Goal: Information Seeking & Learning: Check status

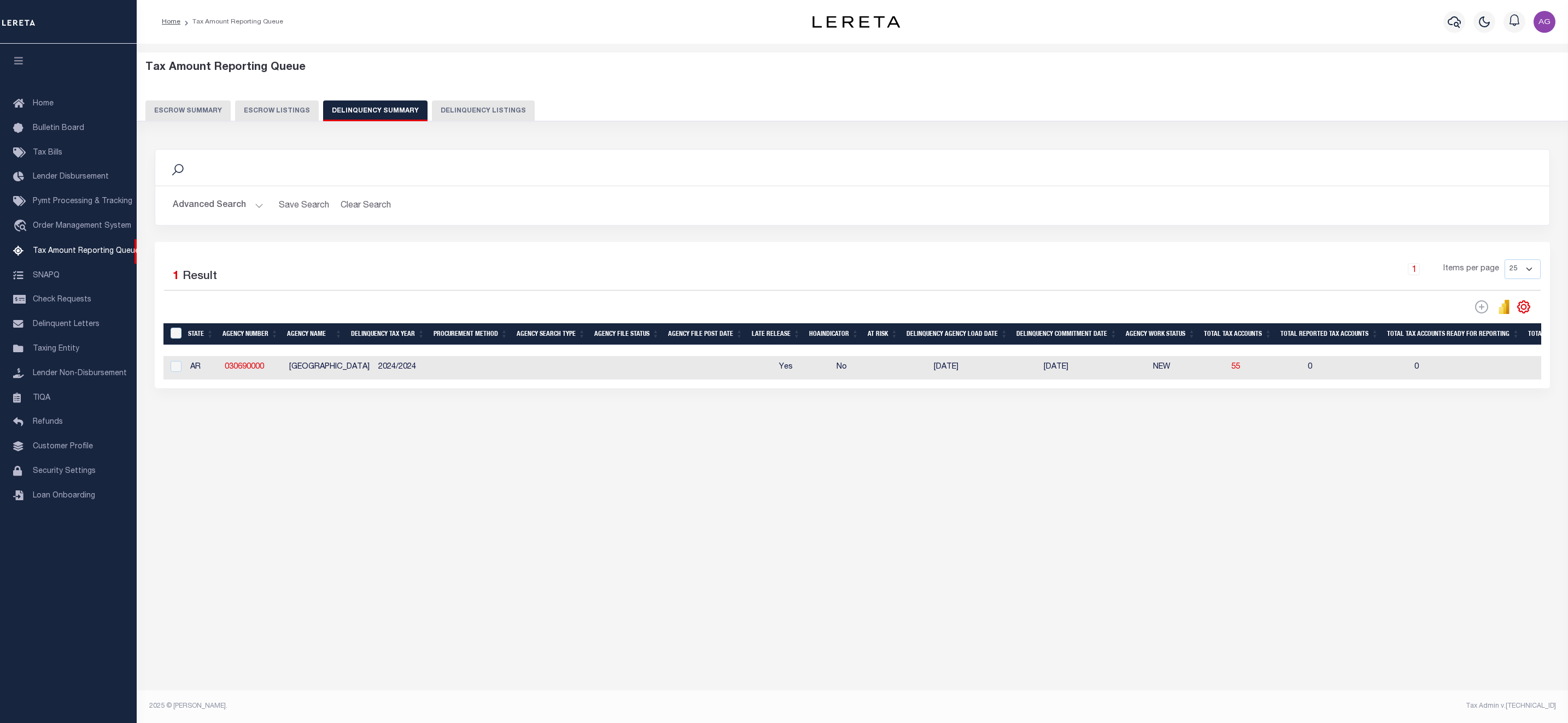
click at [228, 208] on button "Advanced Search" at bounding box center [218, 206] width 90 height 21
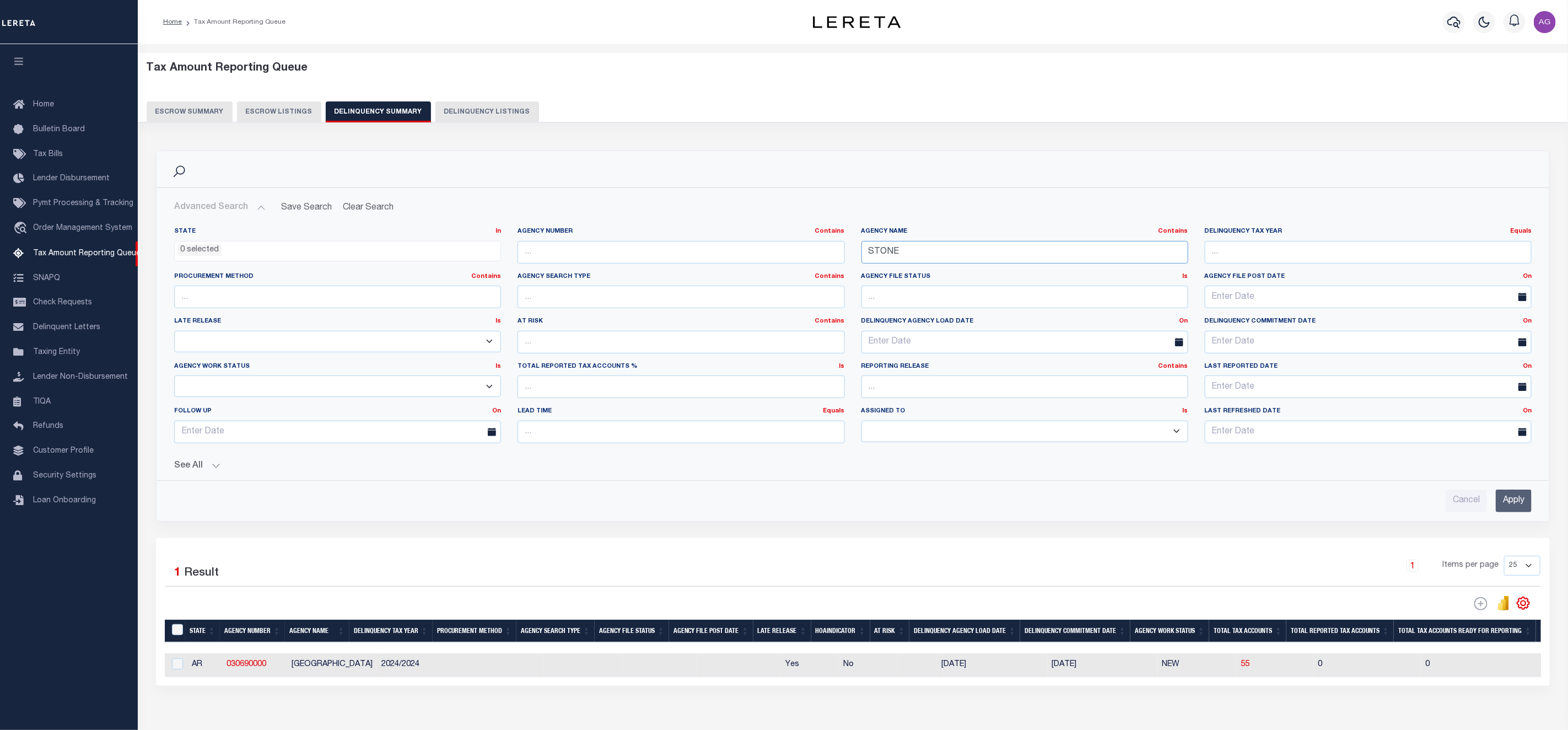
click at [928, 252] on input "STONE" at bounding box center [1025, 253] width 327 height 23
click at [1513, 504] on input "Apply" at bounding box center [1514, 501] width 36 height 23
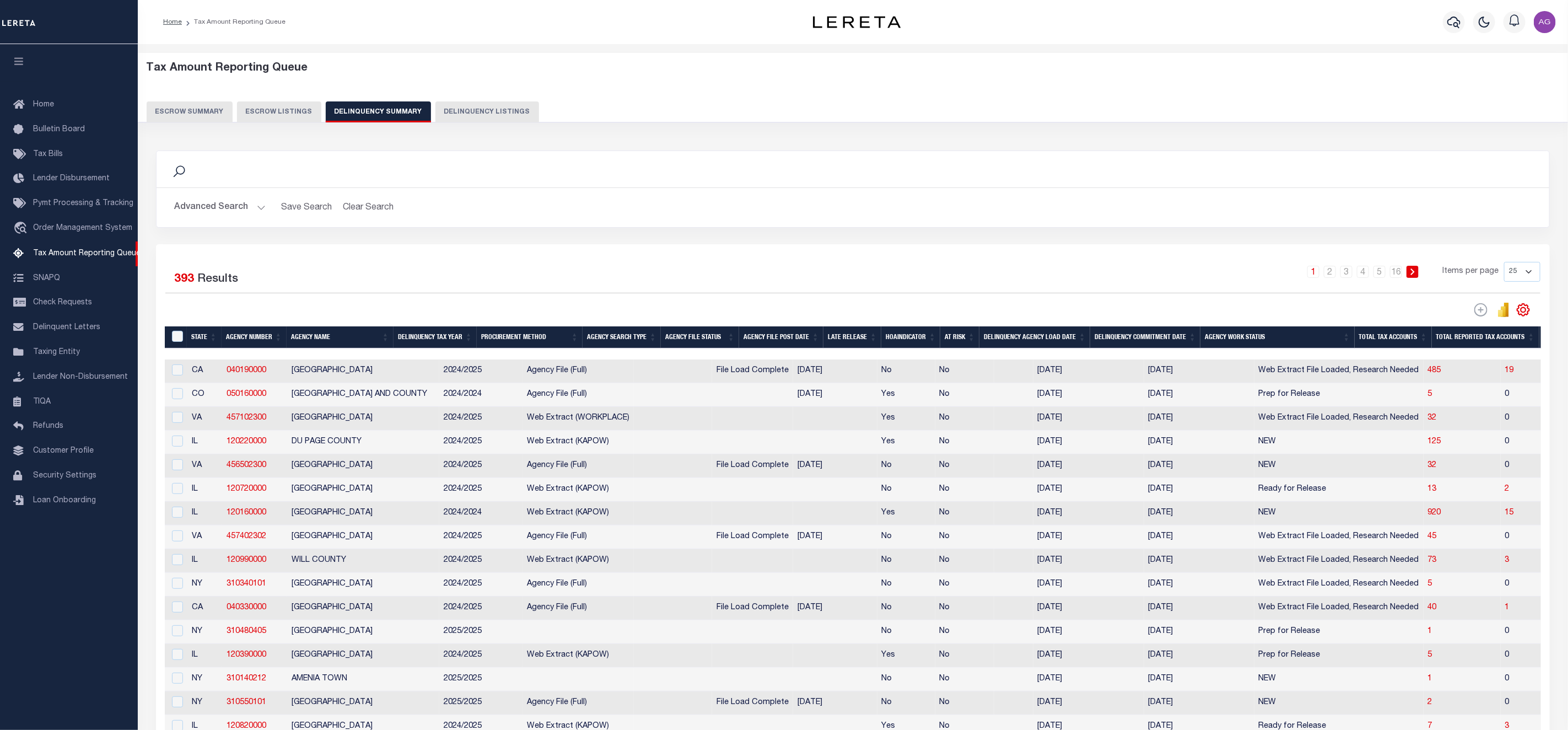
click at [500, 107] on button "Delinquency Listings" at bounding box center [487, 112] width 103 height 21
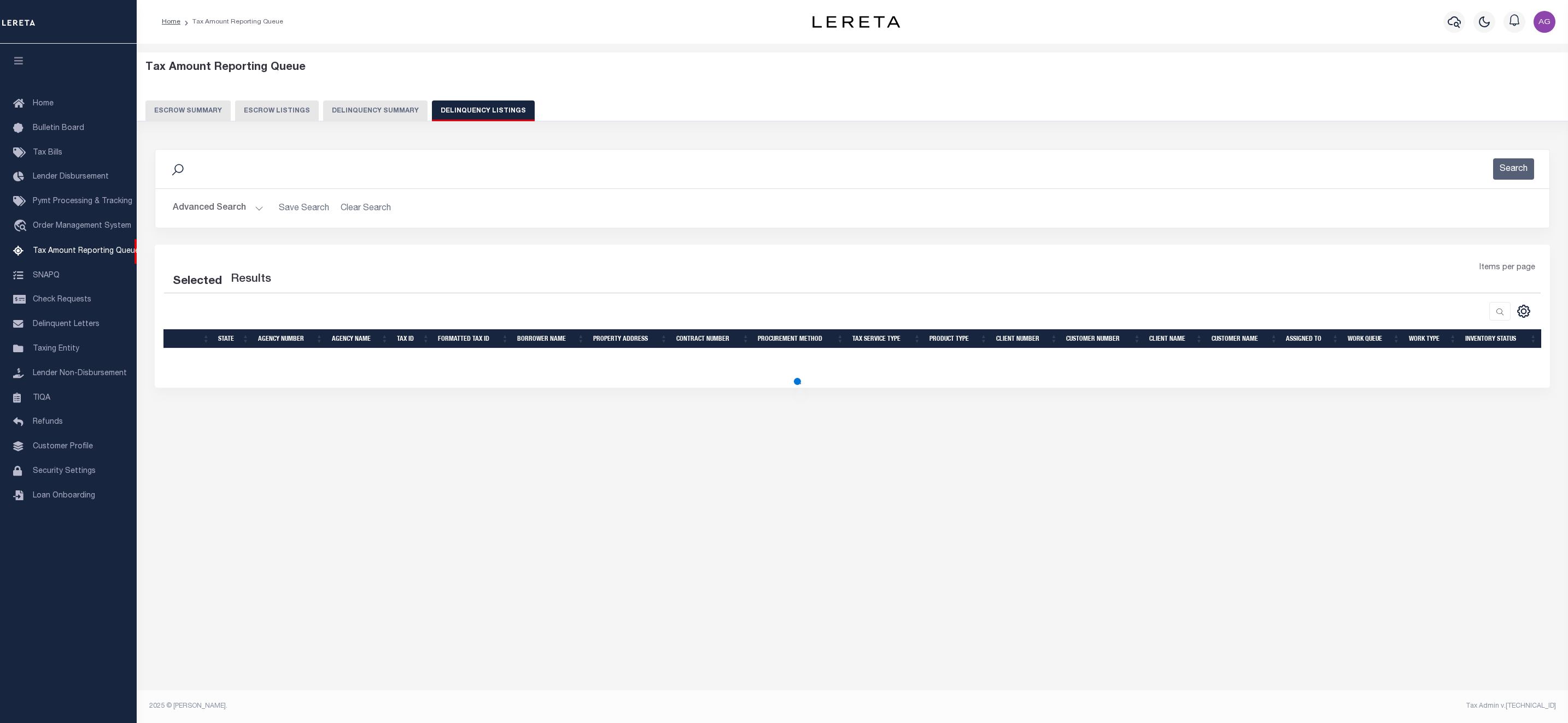
click at [227, 208] on button "Advanced Search" at bounding box center [218, 208] width 90 height 21
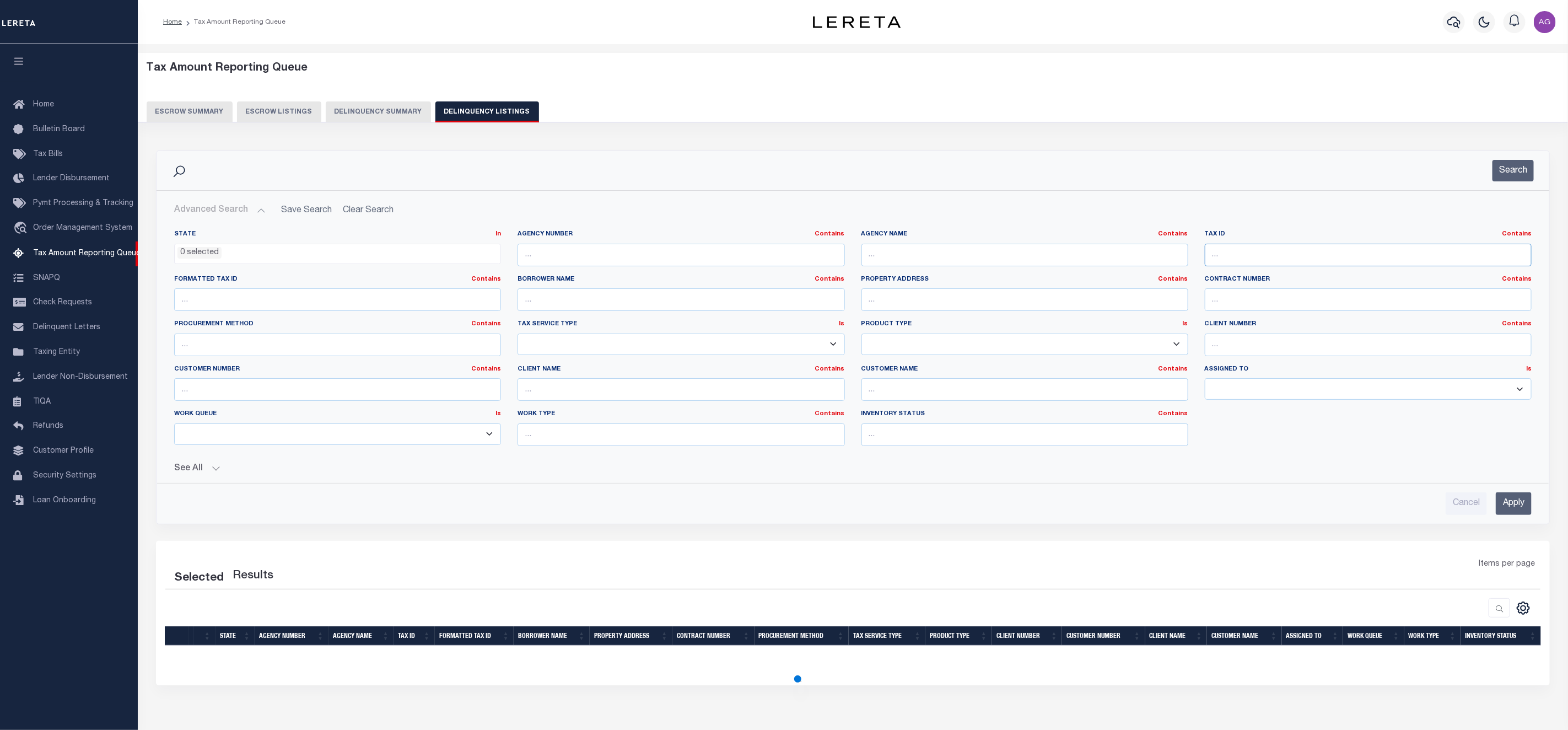
click at [1273, 252] on input "text" at bounding box center [1368, 256] width 327 height 23
paste input "00103268009"
type input "00103268009"
click at [1515, 513] on input "Apply" at bounding box center [1514, 504] width 36 height 23
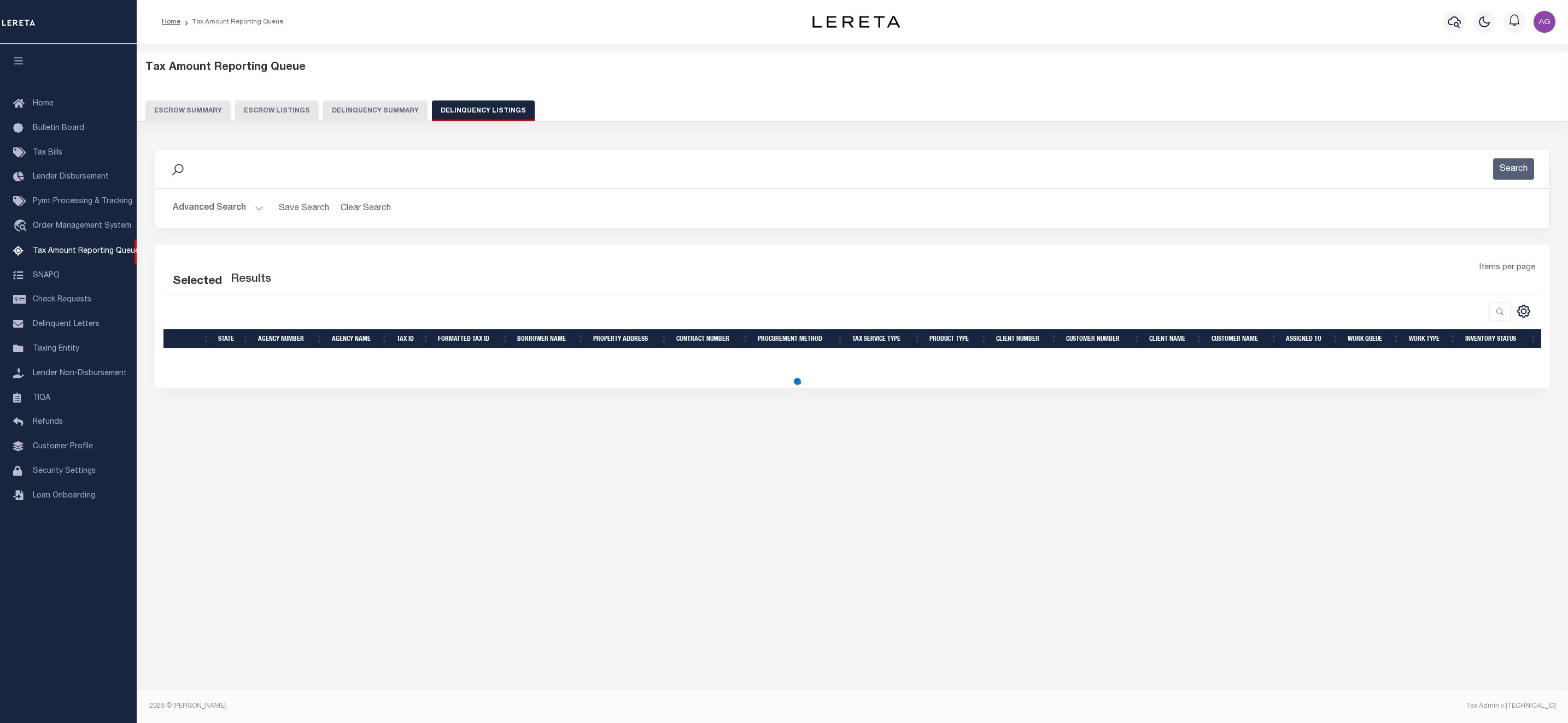
select select "100"
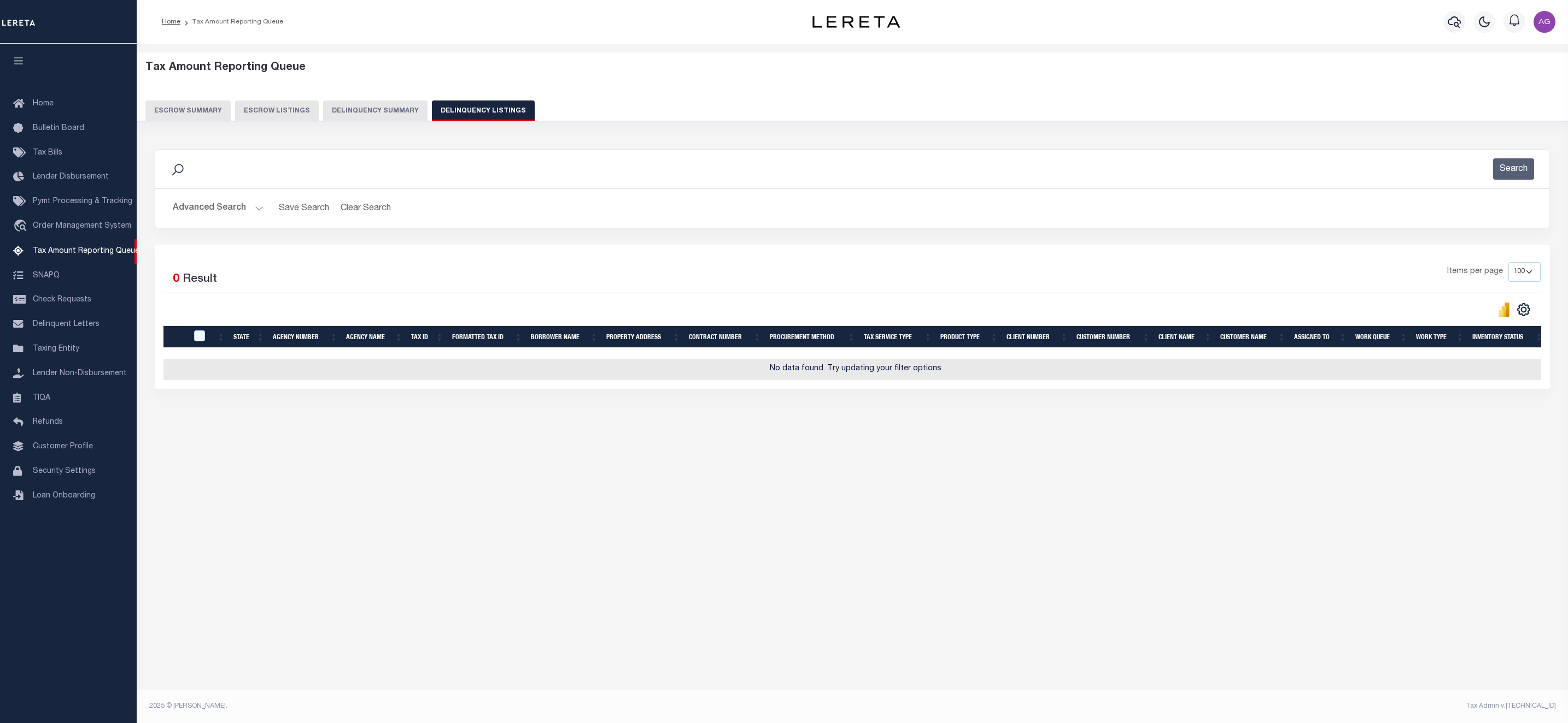
click at [366, 114] on button "Delinquency Summary" at bounding box center [375, 111] width 104 height 20
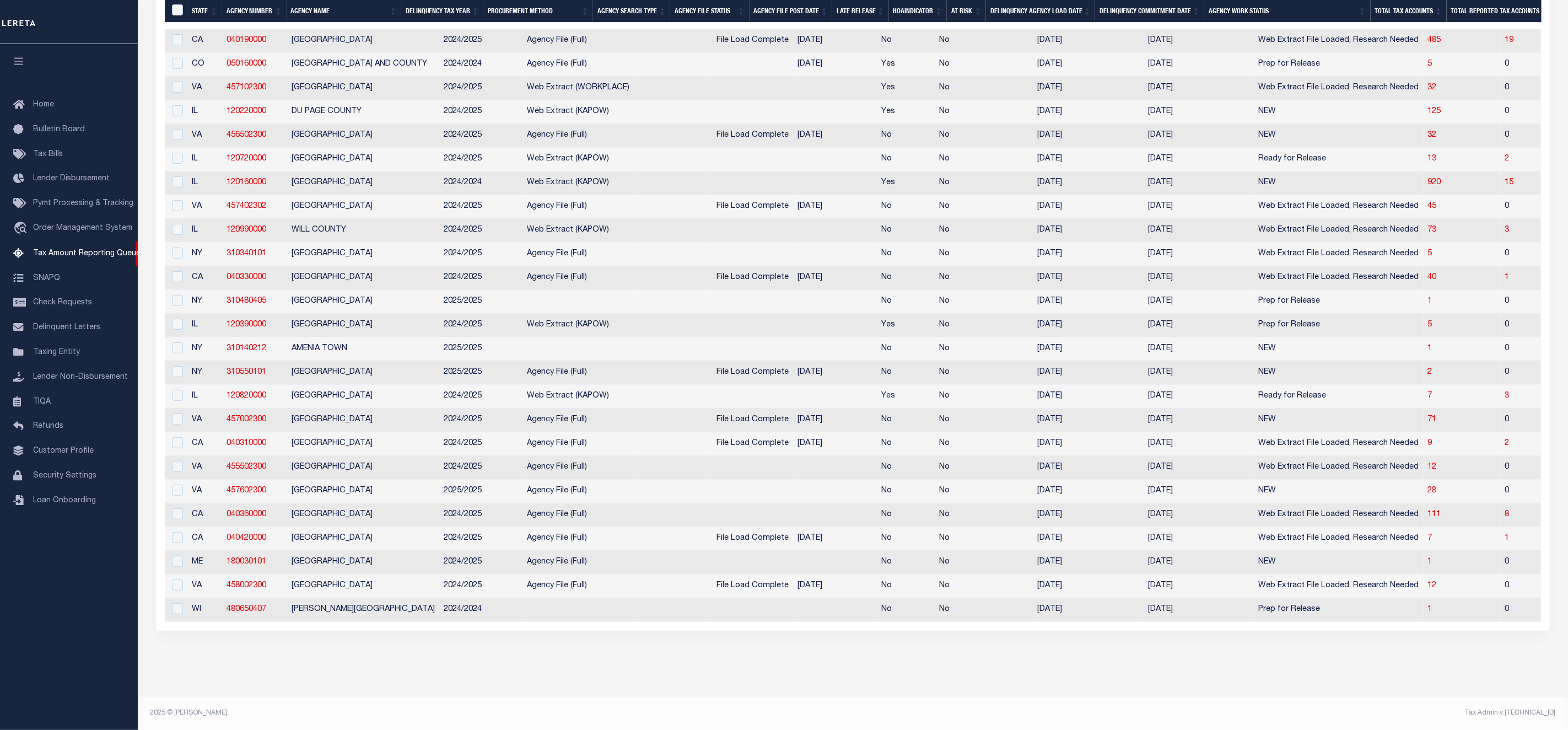
scroll to position [19, 0]
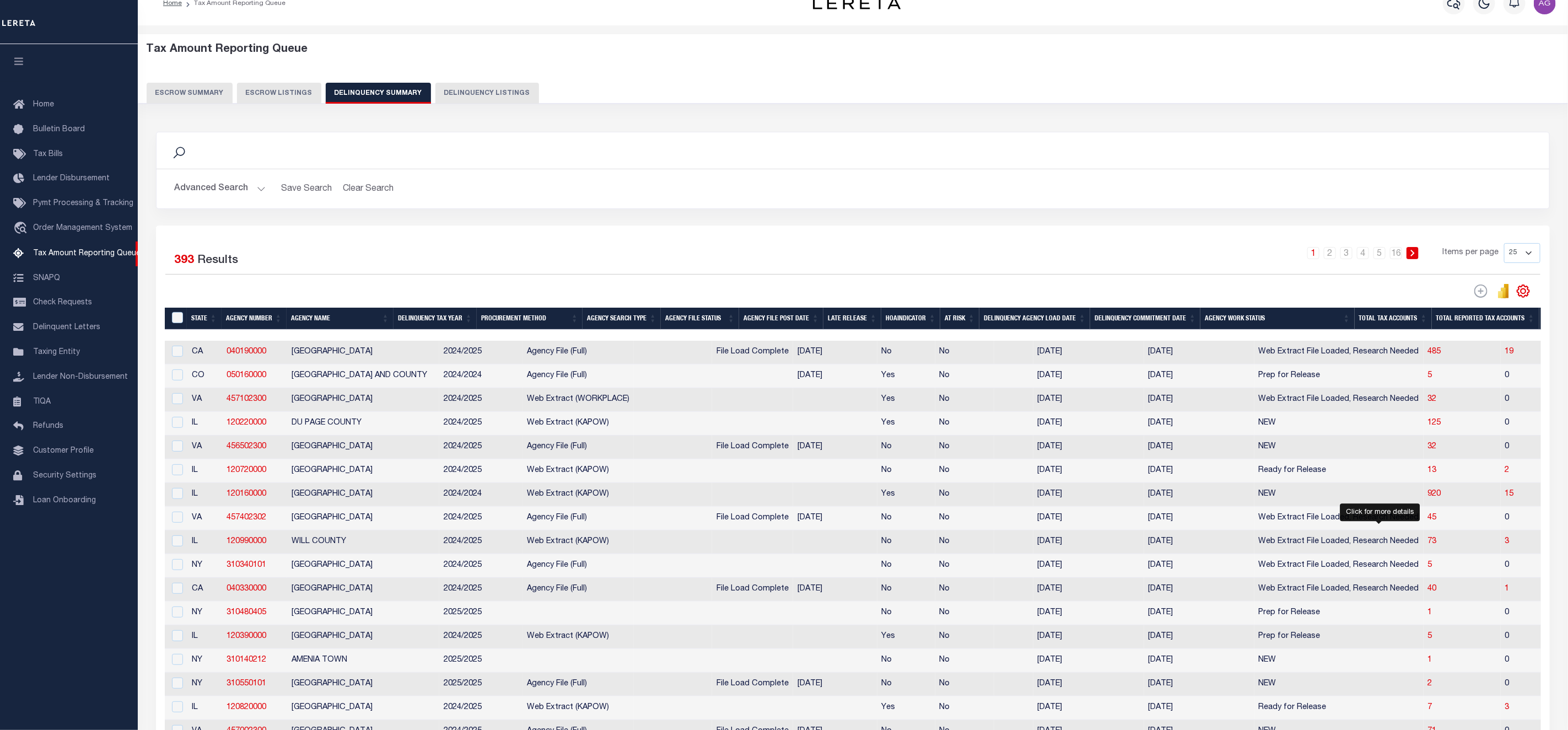
drag, startPoint x: 1376, startPoint y: 550, endPoint x: 1357, endPoint y: 546, distance: 19.4
click at [1428, 546] on span "73" at bounding box center [1432, 541] width 8 height 8
select select "100"
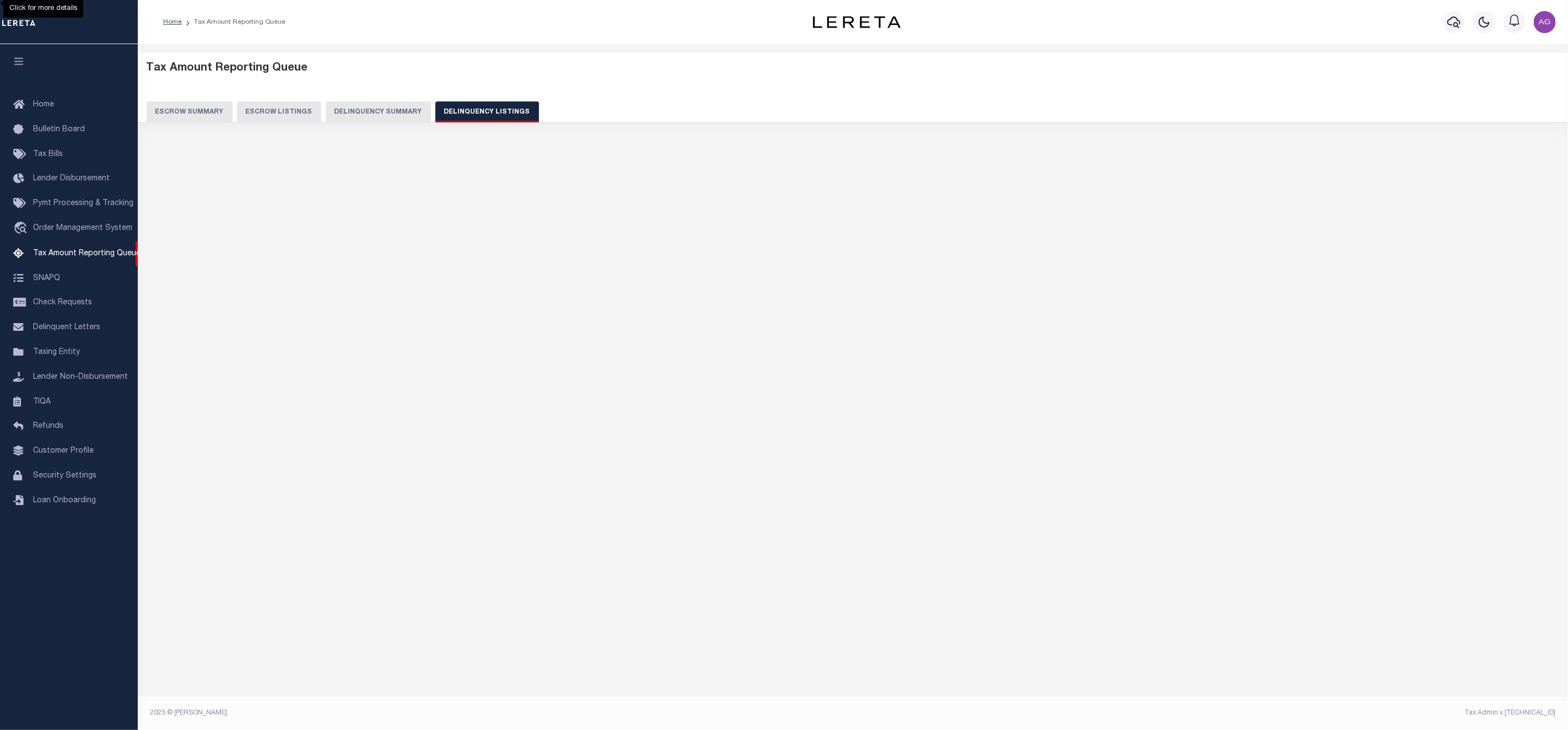
scroll to position [0, 0]
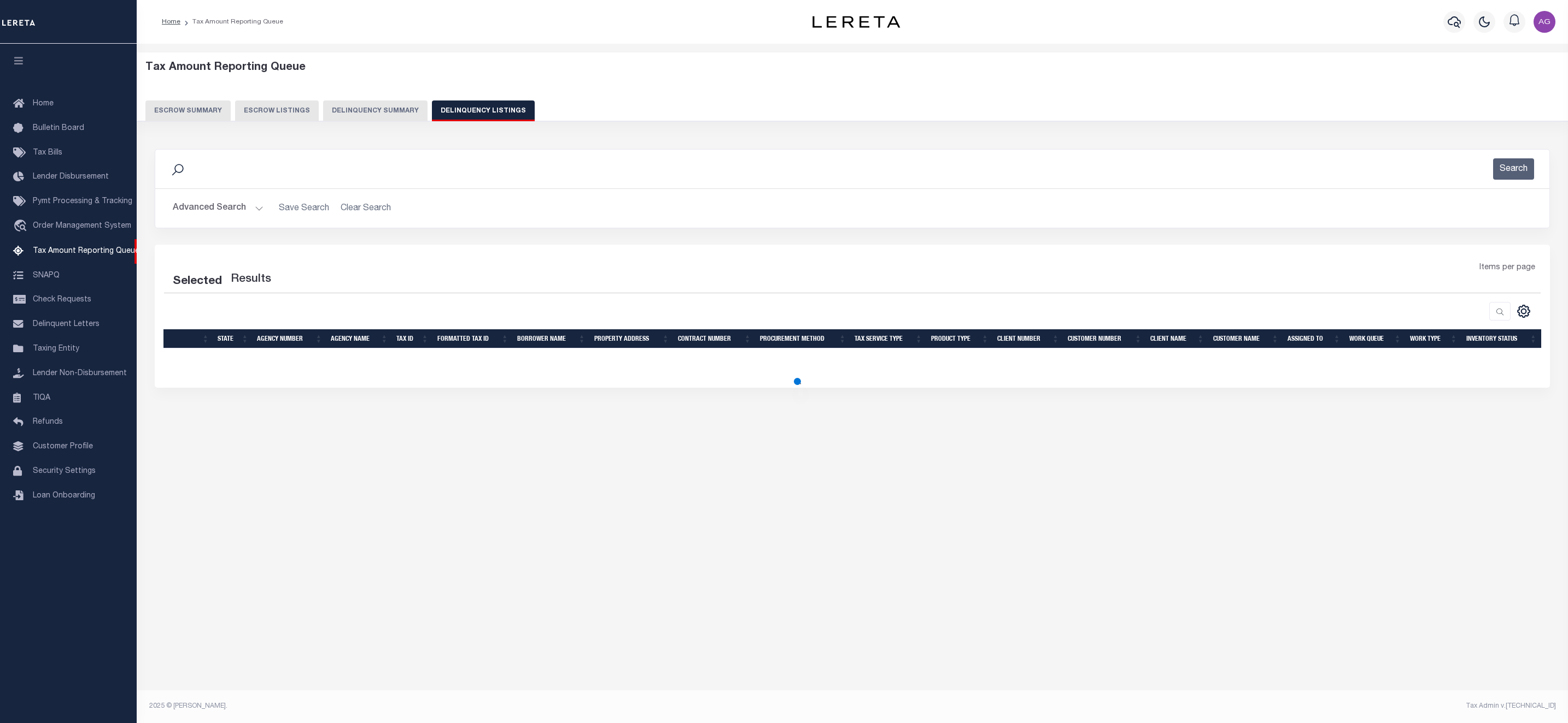
select select "100"
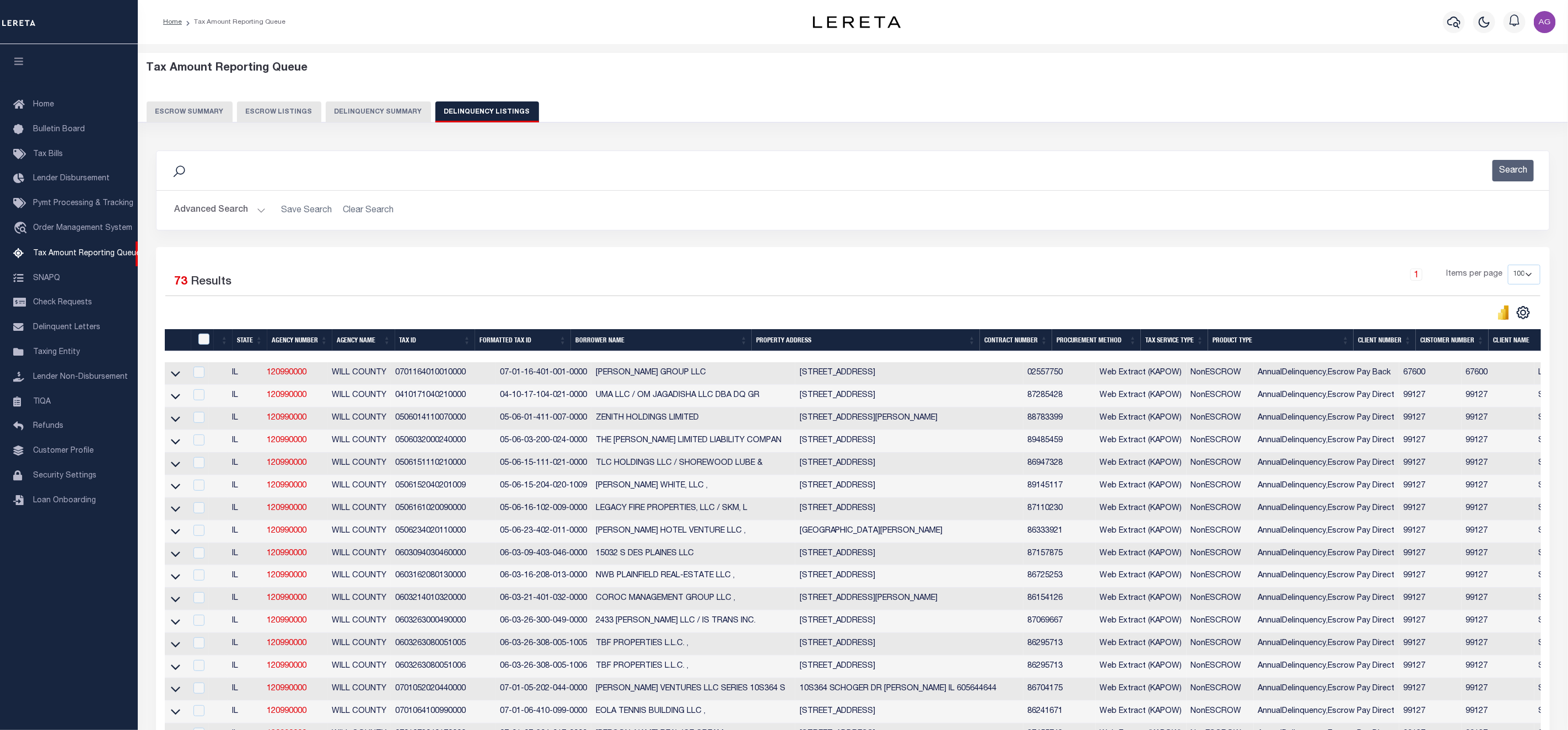
click at [364, 116] on button "Delinquency Summary" at bounding box center [378, 112] width 105 height 21
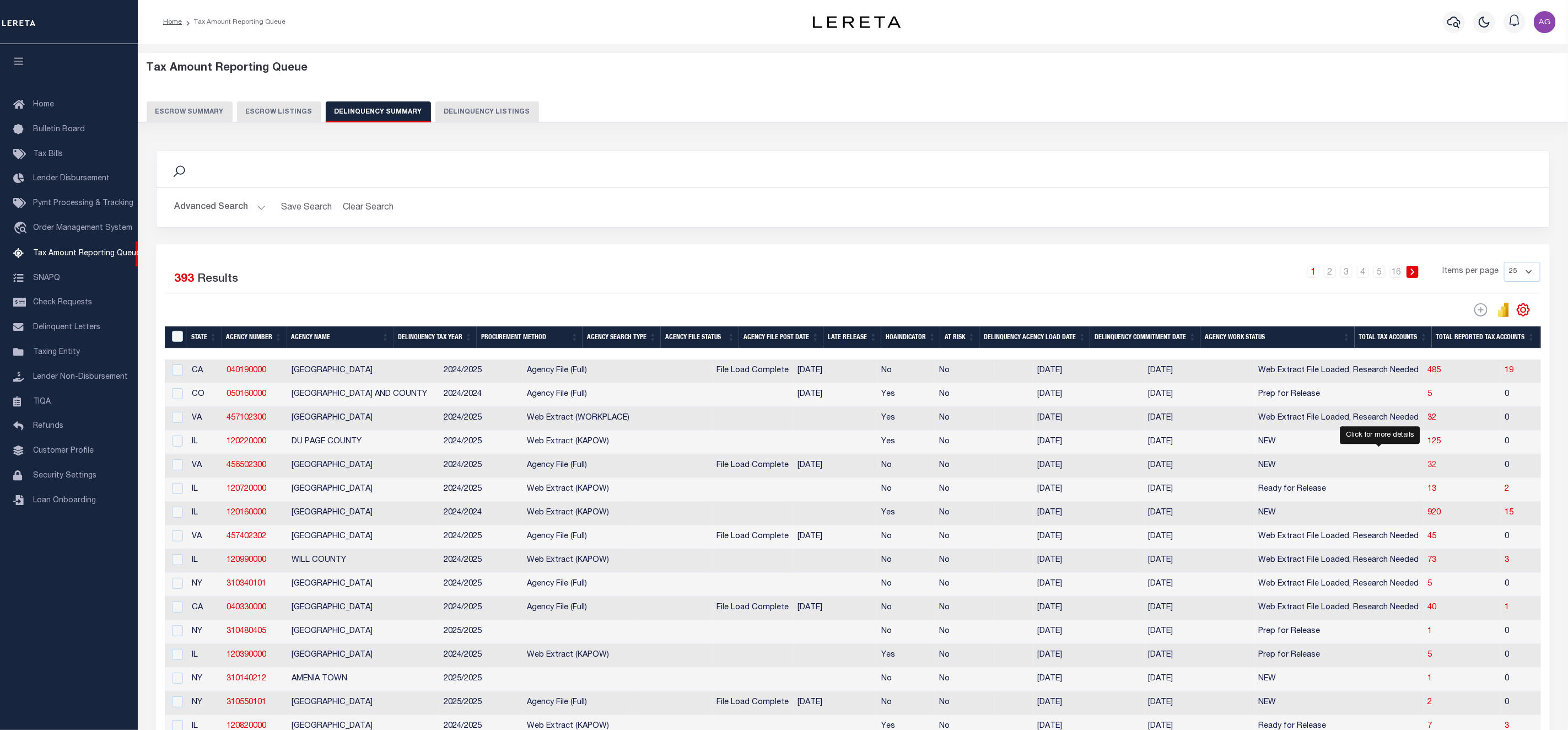
click at [1428, 470] on span "32" at bounding box center [1432, 465] width 8 height 8
select select "100"
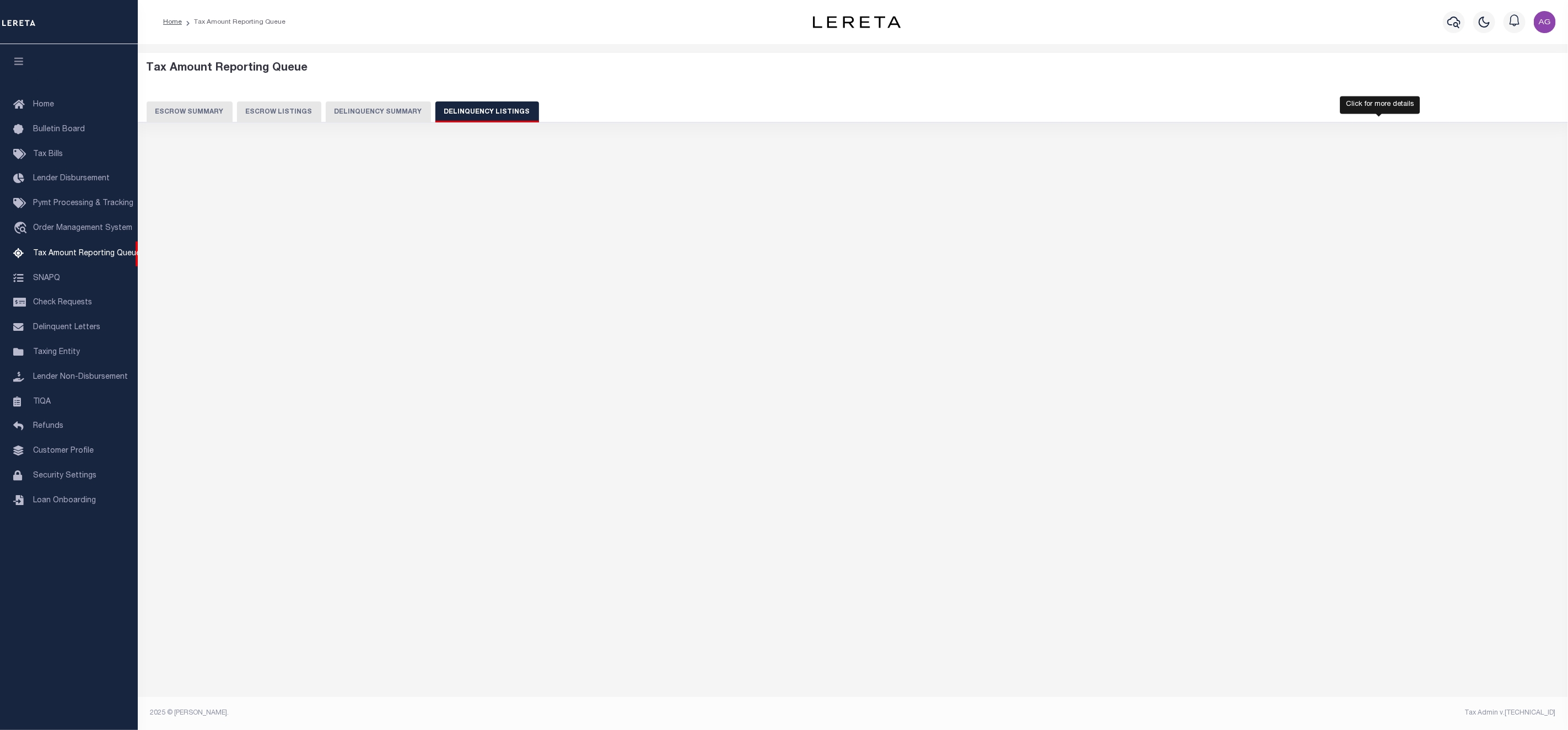
select select "100"
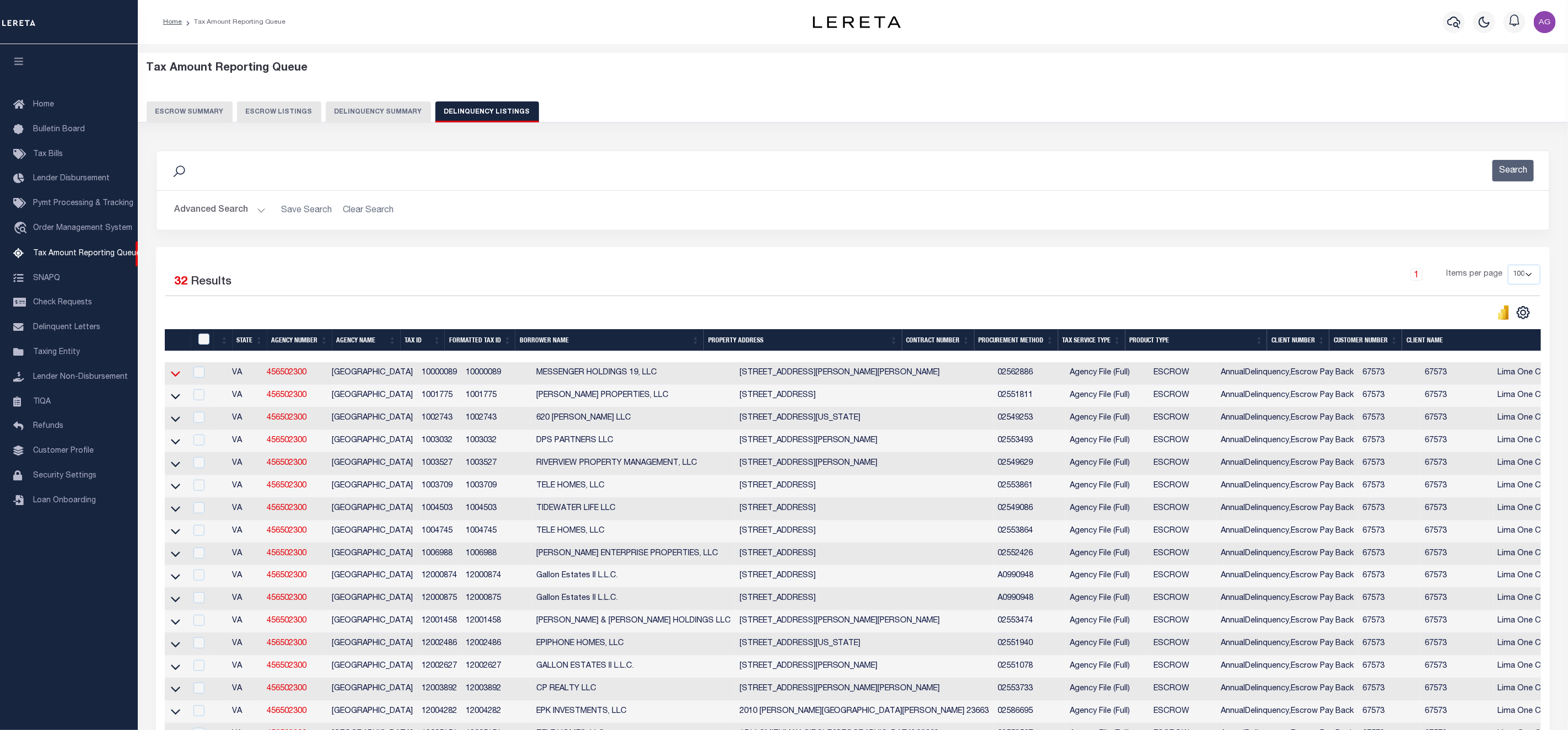
click at [173, 380] on icon at bounding box center [176, 374] width 9 height 11
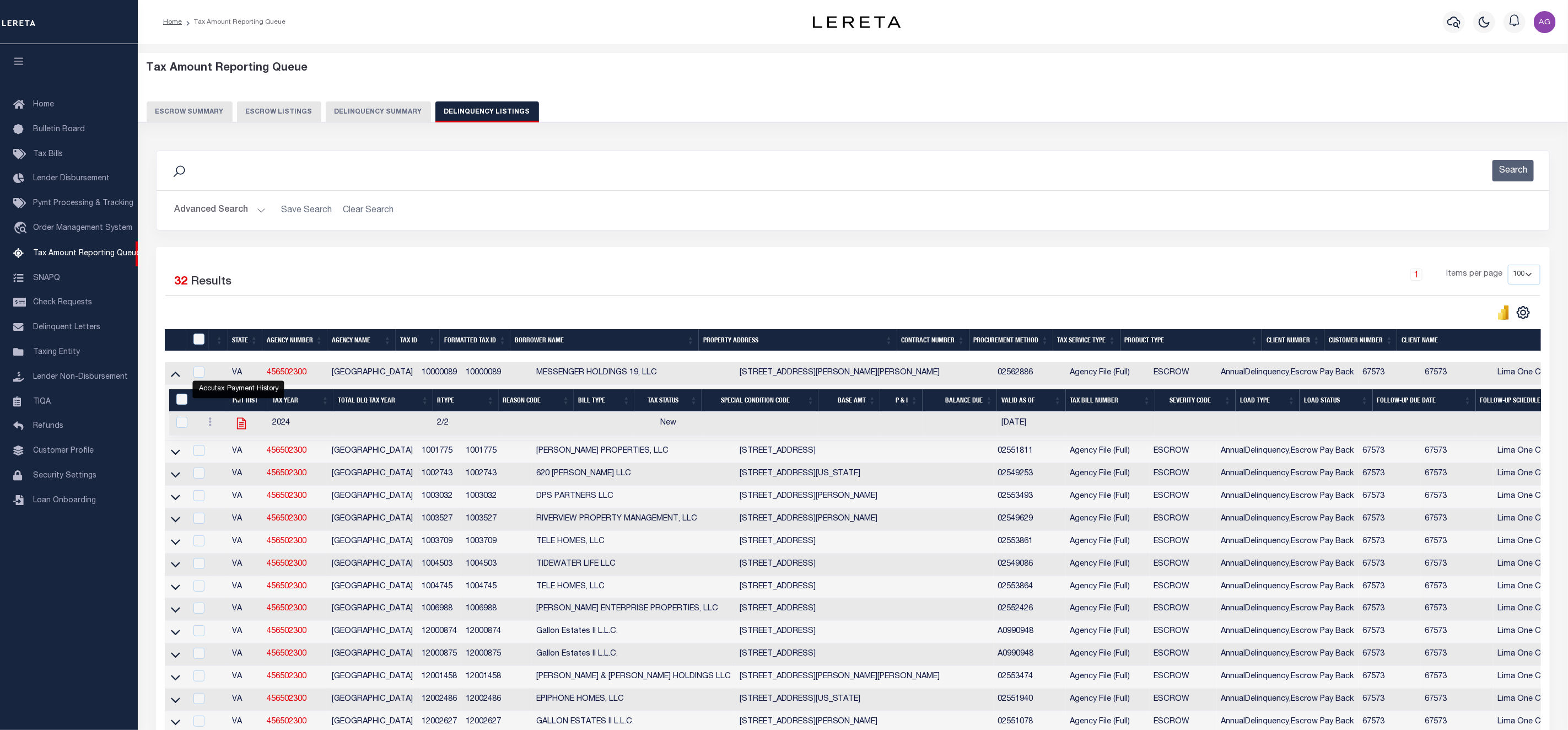
click at [236, 429] on icon "" at bounding box center [241, 423] width 14 height 14
checkbox input "true"
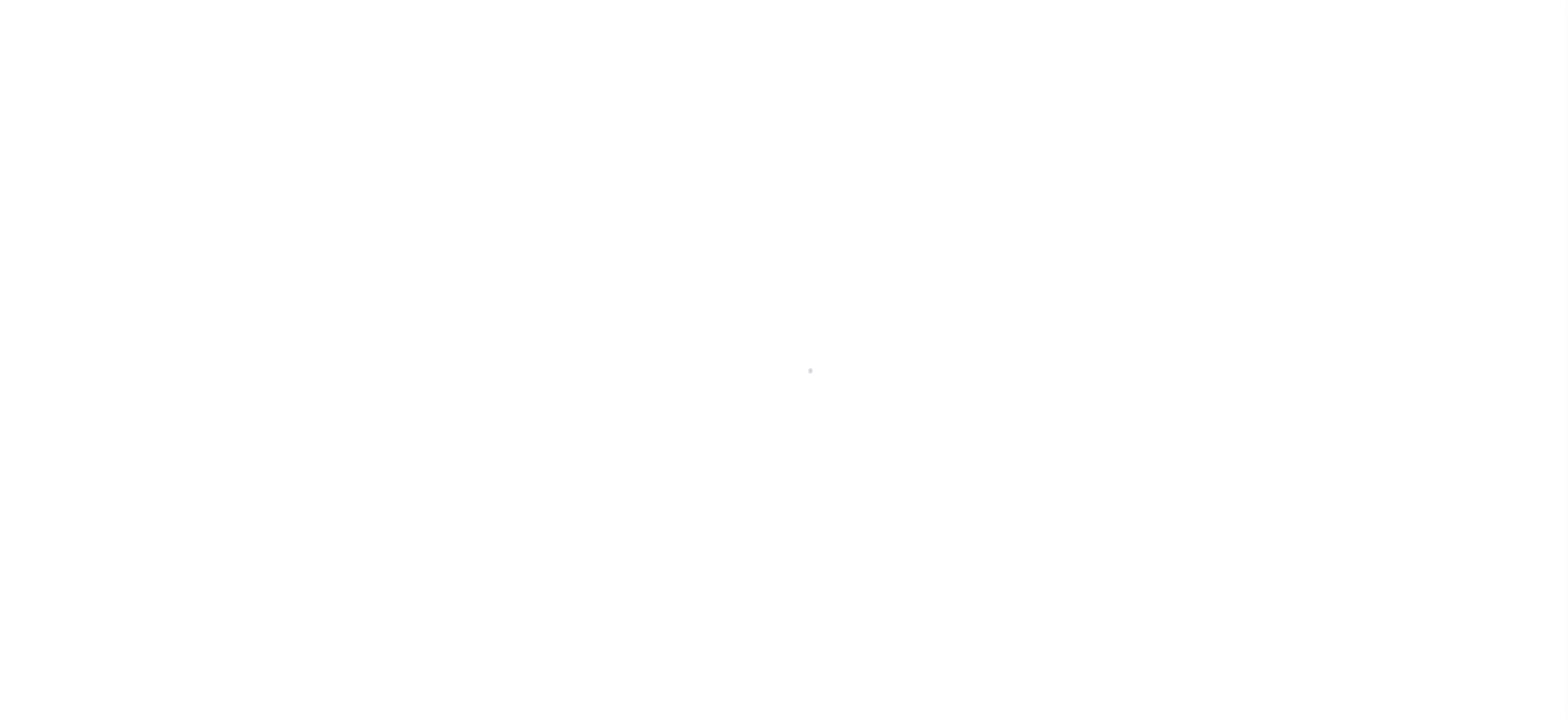
select select "200"
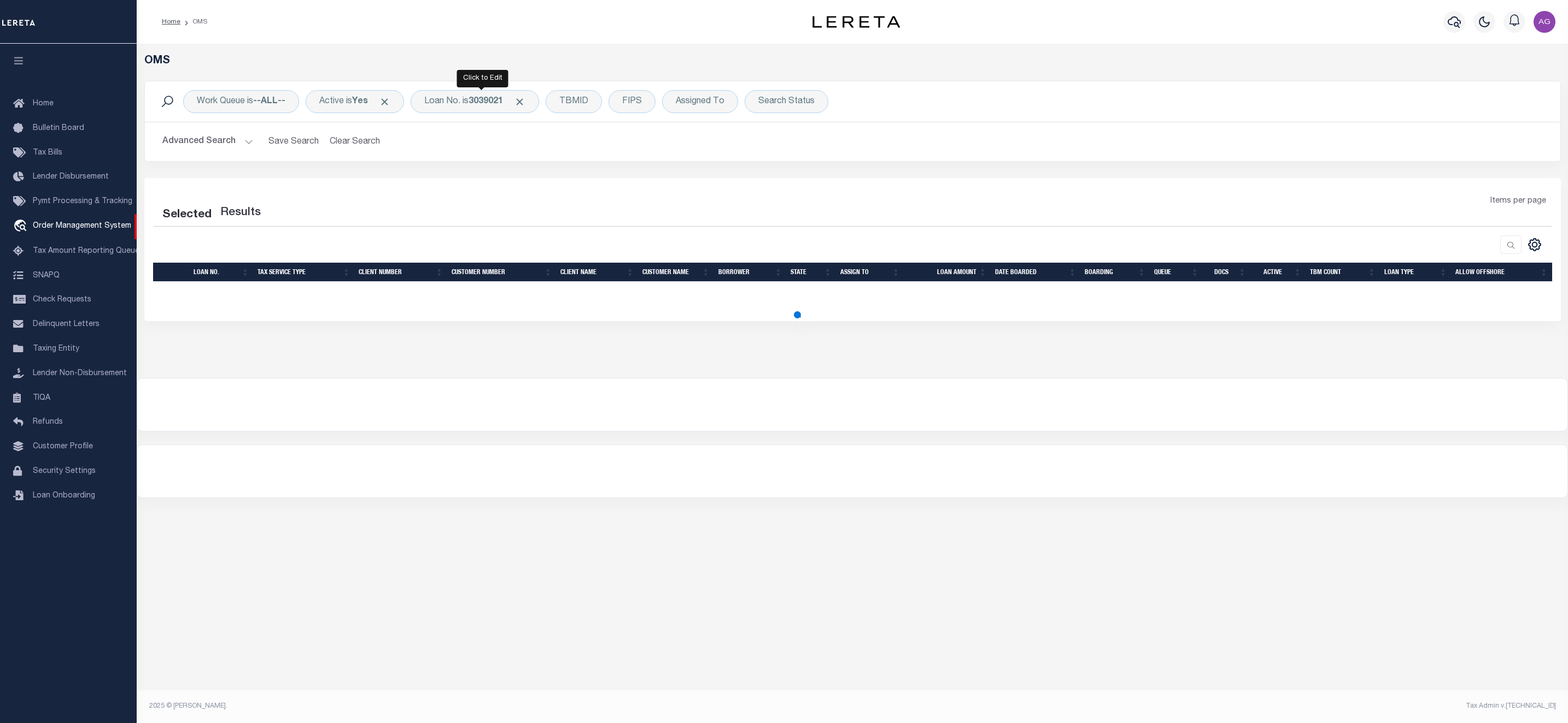
select select "200"
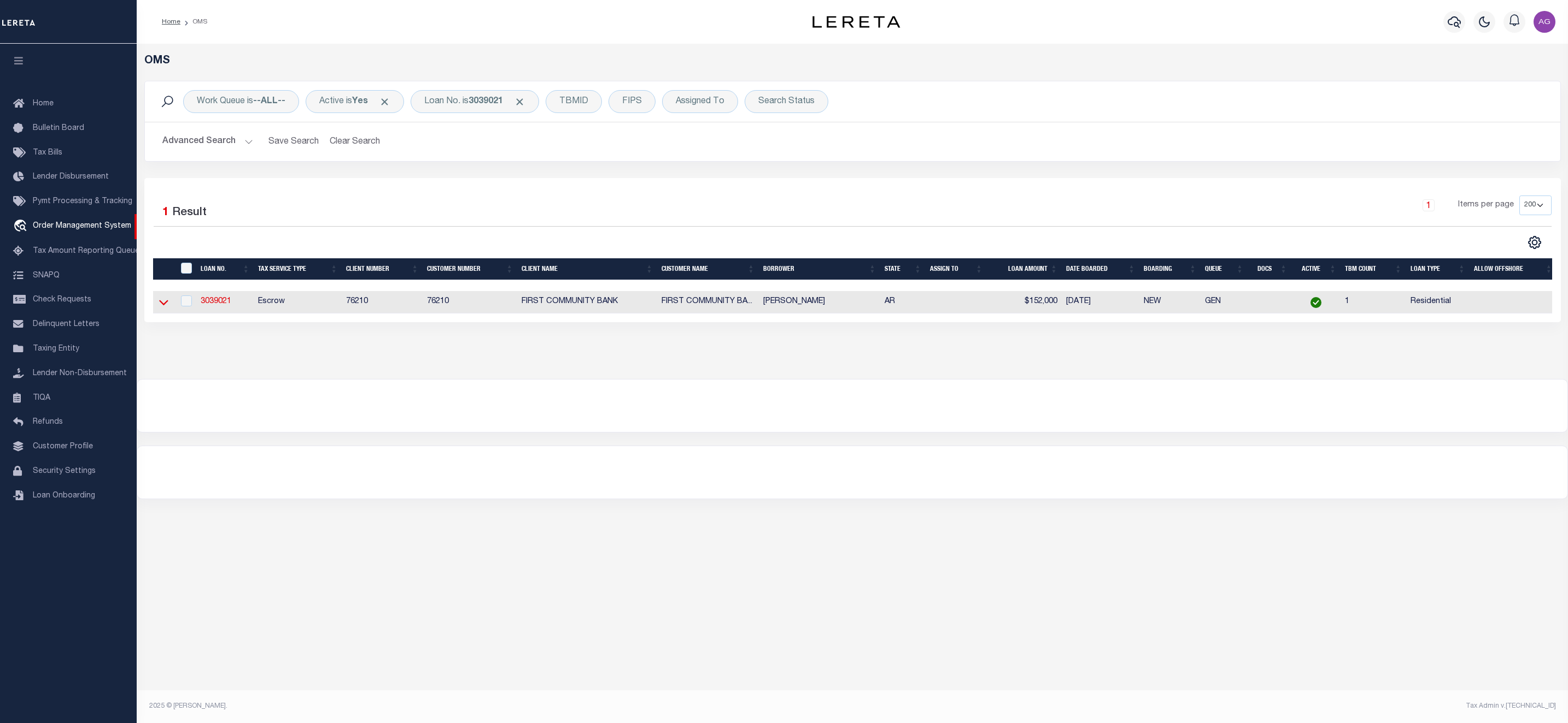
click at [161, 308] on icon at bounding box center [164, 302] width 9 height 11
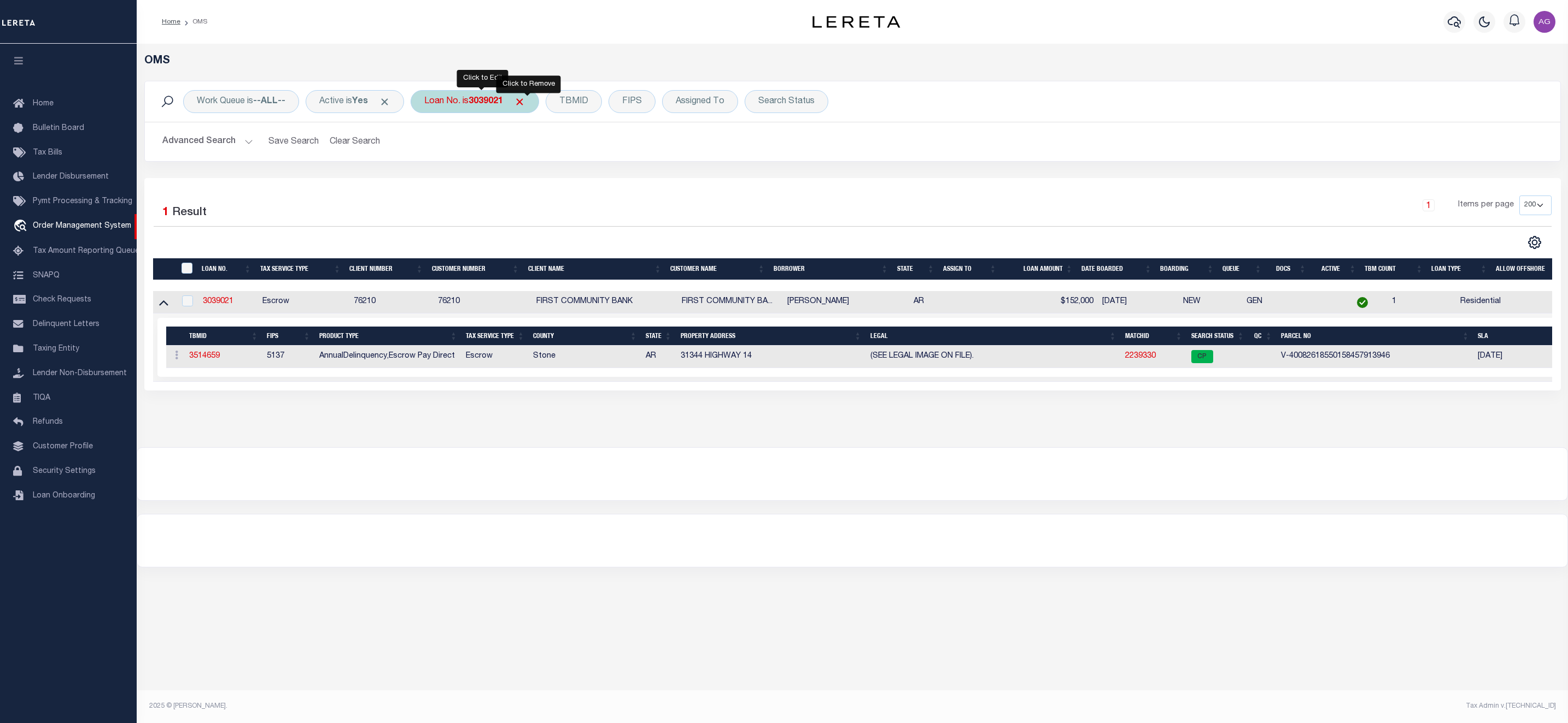
click at [525, 101] on span "Click to Remove" at bounding box center [520, 101] width 11 height 11
click at [218, 146] on button "Advanced Search" at bounding box center [207, 141] width 90 height 21
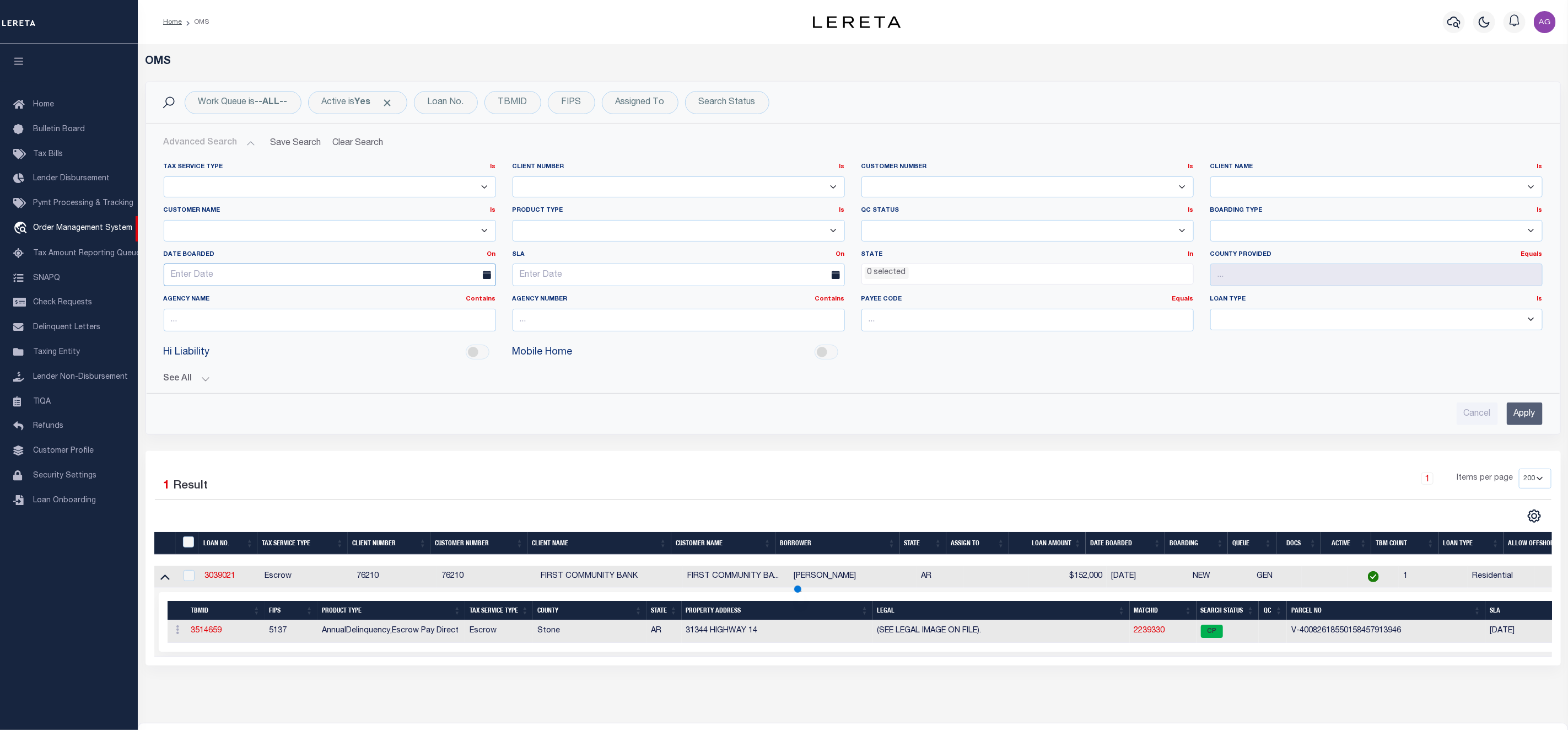
click at [249, 268] on input "text" at bounding box center [330, 275] width 332 height 23
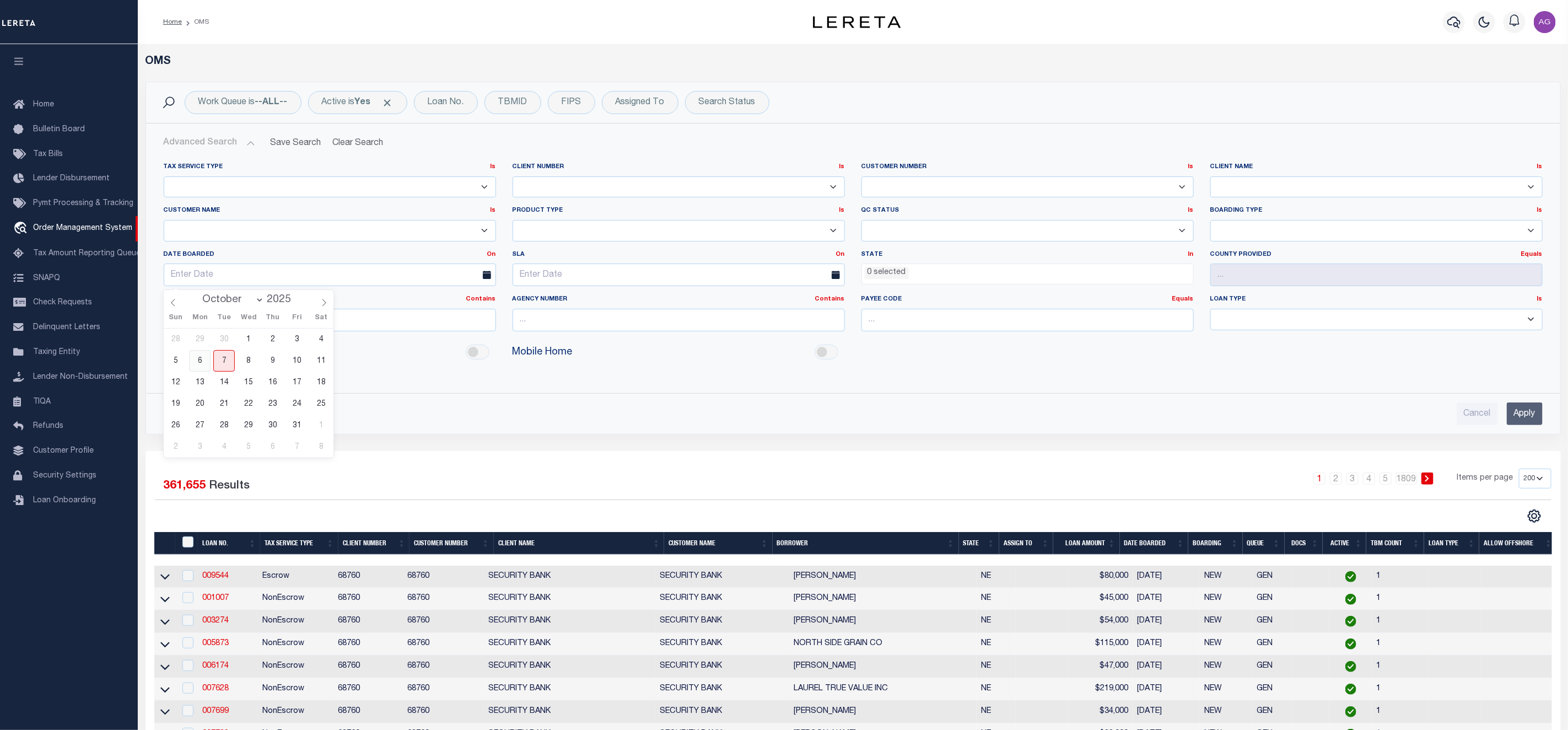
click at [198, 363] on span "6" at bounding box center [199, 361] width 22 height 22
type input "[DATE]"
click at [1522, 415] on input "Apply" at bounding box center [1525, 414] width 36 height 23
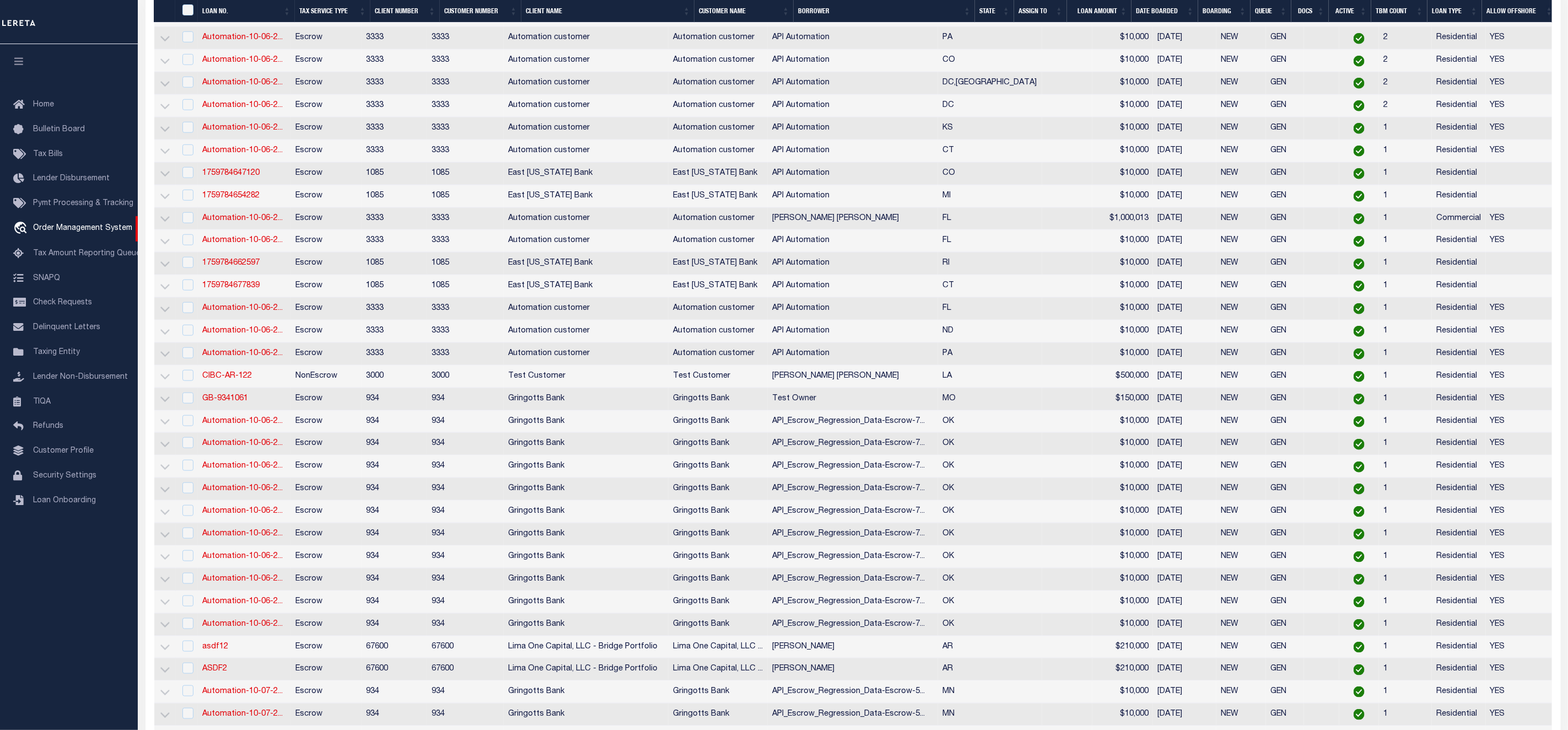
scroll to position [1064, 0]
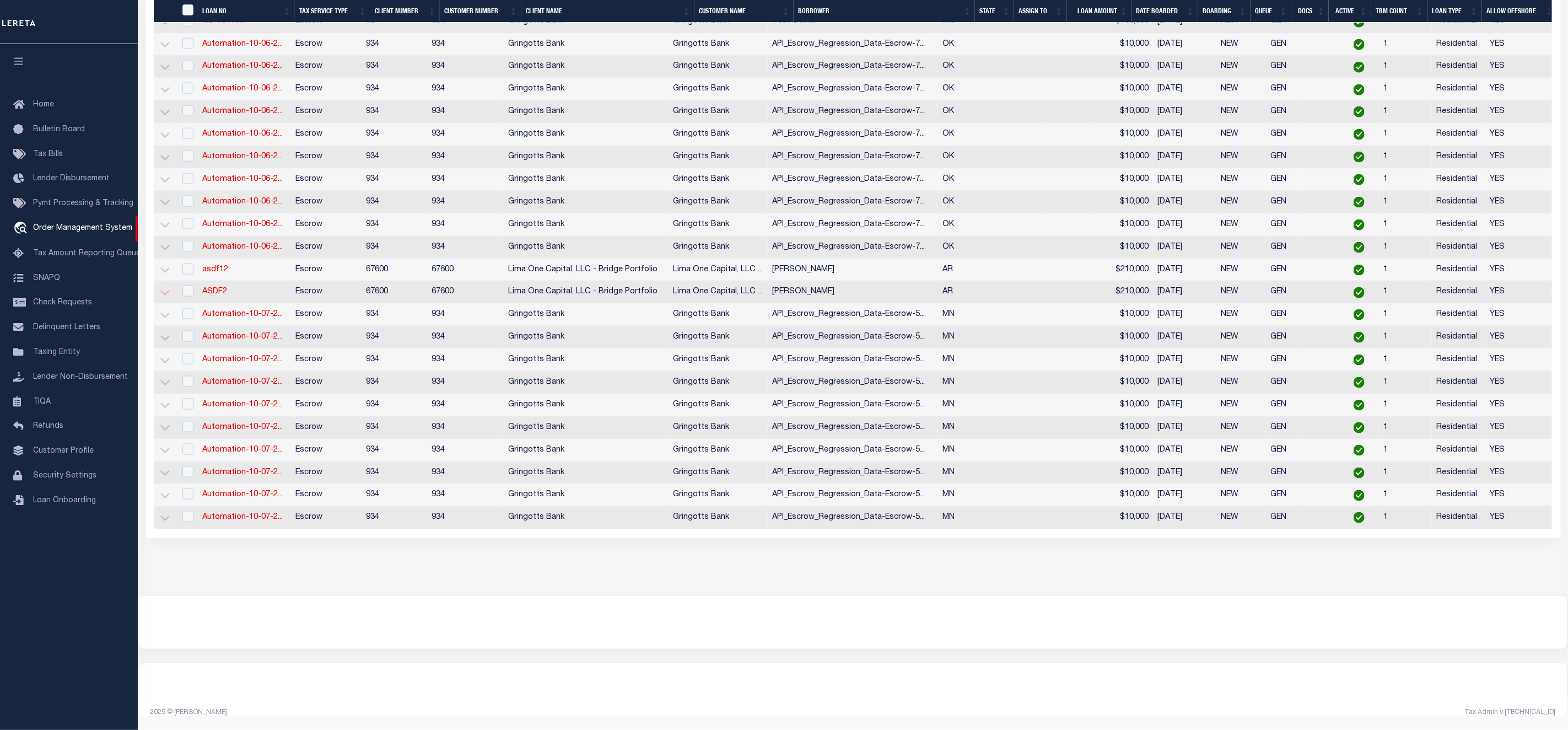
click at [165, 290] on icon at bounding box center [165, 293] width 9 height 6
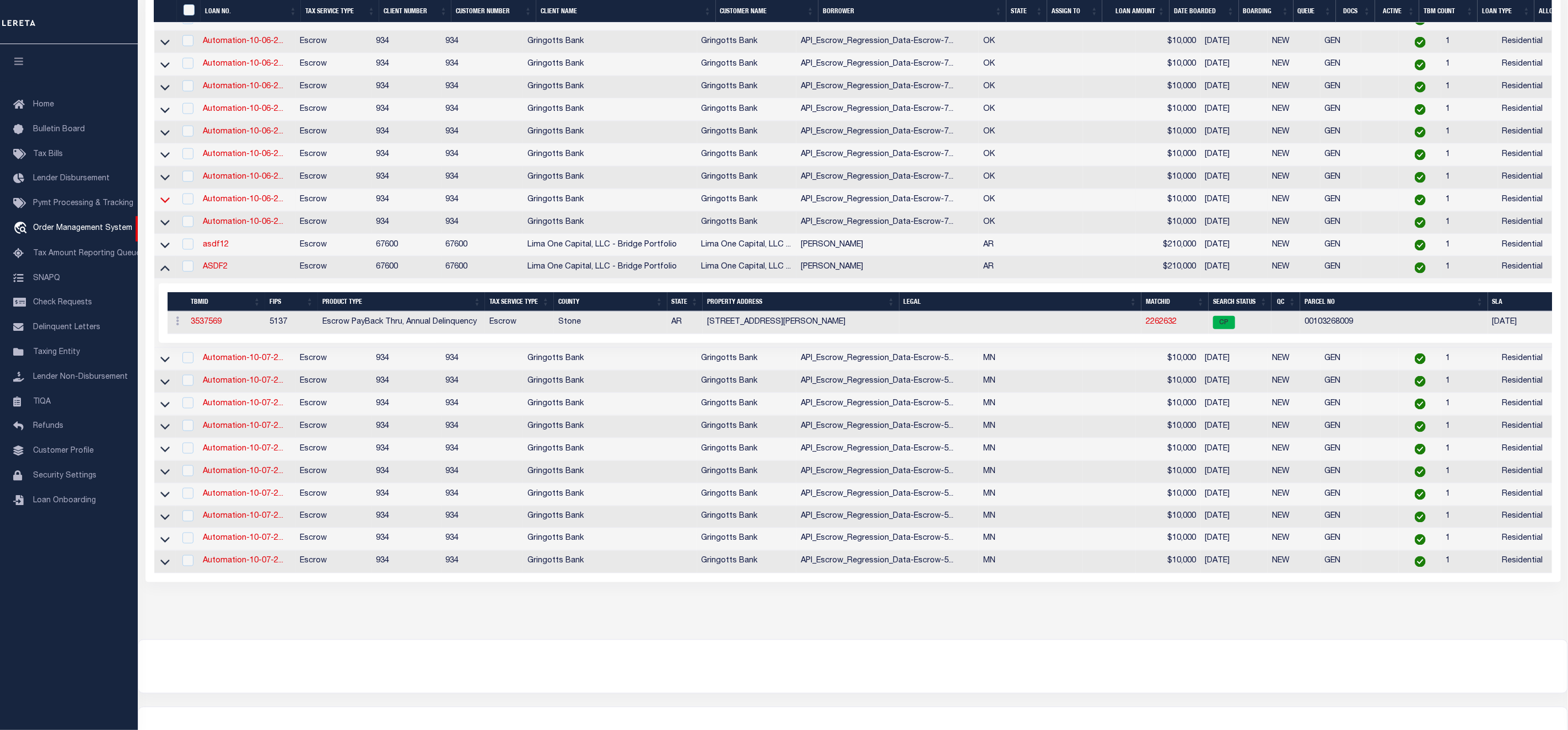
click at [164, 206] on icon at bounding box center [165, 200] width 9 height 11
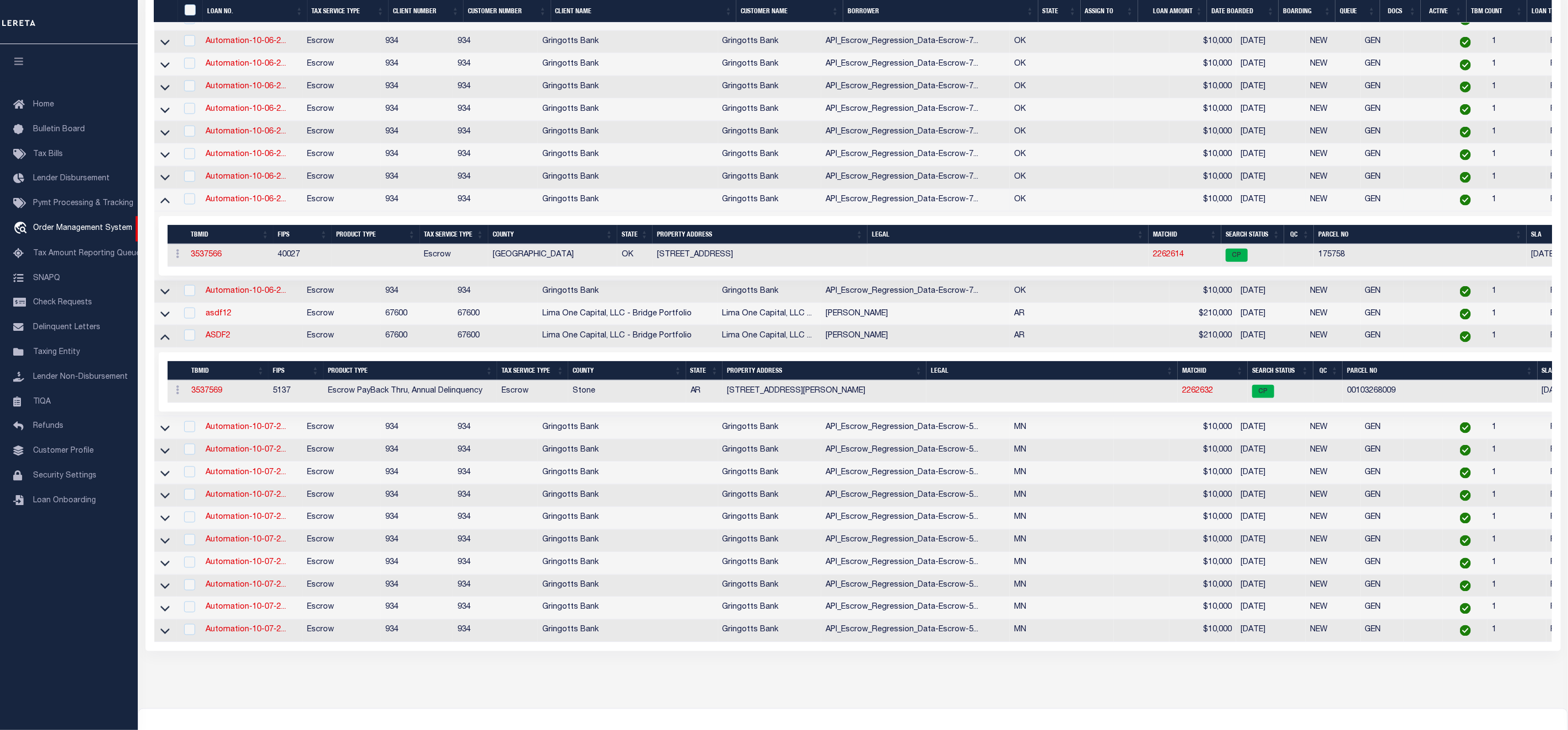
click at [164, 206] on icon at bounding box center [165, 200] width 9 height 11
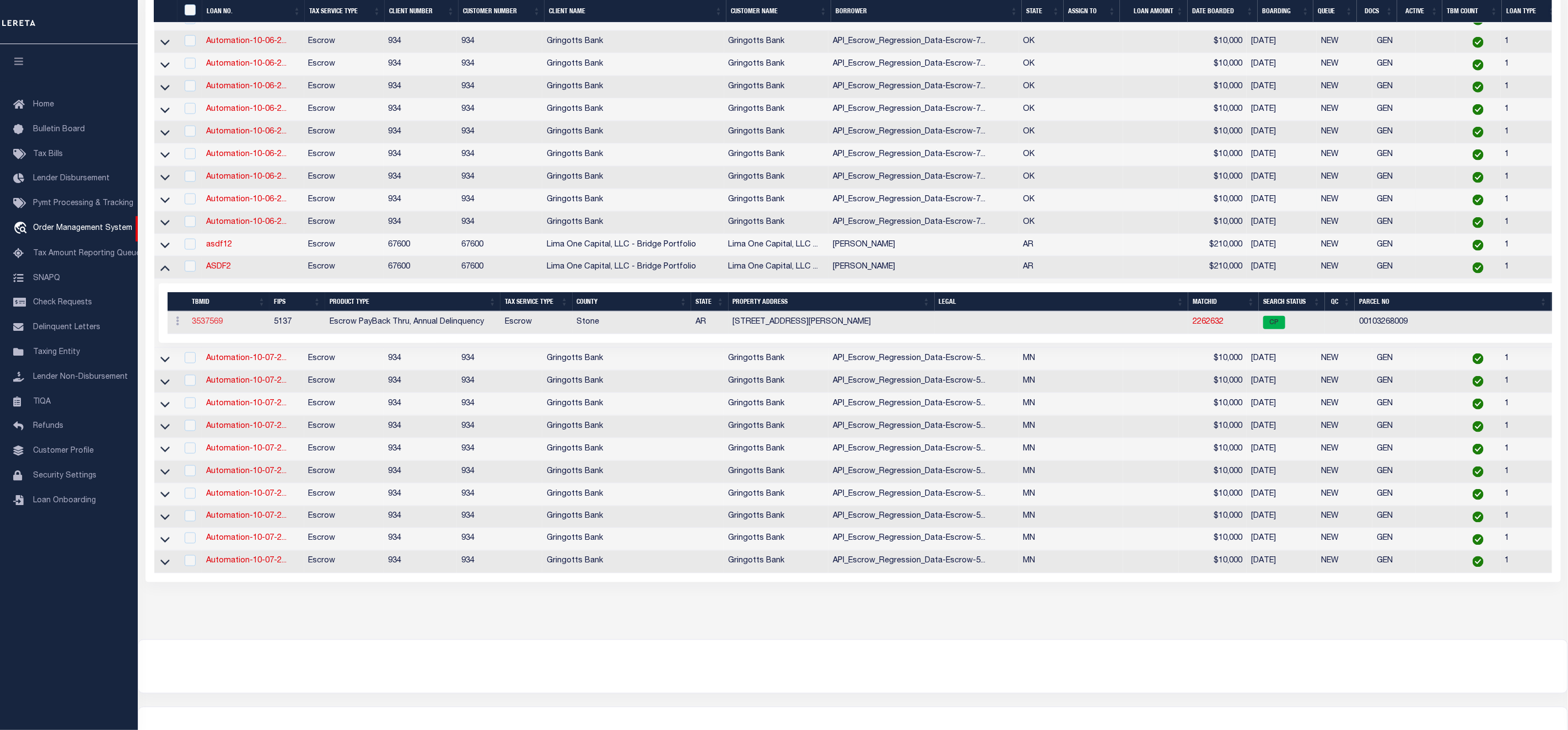
click at [205, 326] on link "3537569" at bounding box center [207, 322] width 31 height 8
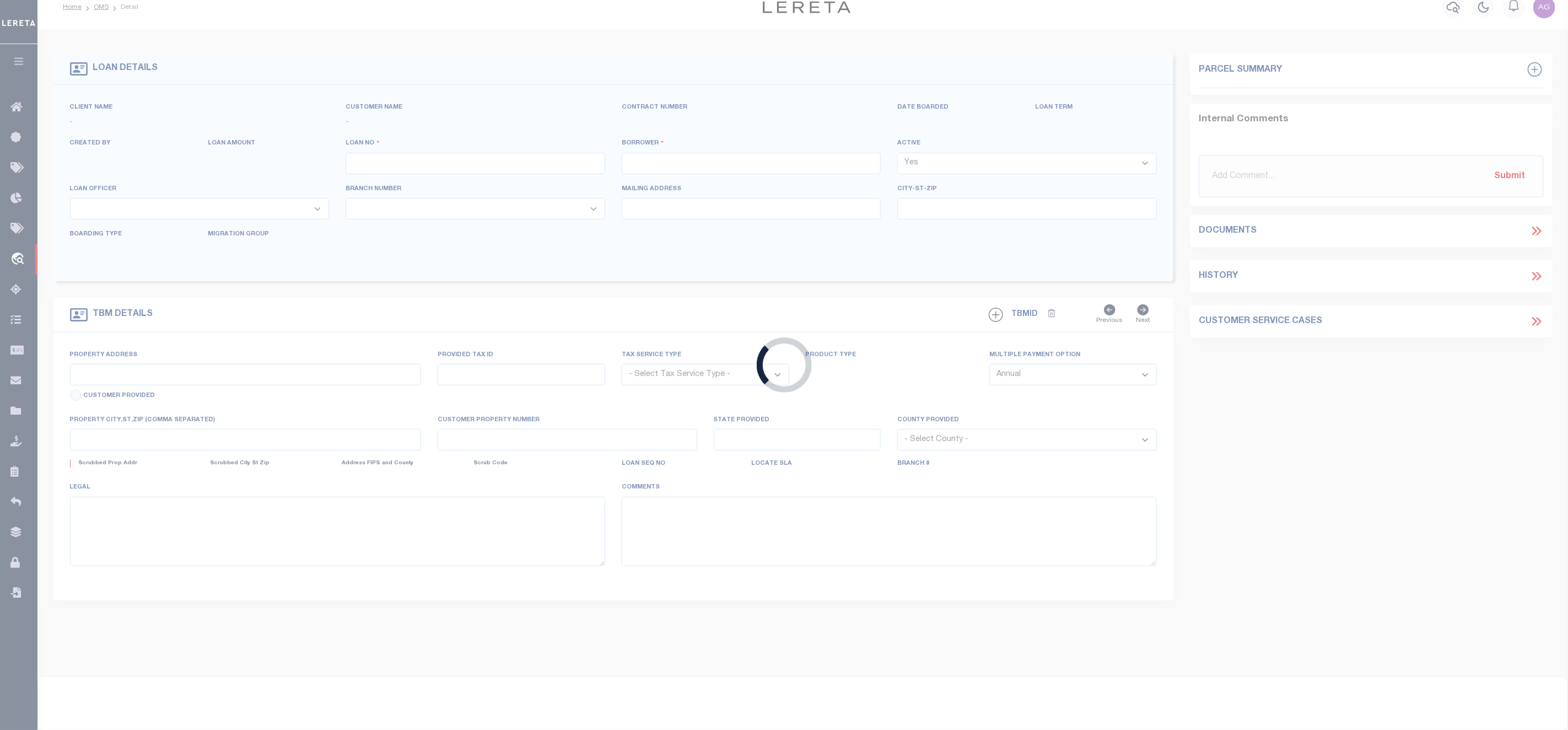
scroll to position [2, 0]
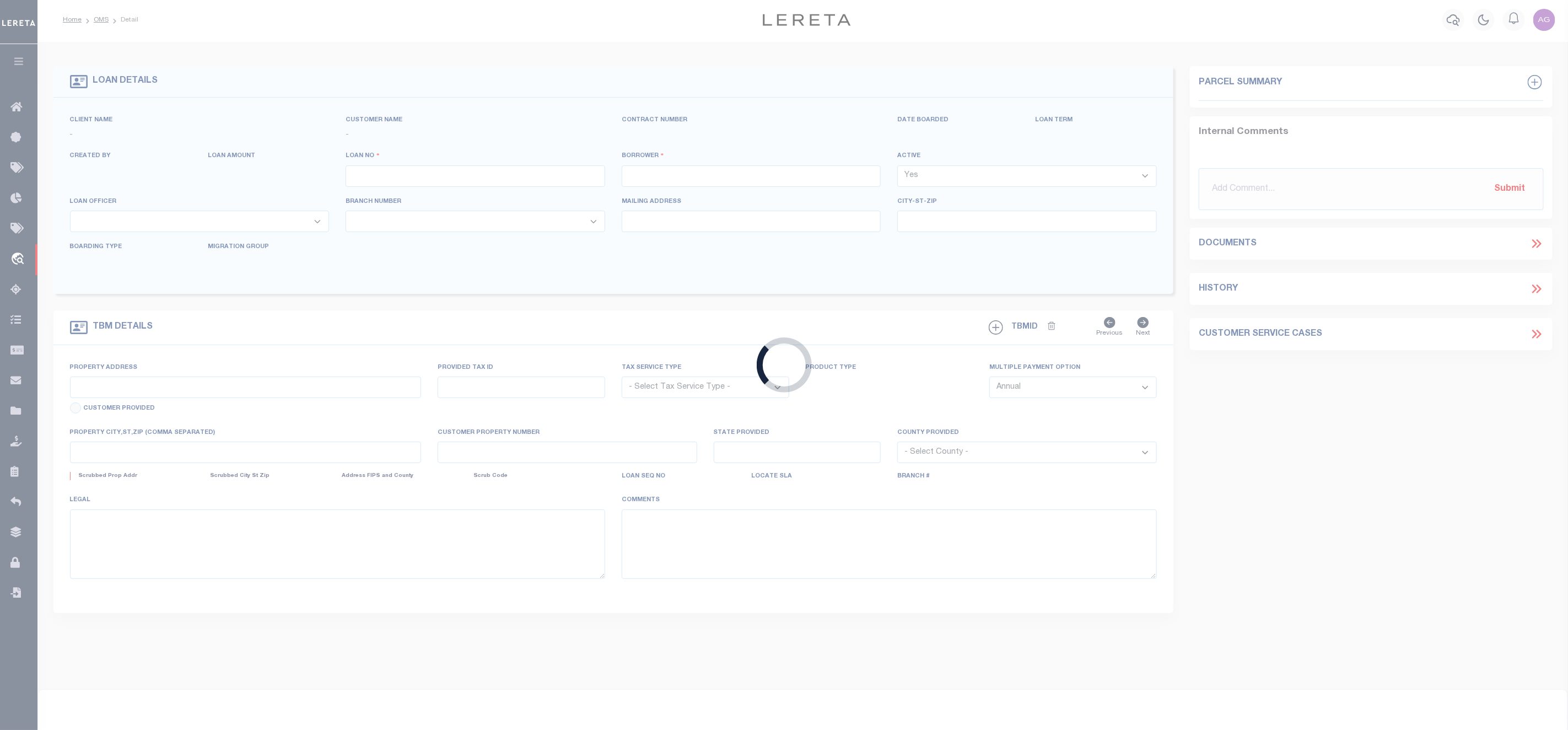
type input "ASDF2"
type input "[PERSON_NAME]"
select select
type input "10485 SW 26TH TER"
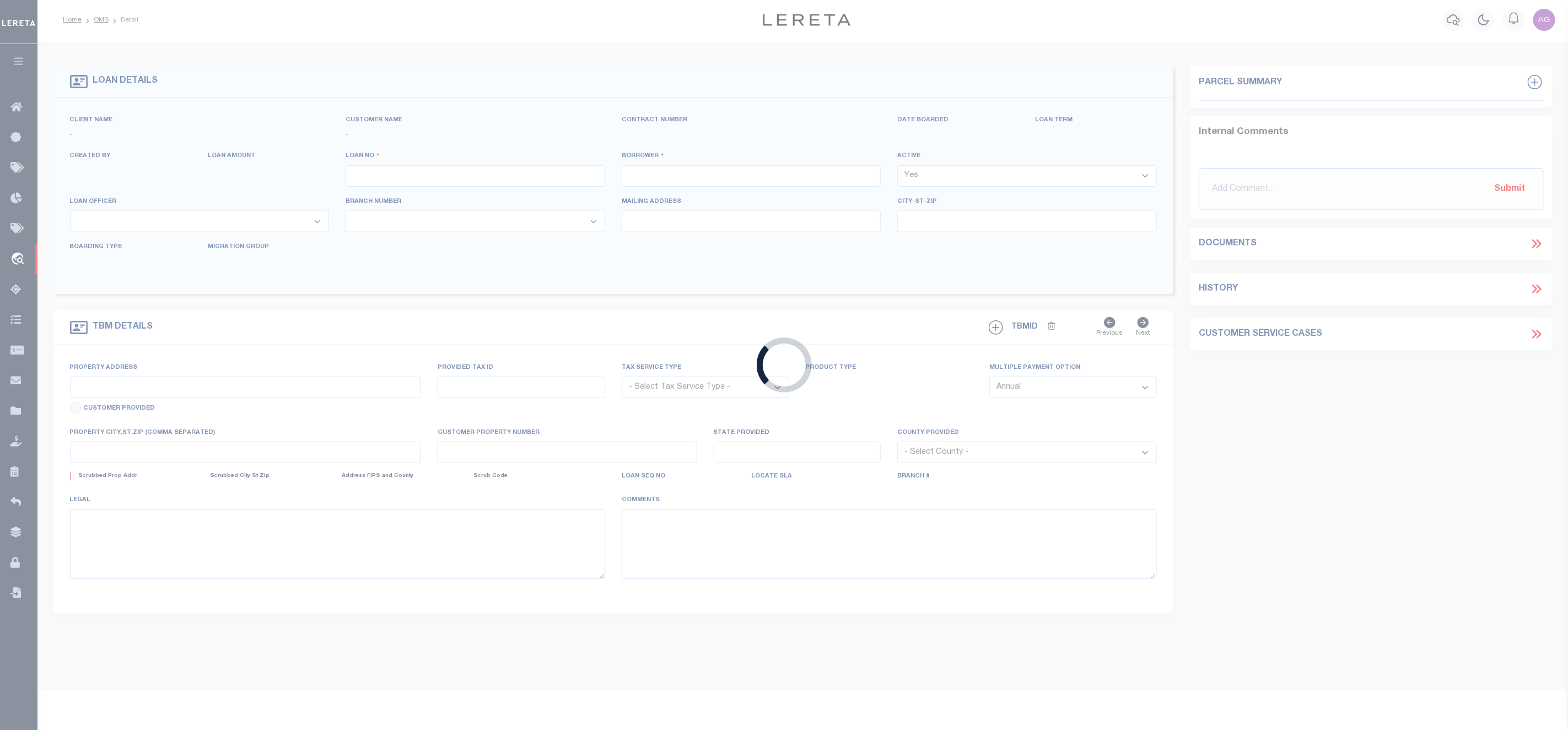
type input "MIAMI FL 33165-2764"
type input "09/01/2025"
select select "10"
select select "Escrow"
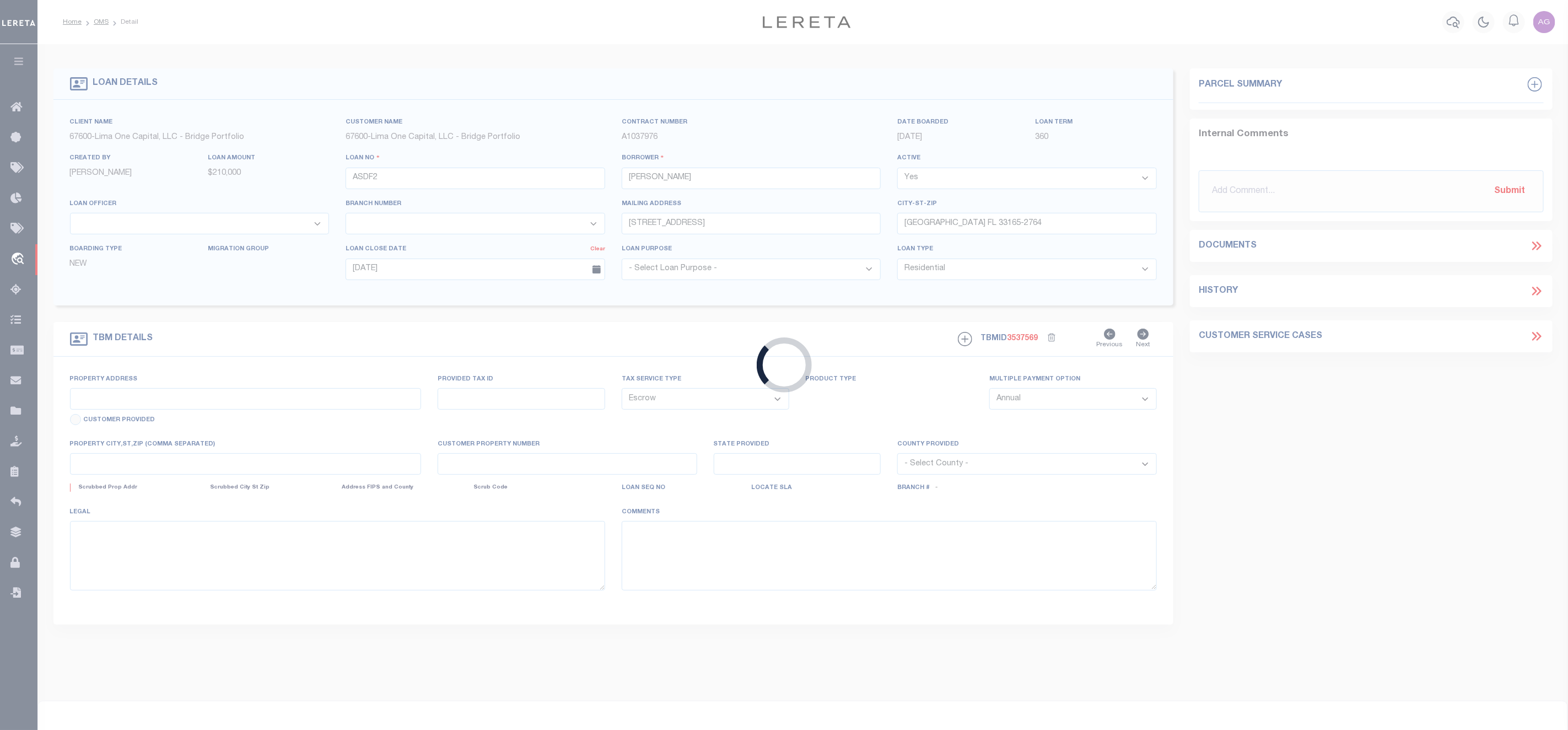
type input "[STREET_ADDRESS][PERSON_NAME]"
select select
type input "MOUNTAIN VIEW AR 72560-7036"
type input "AR"
select select
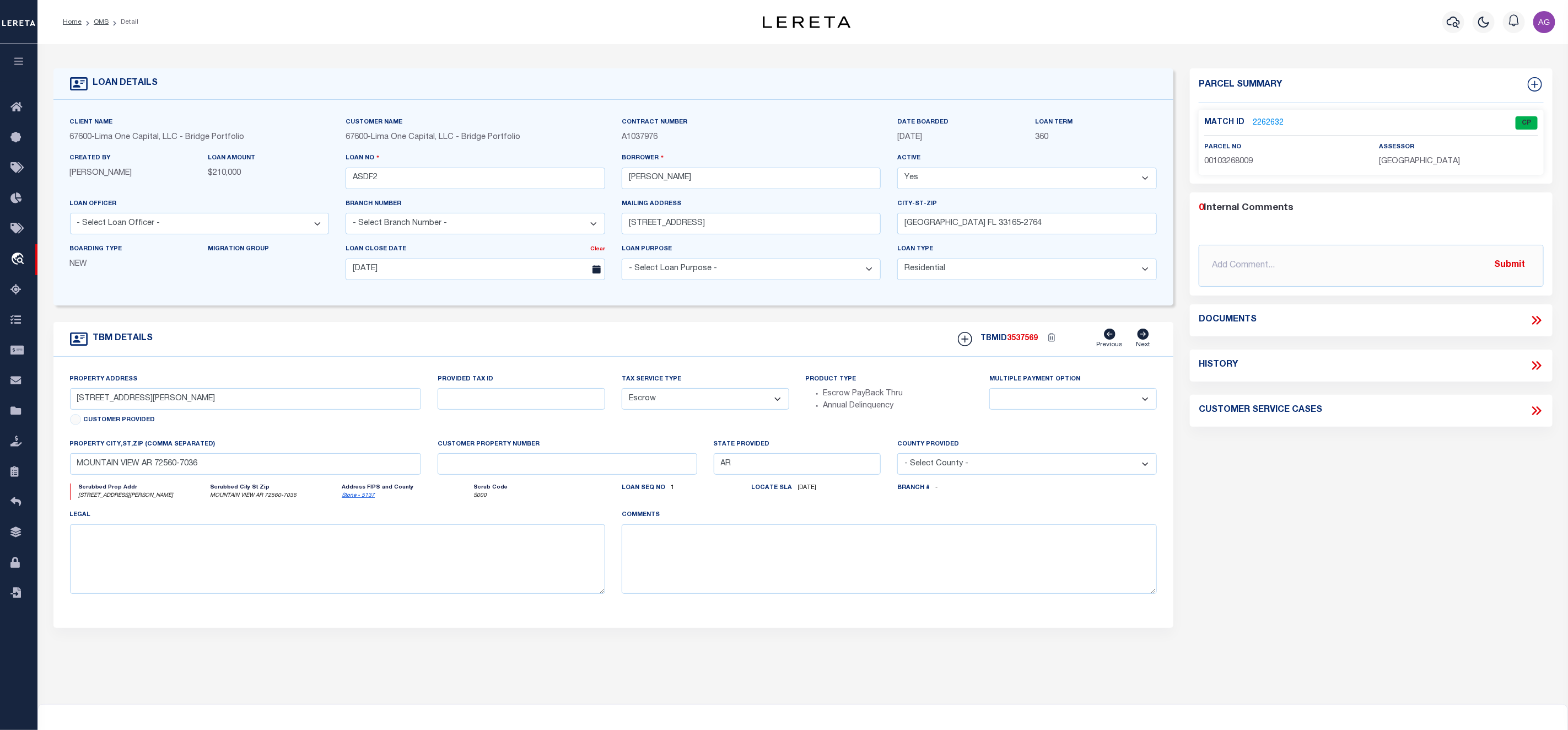
click at [1268, 121] on link "2262632" at bounding box center [1268, 123] width 31 height 11
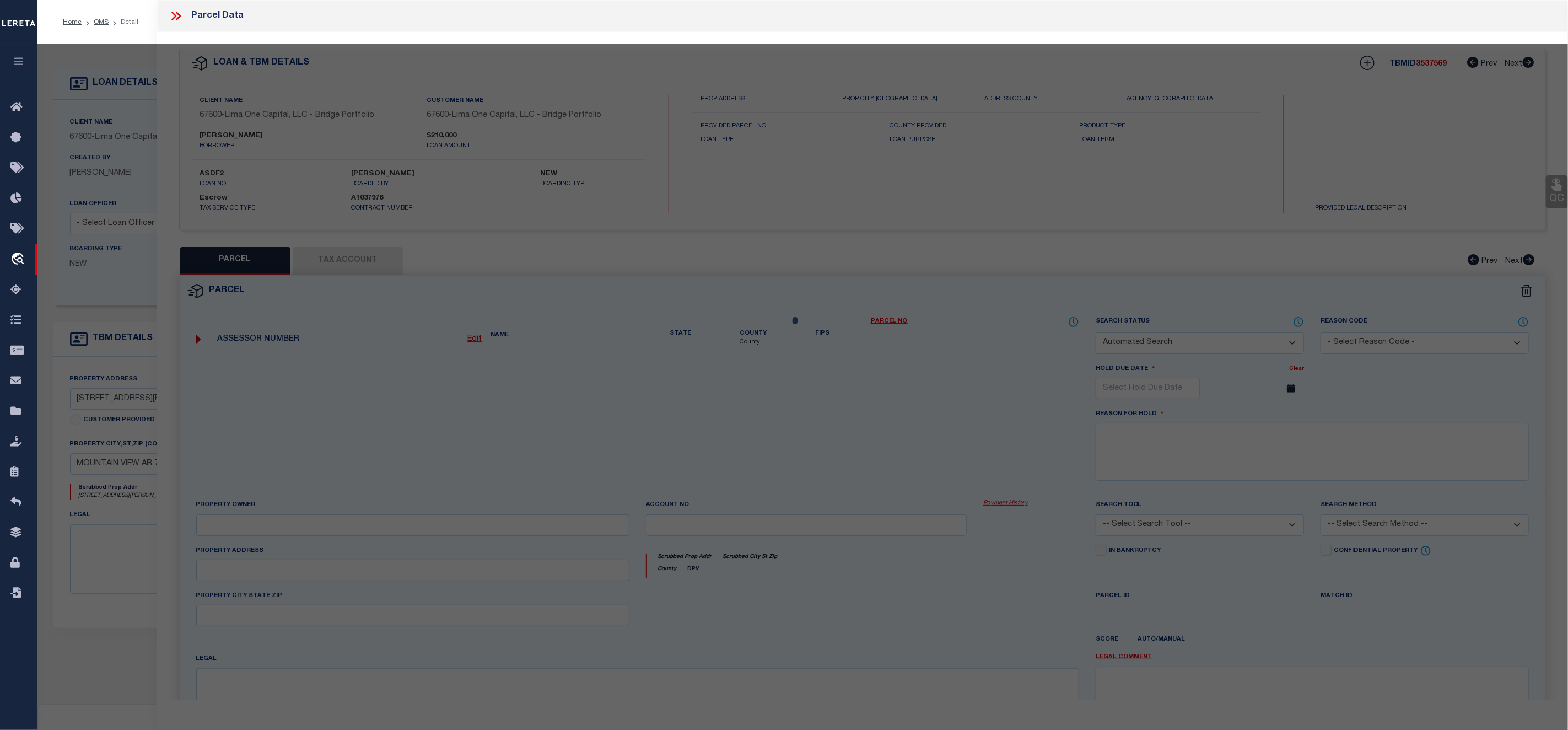
checkbox input "false"
select select "CP"
type input "MCCROBIE,MAEGAN L"
select select "ATL"
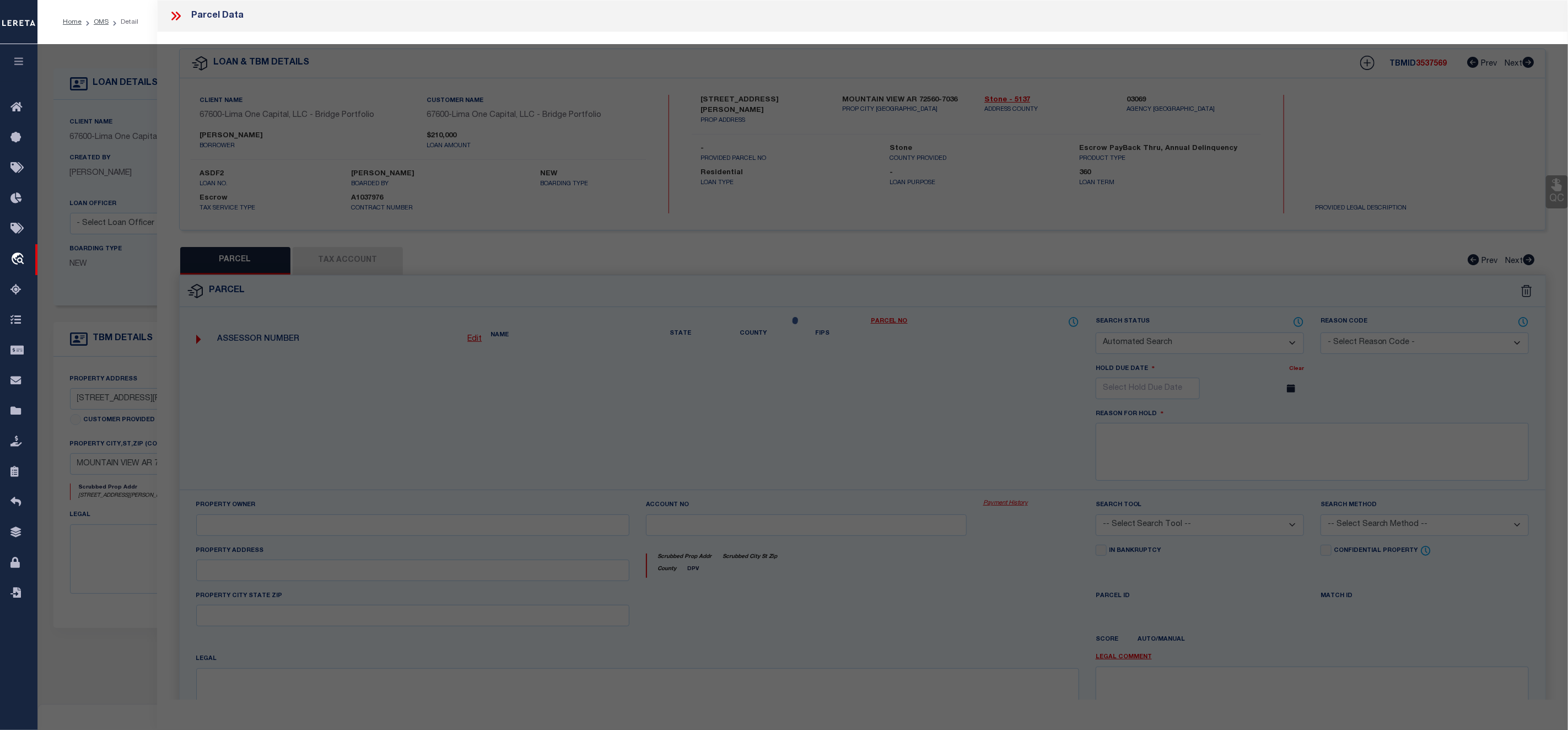
select select "ADD"
type input "476 JIMMY MITCHELL RD"
checkbox input "false"
type input "MOUNTAIN VIEW, AR 72560"
type textarea "PT NW SE"
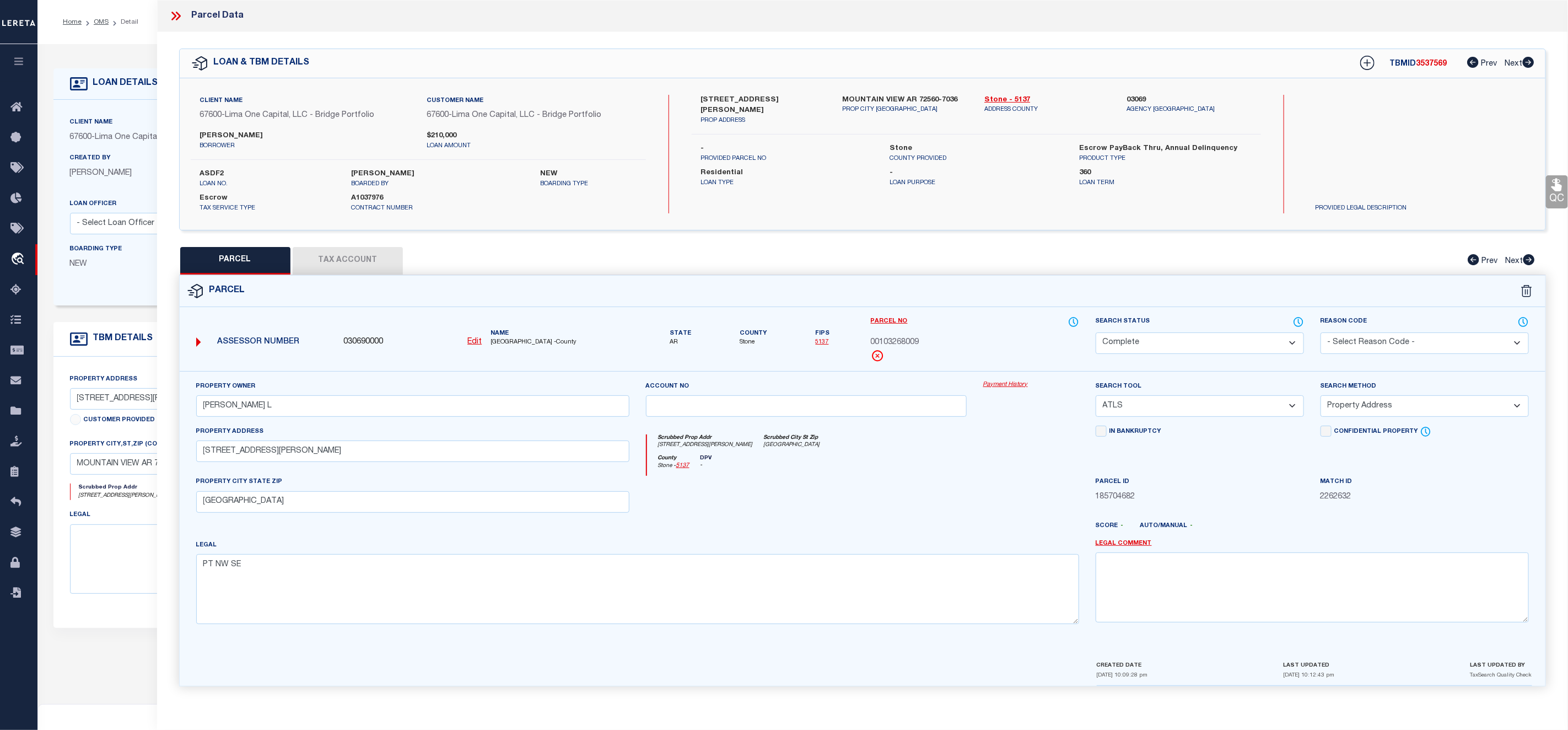
click at [1005, 386] on link "Payment History" at bounding box center [1031, 385] width 96 height 9
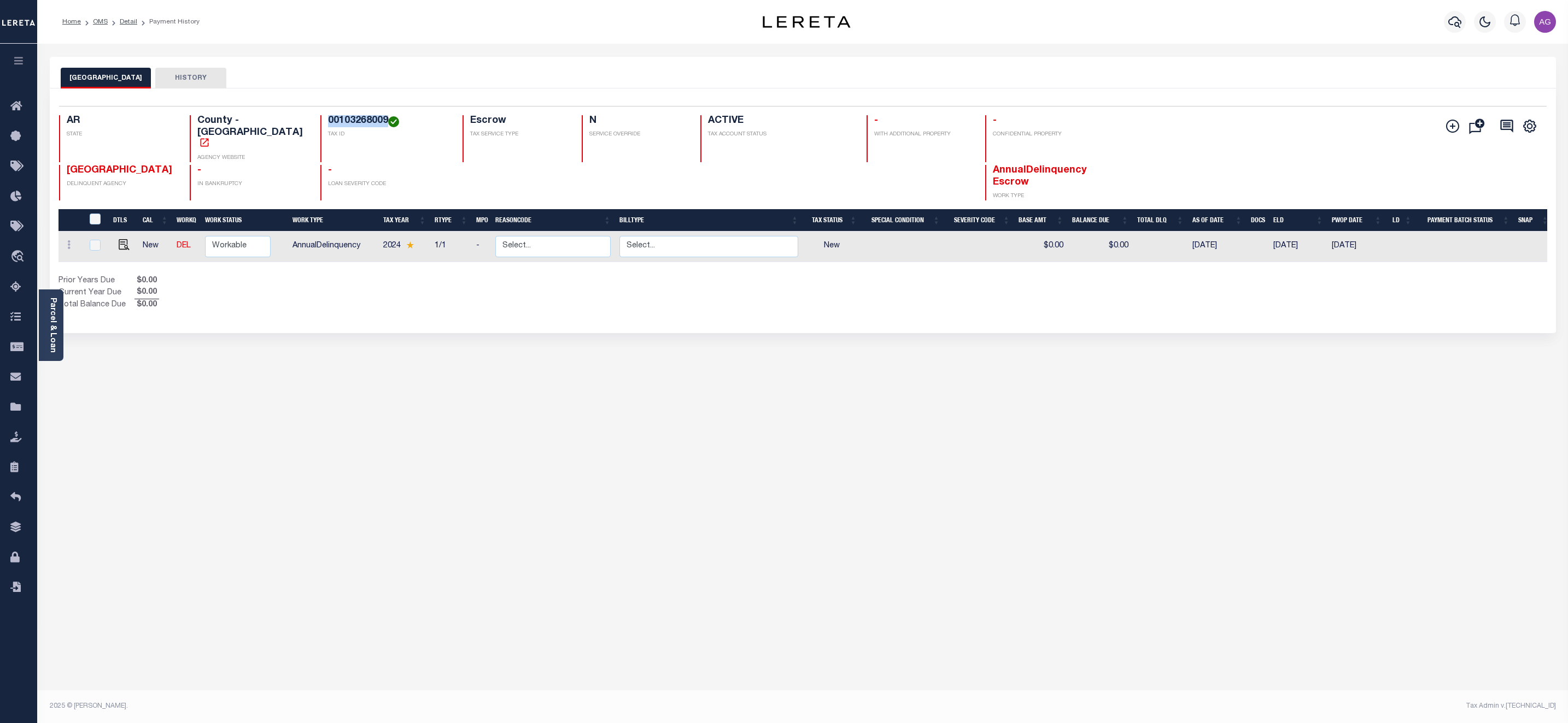
drag, startPoint x: 304, startPoint y: 120, endPoint x: 364, endPoint y: 118, distance: 60.0
click at [364, 118] on h4 "00103268009" at bounding box center [388, 121] width 122 height 12
copy h4 "00103268009"
click at [519, 284] on div "Prior Years Due $0.00 Current Year Due $0.00 Total Balance Due $0.00" at bounding box center [431, 293] width 745 height 36
click at [125, 21] on link "Detail" at bounding box center [128, 21] width 18 height 7
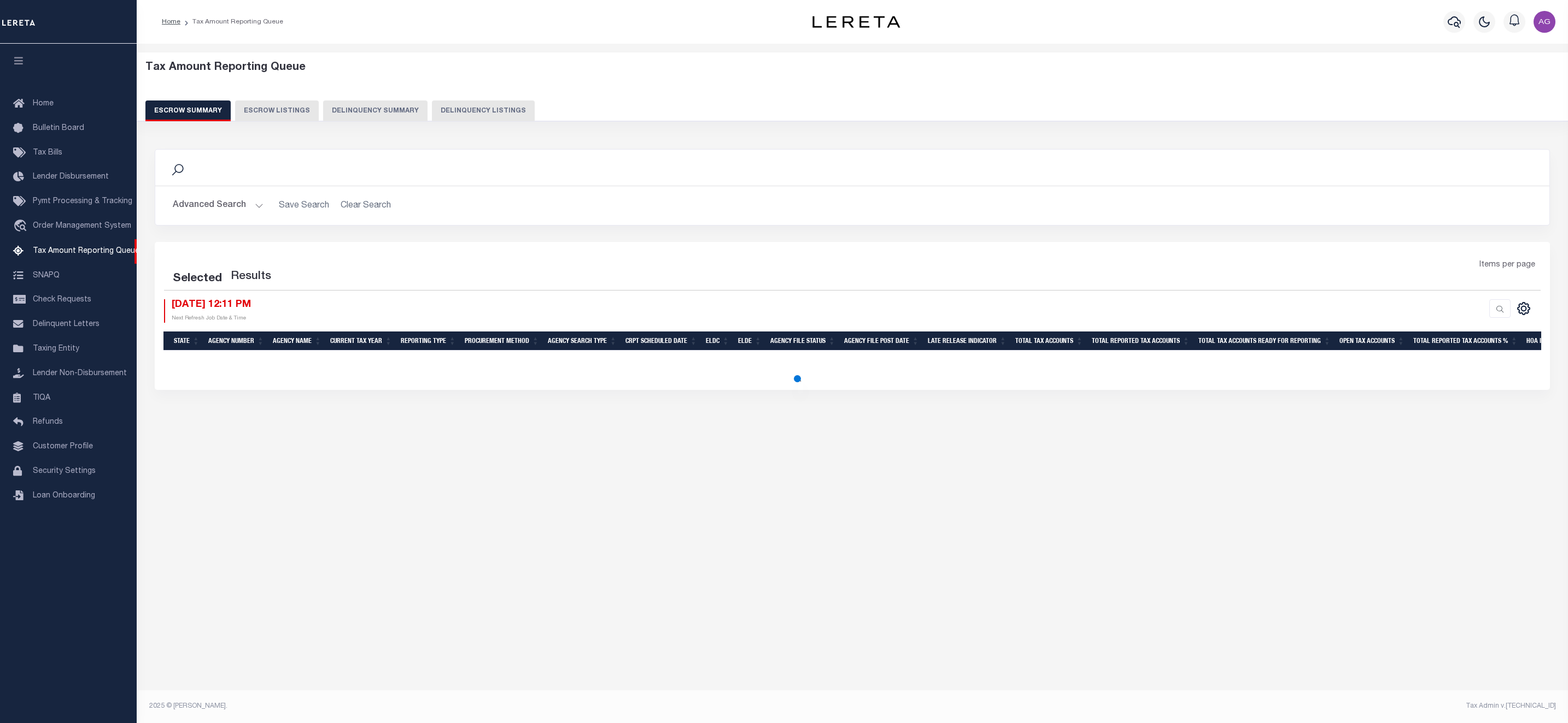
click at [375, 109] on button "Delinquency Summary" at bounding box center [375, 111] width 104 height 20
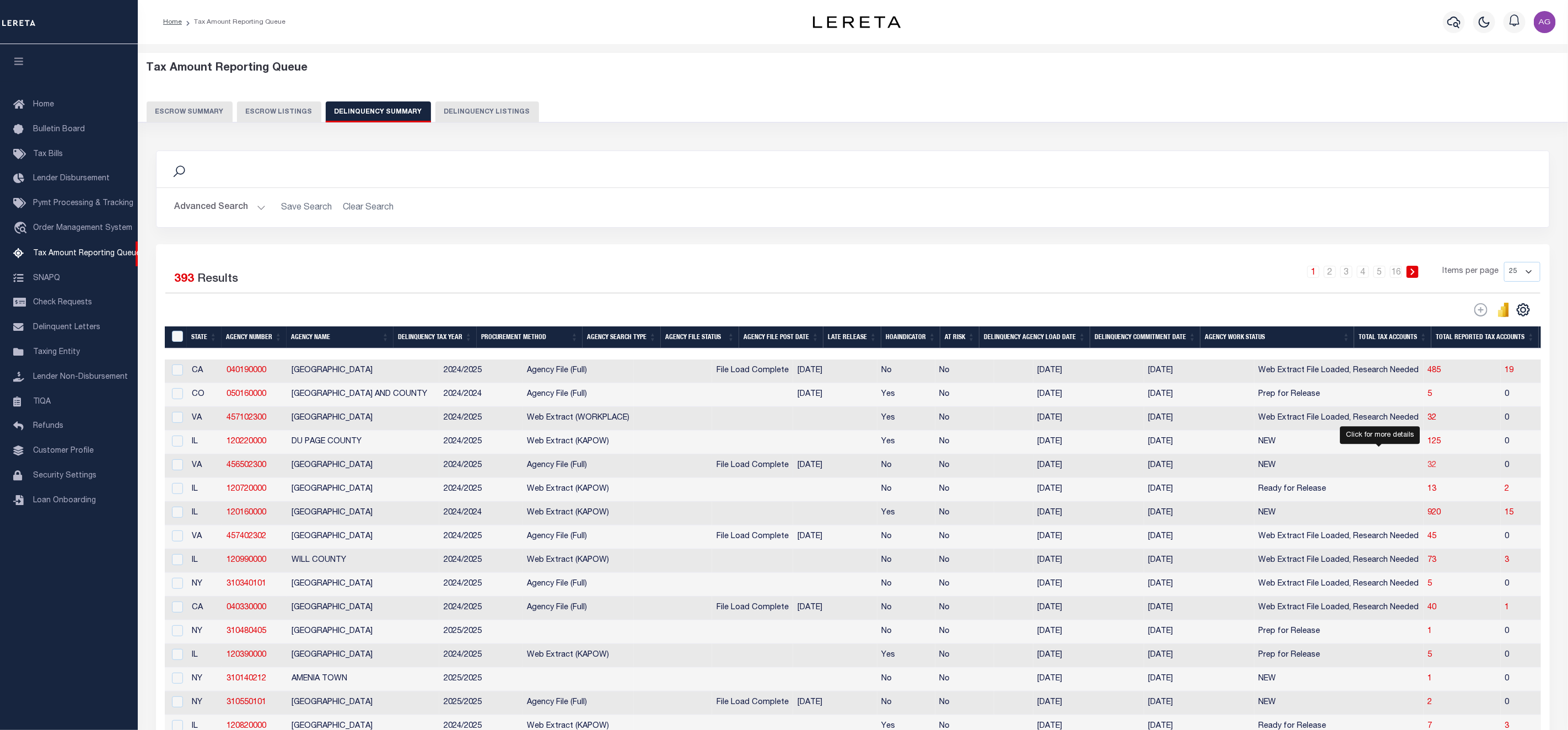
click at [1428, 470] on span "32" at bounding box center [1432, 465] width 8 height 8
select select "100"
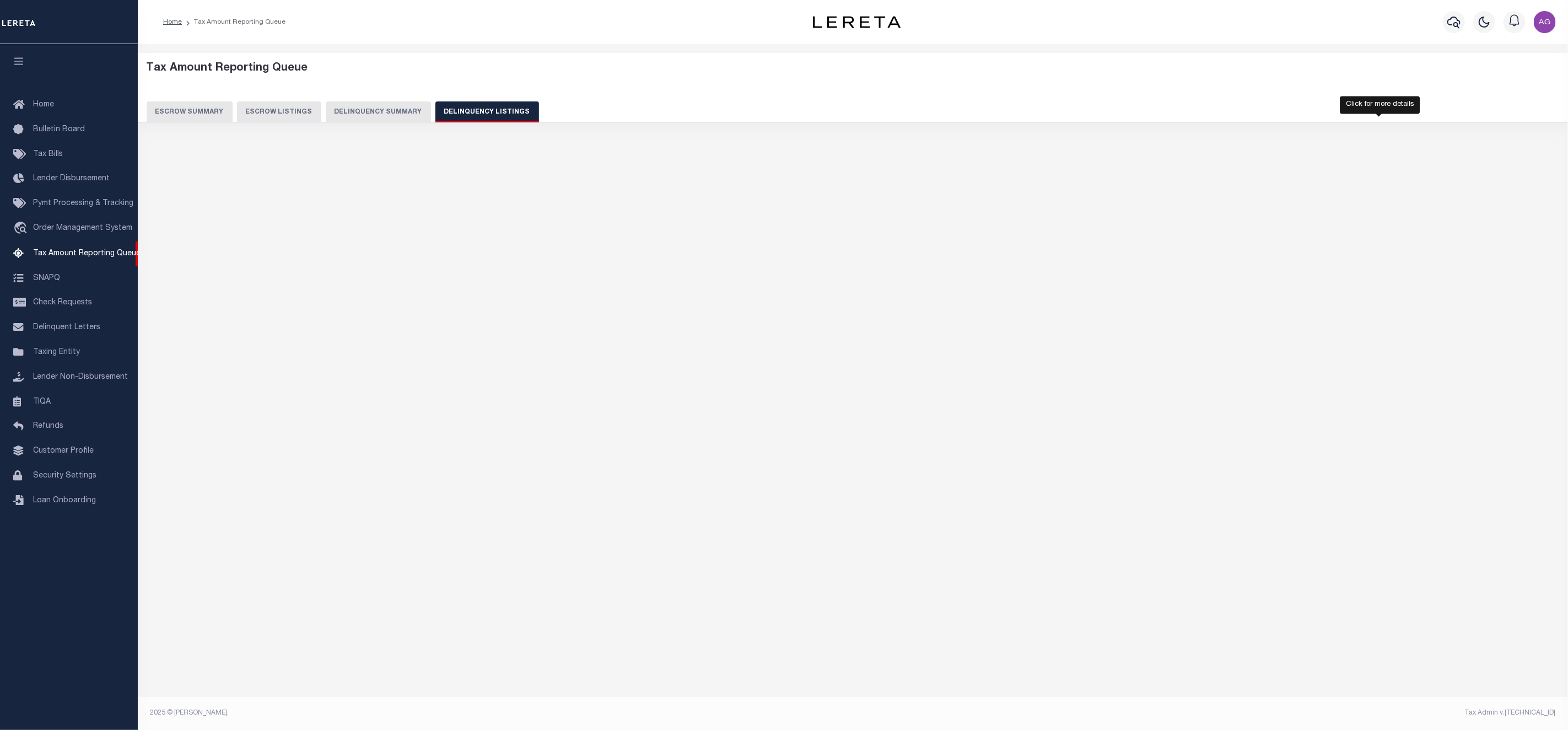
select select "100"
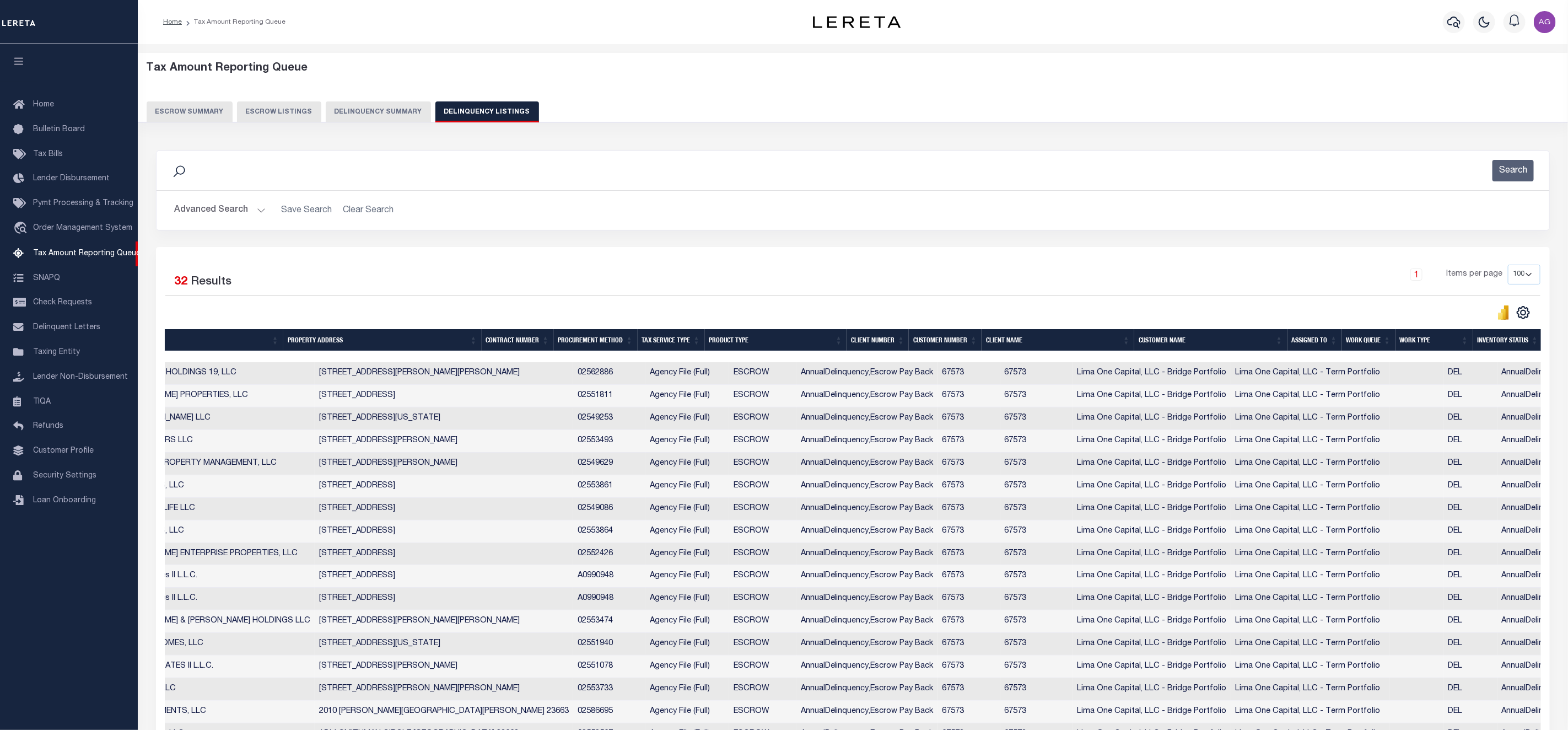
scroll to position [0, 421]
click at [66, 455] on span "Customer Profile" at bounding box center [63, 451] width 61 height 8
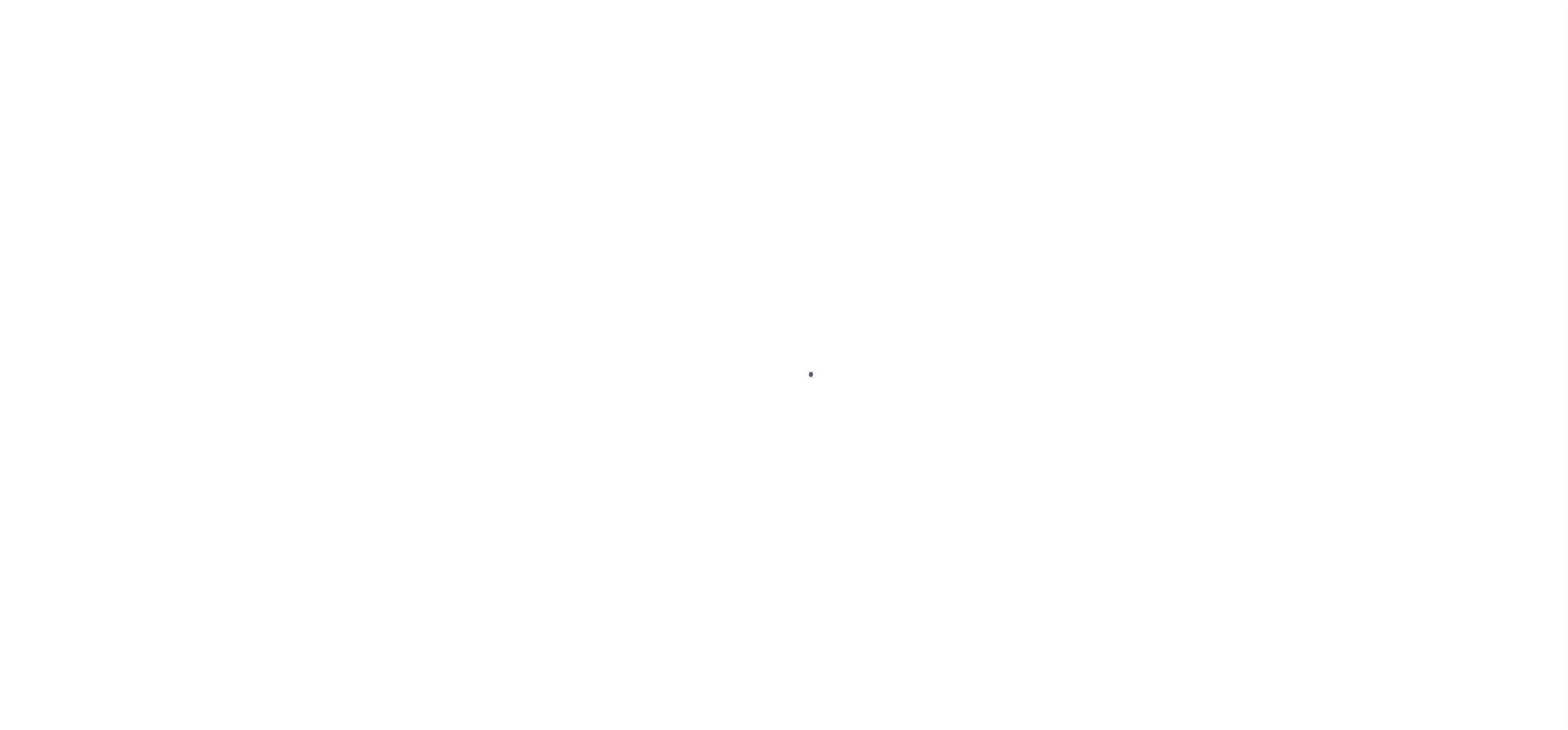
select select "10"
select select "Escrow"
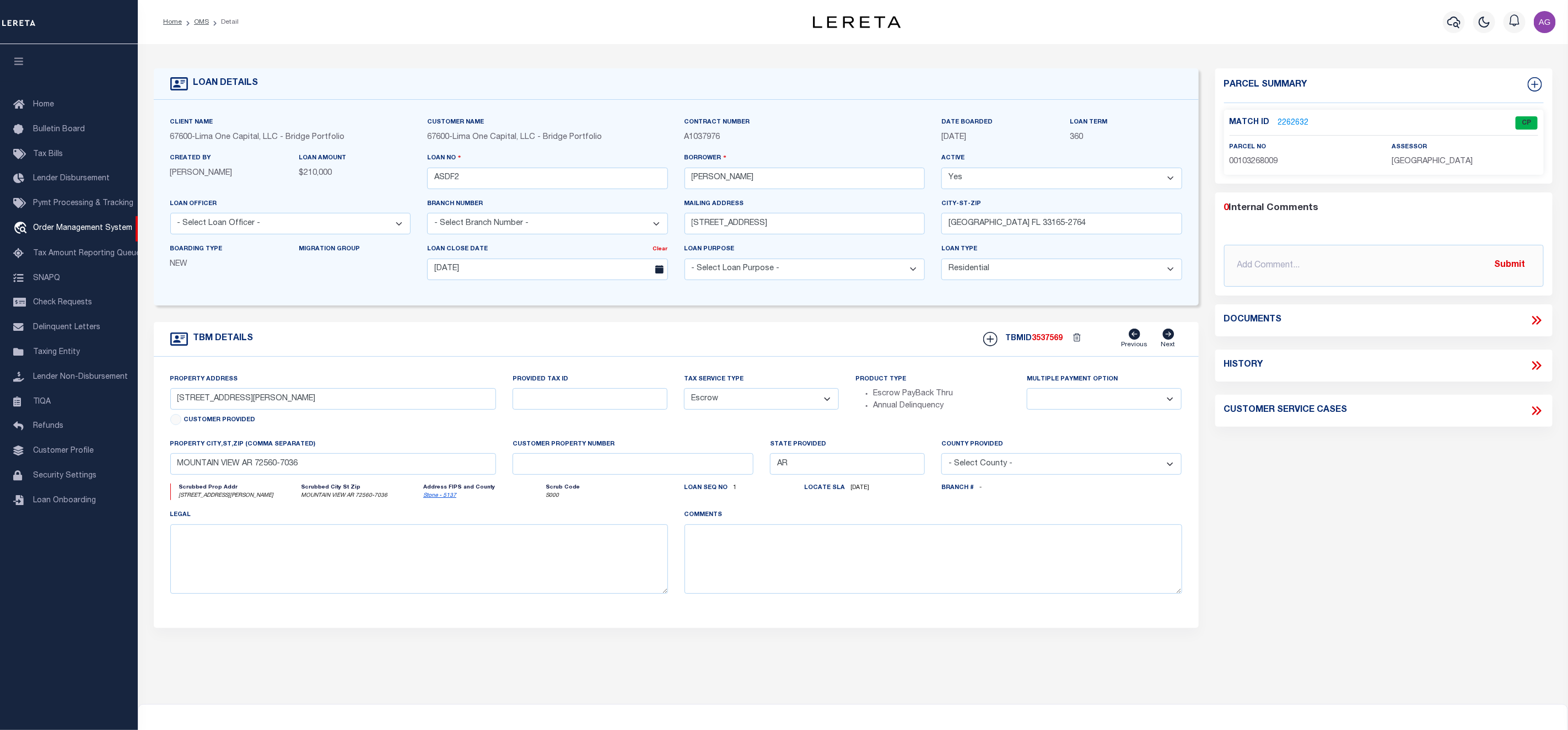
click at [1300, 119] on link "2262632" at bounding box center [1294, 123] width 31 height 11
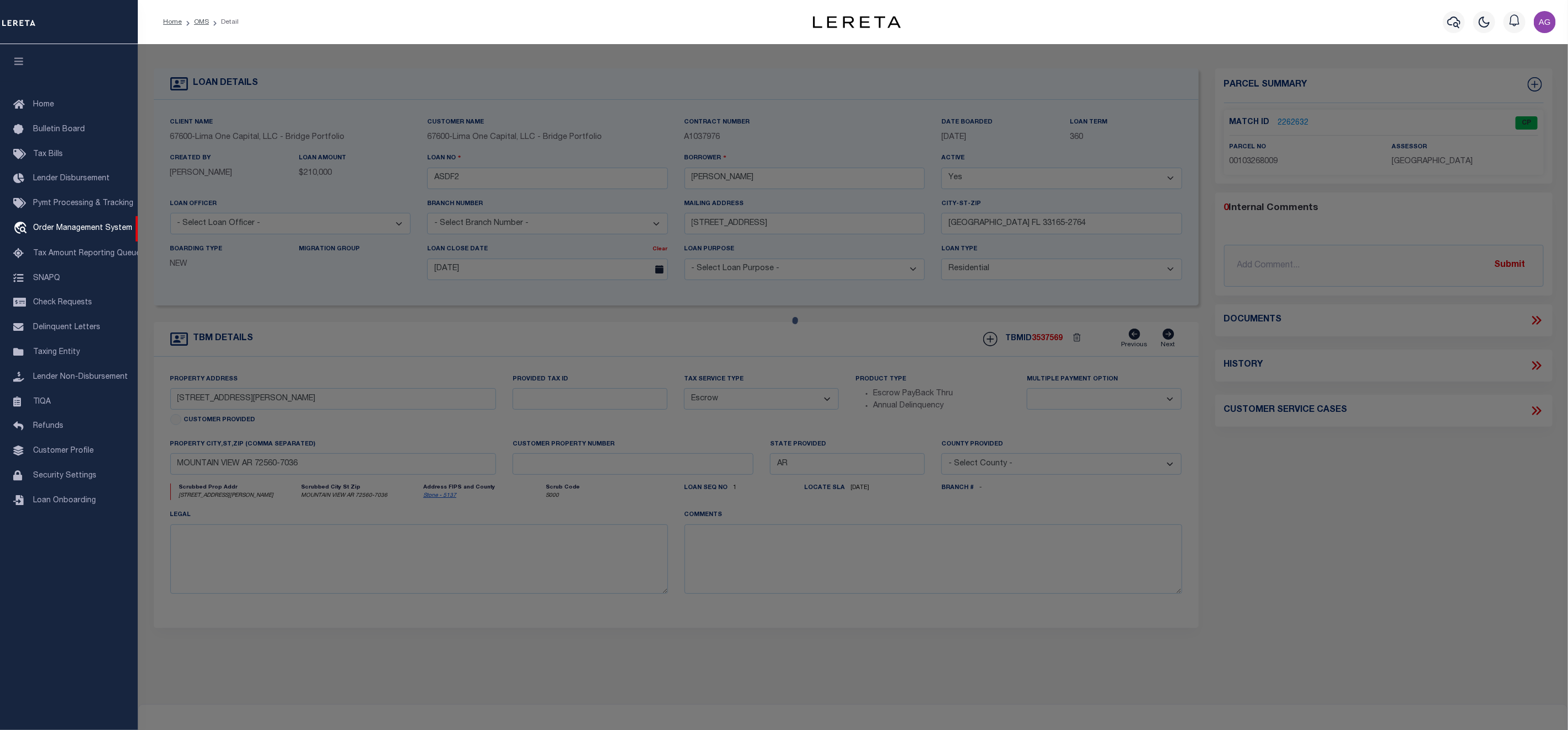
checkbox input "false"
select select "CP"
type input "[PERSON_NAME] L"
select select "ATL"
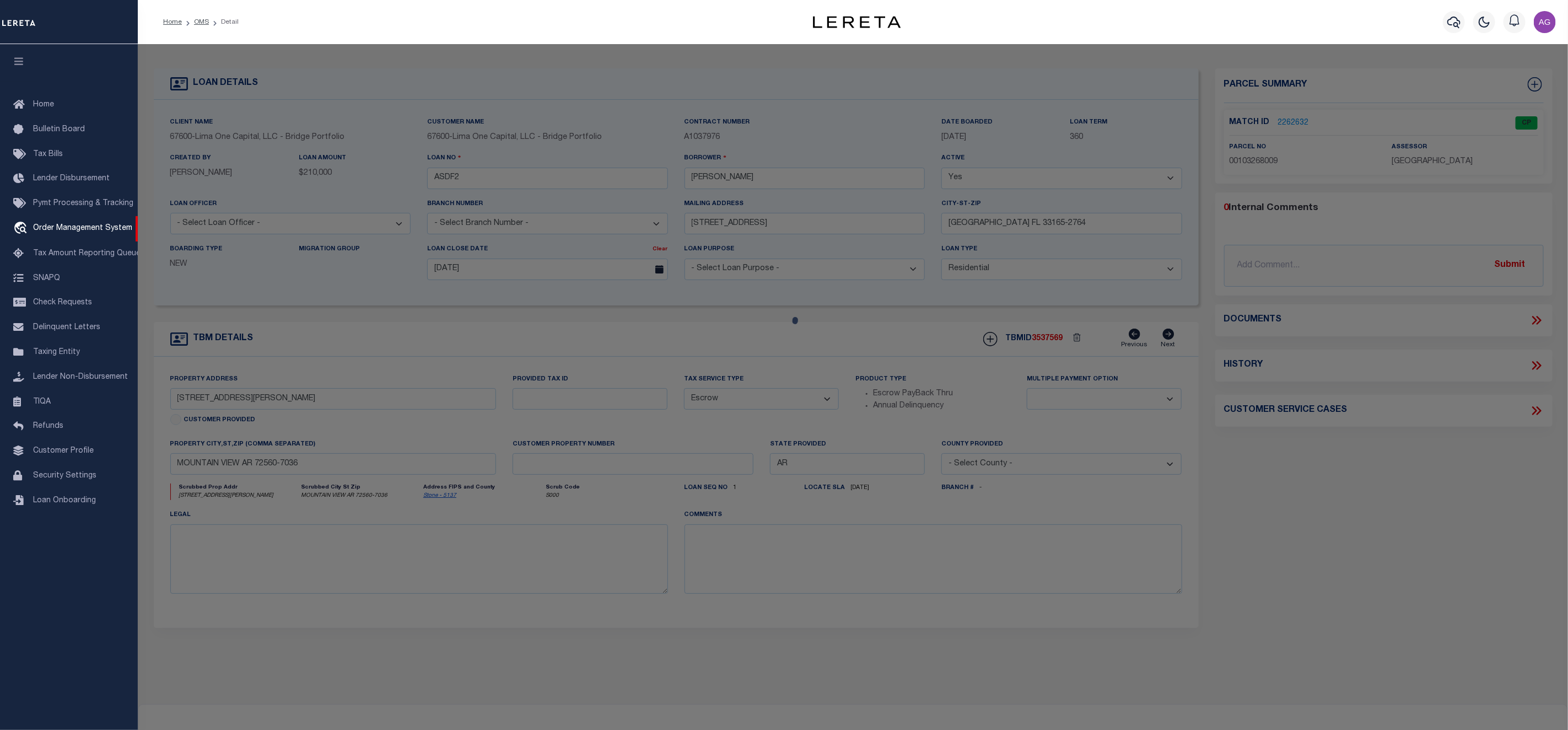
select select "ADD"
type input "[STREET_ADDRESS][PERSON_NAME]"
checkbox input "false"
type input "[GEOGRAPHIC_DATA]"
type textarea "PT NW SE"
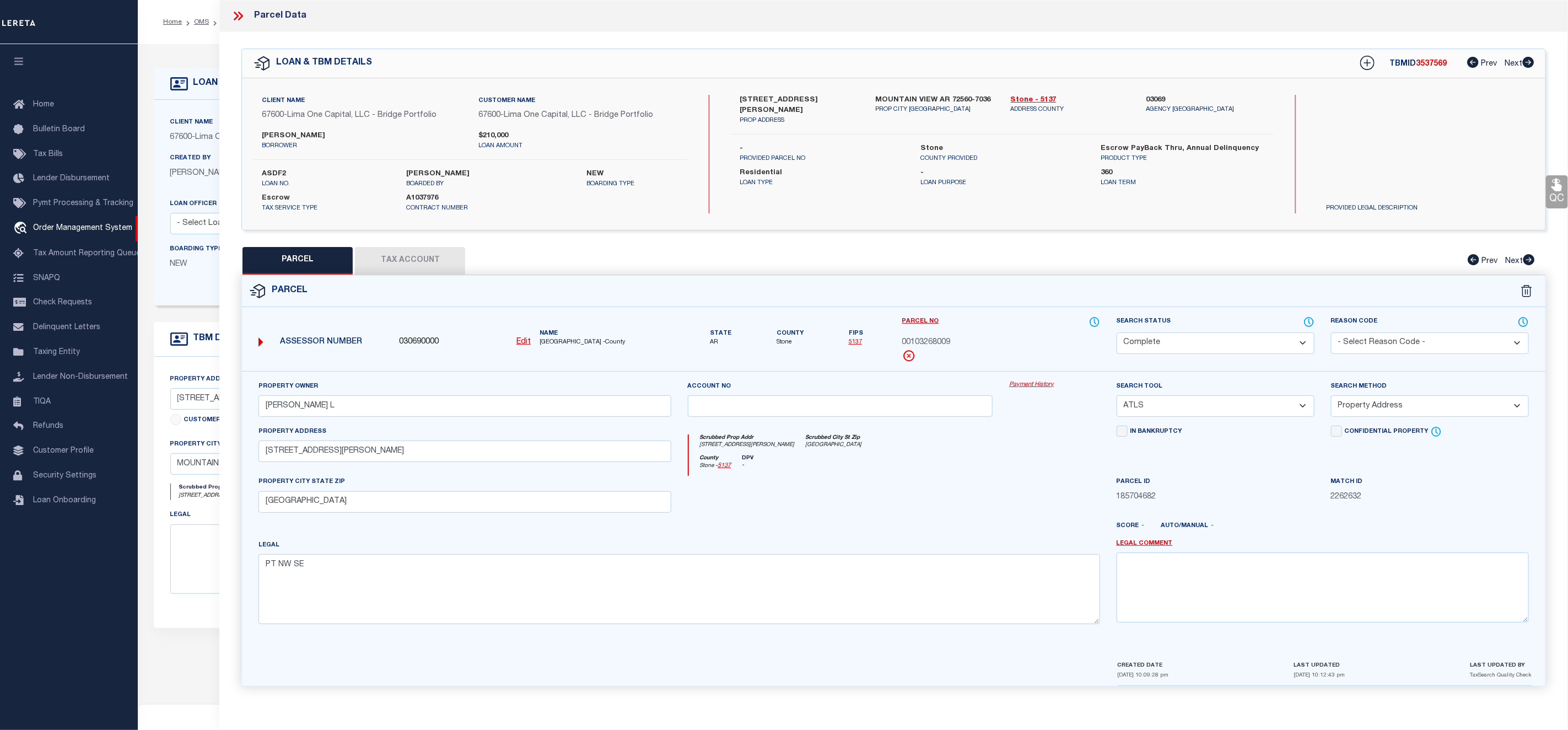
click at [1041, 390] on link "Payment History" at bounding box center [1054, 385] width 91 height 9
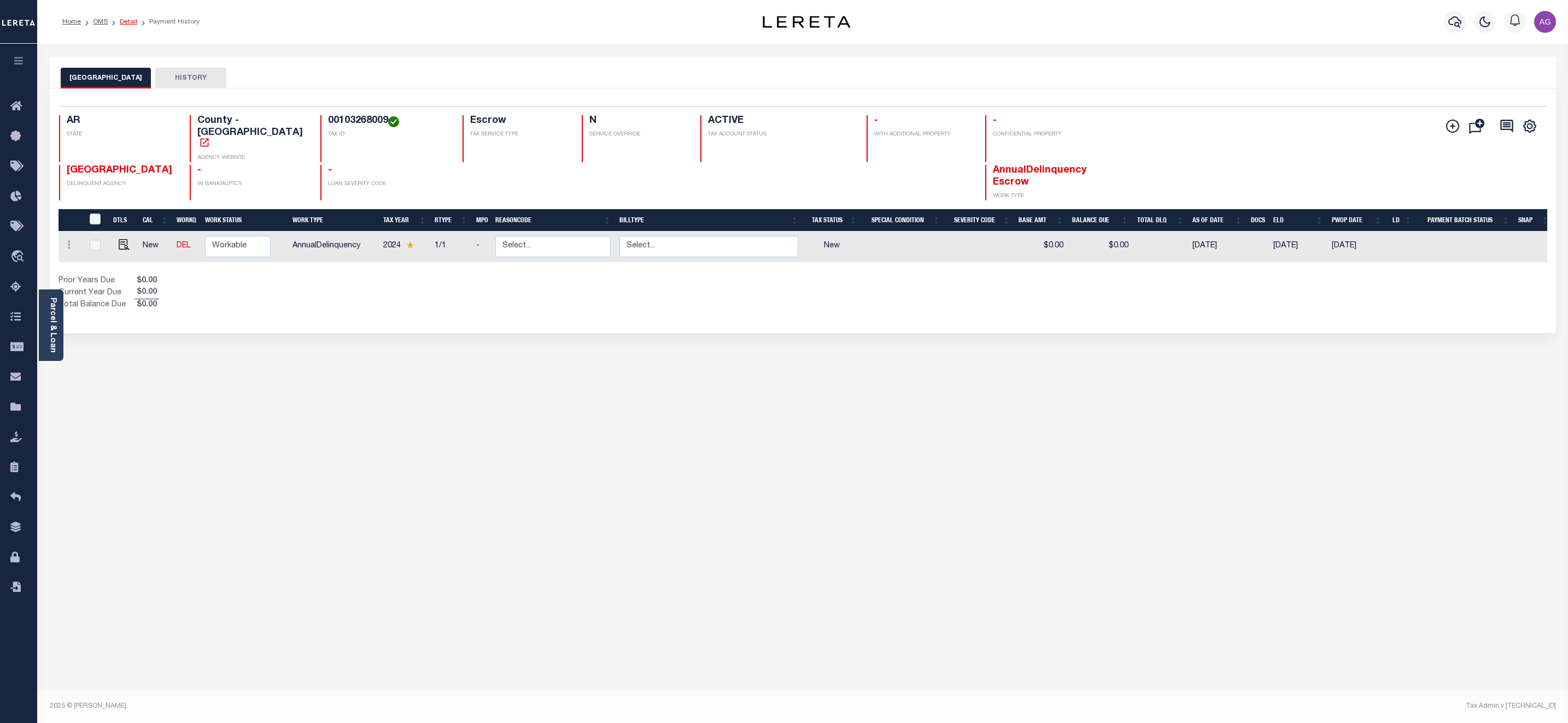
click at [121, 21] on link "Detail" at bounding box center [128, 21] width 18 height 7
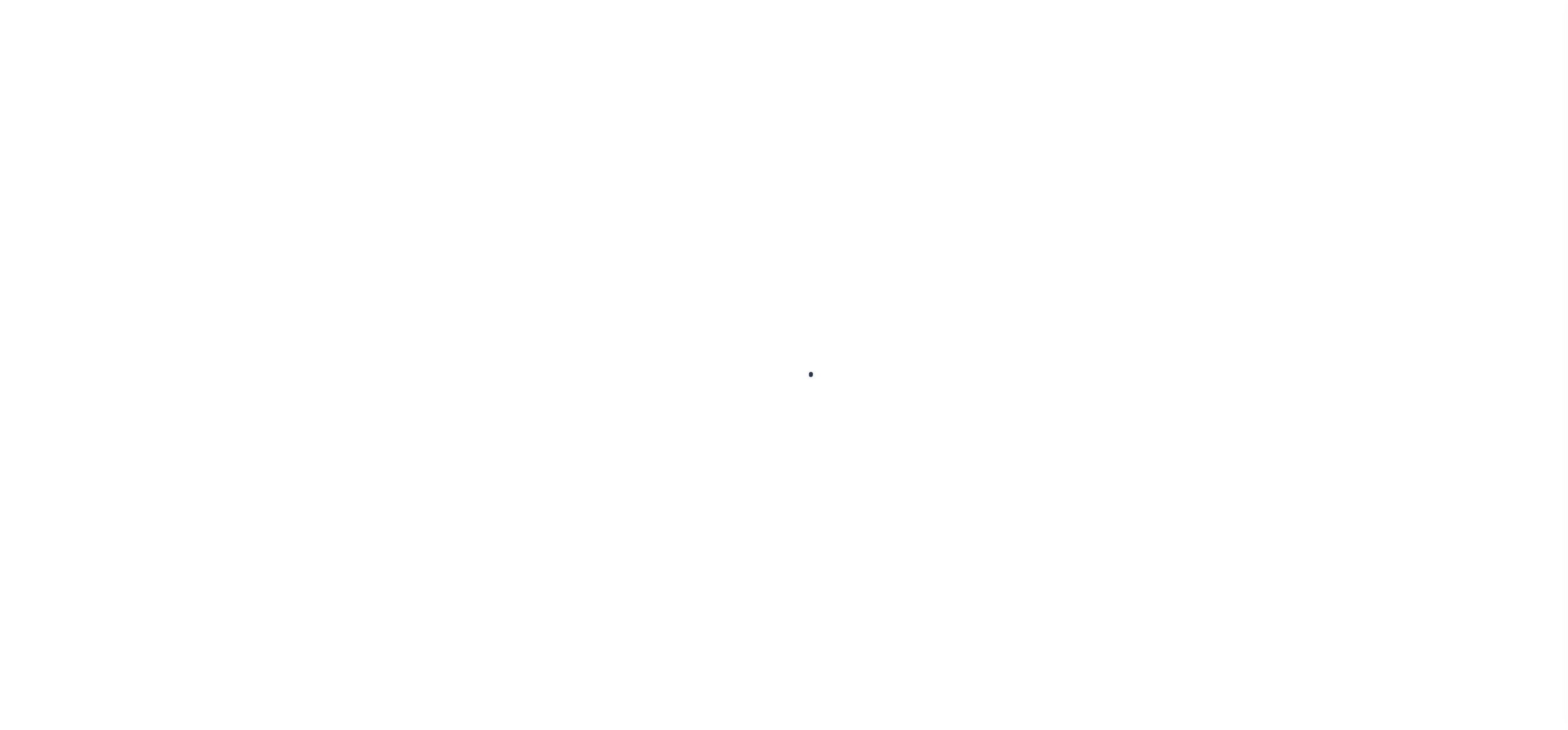
select select "10"
select select "Escrow"
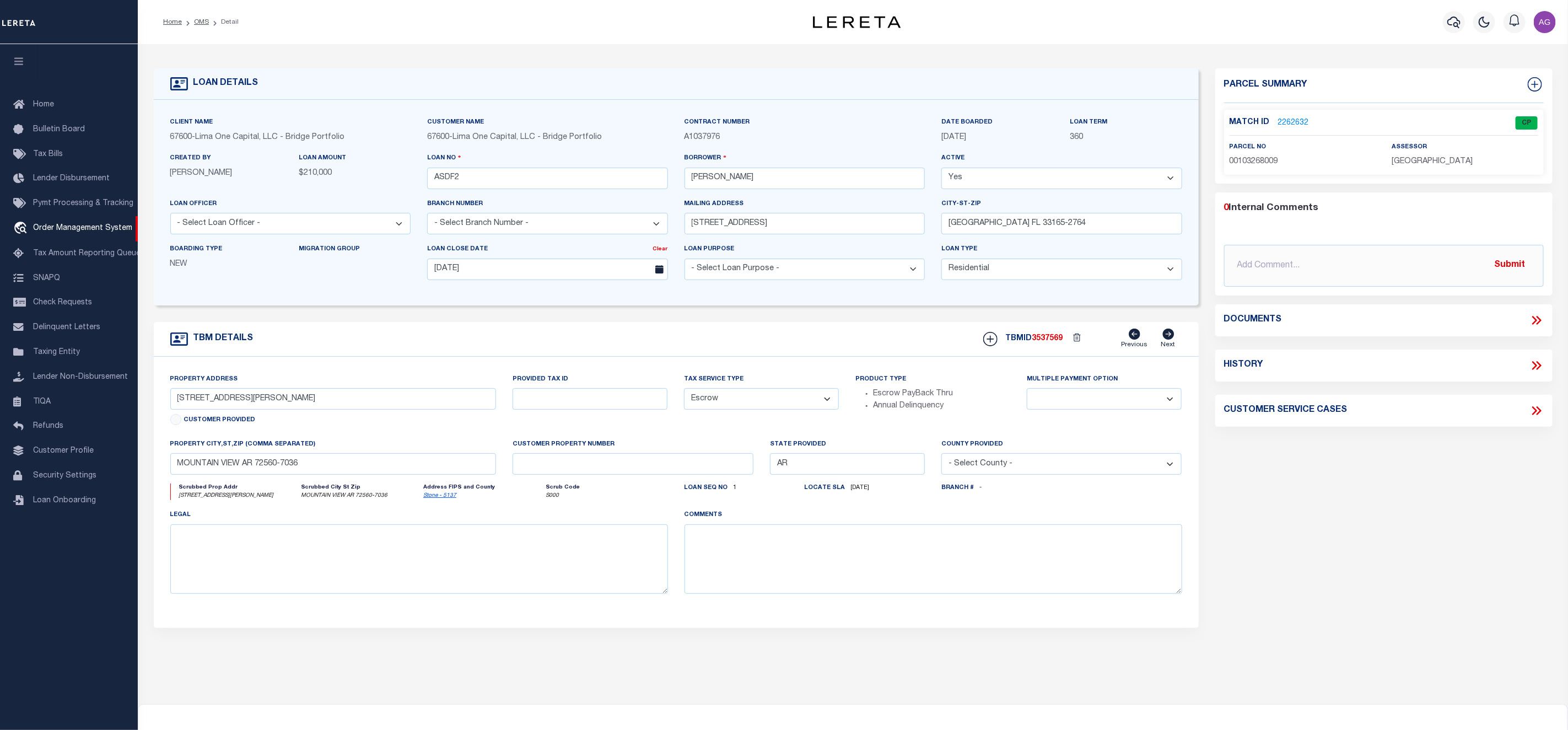
click at [125, 22] on div at bounding box center [69, 22] width 138 height 44
click at [67, 257] on span "Tax Amount Reporting Queue" at bounding box center [86, 254] width 107 height 8
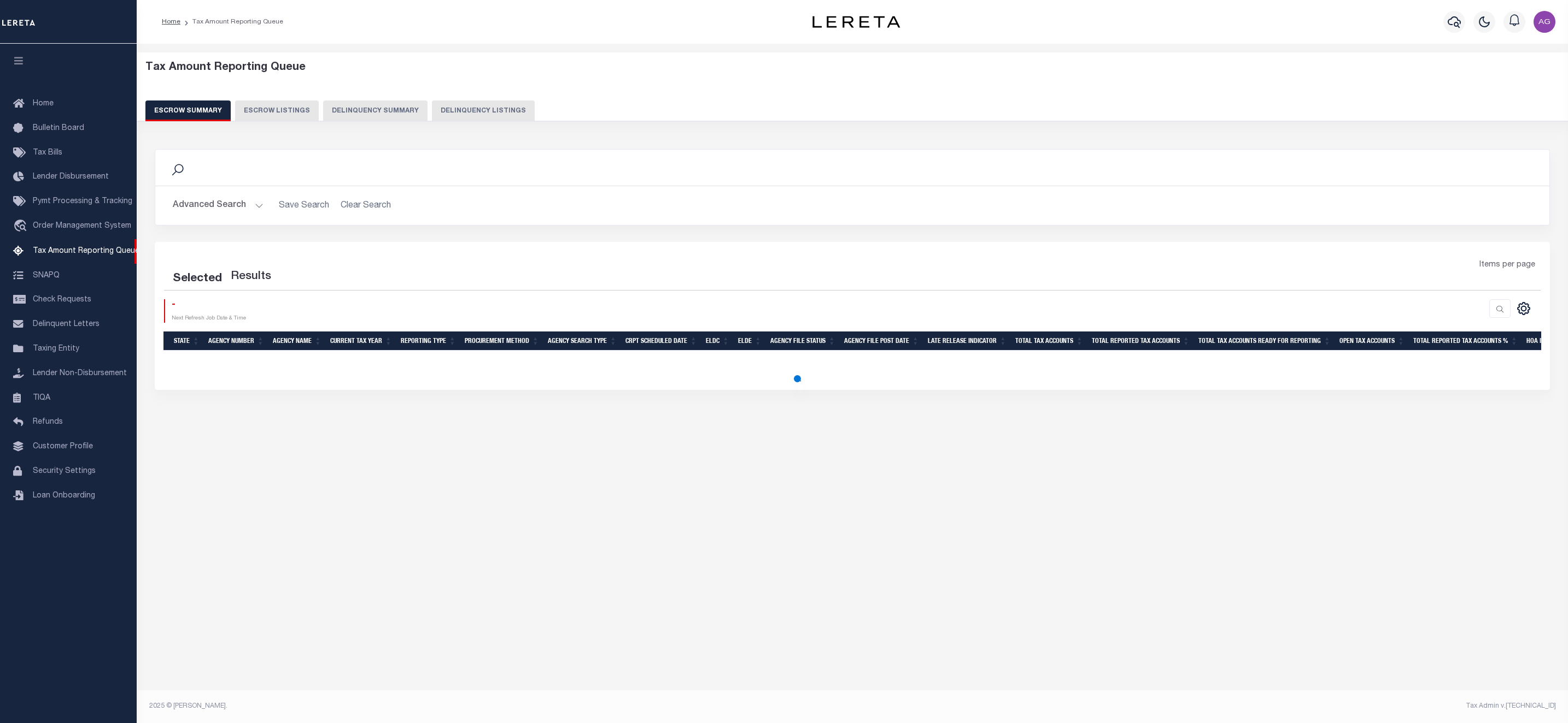
select select "100"
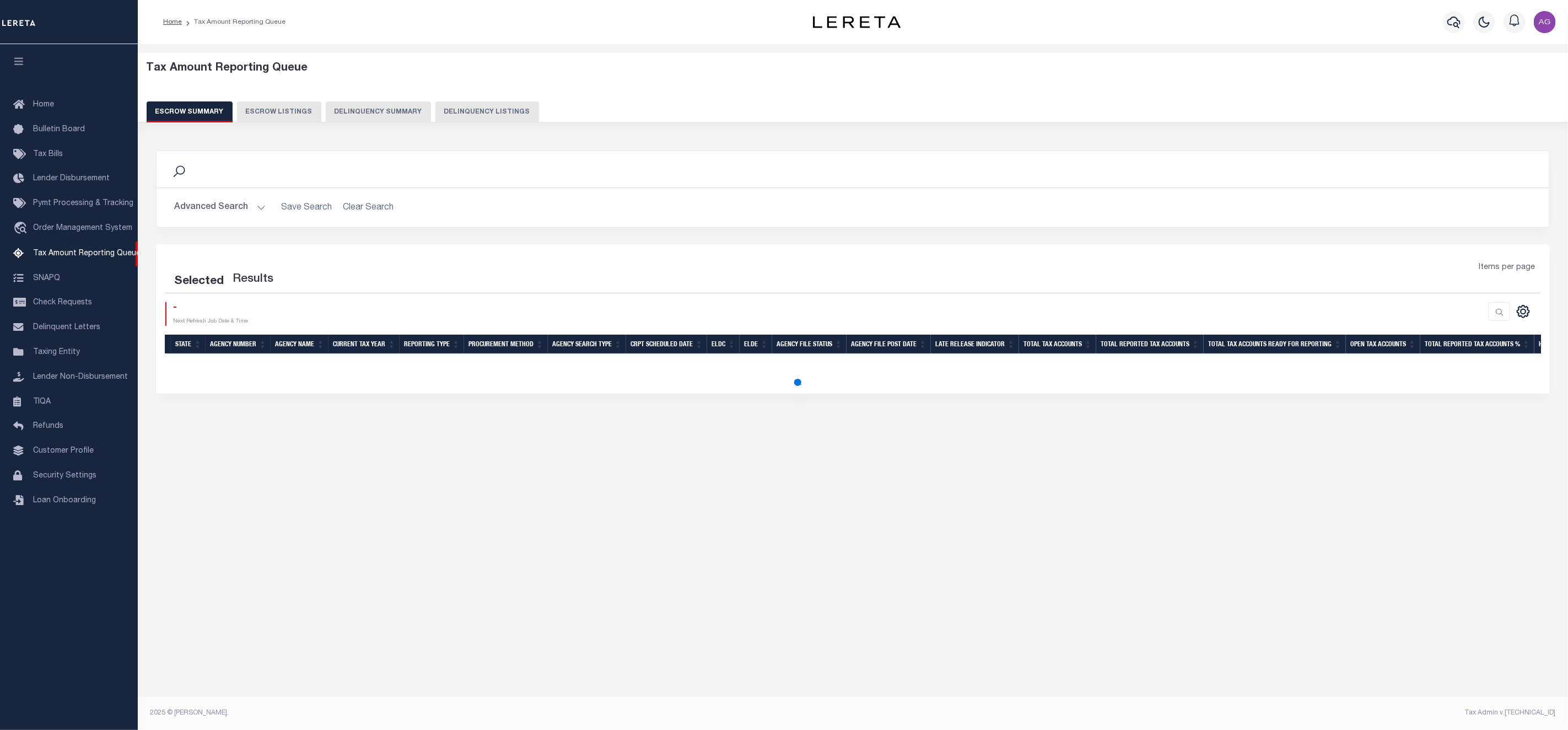
select select "100"
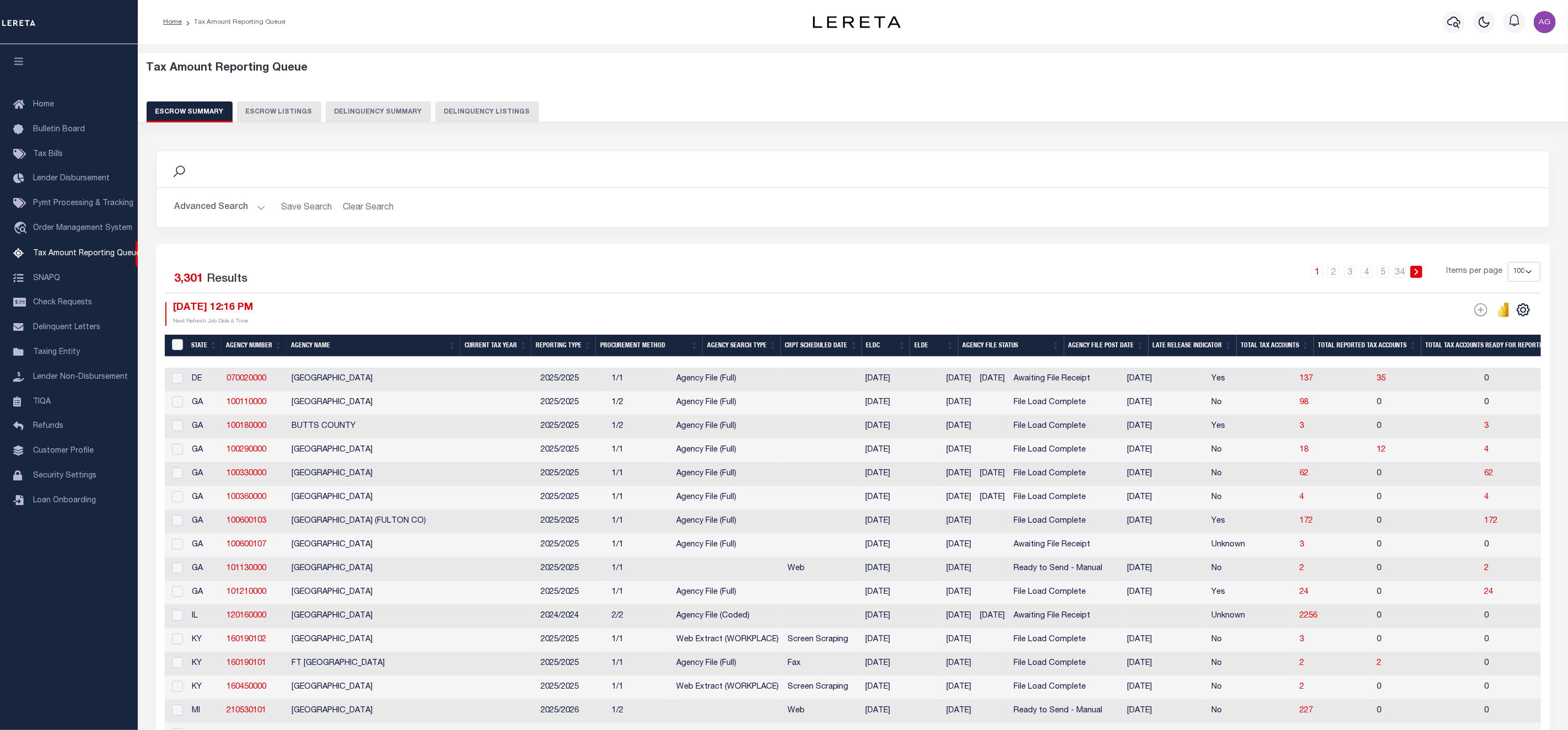
click at [382, 116] on button "Delinquency Summary" at bounding box center [378, 112] width 105 height 21
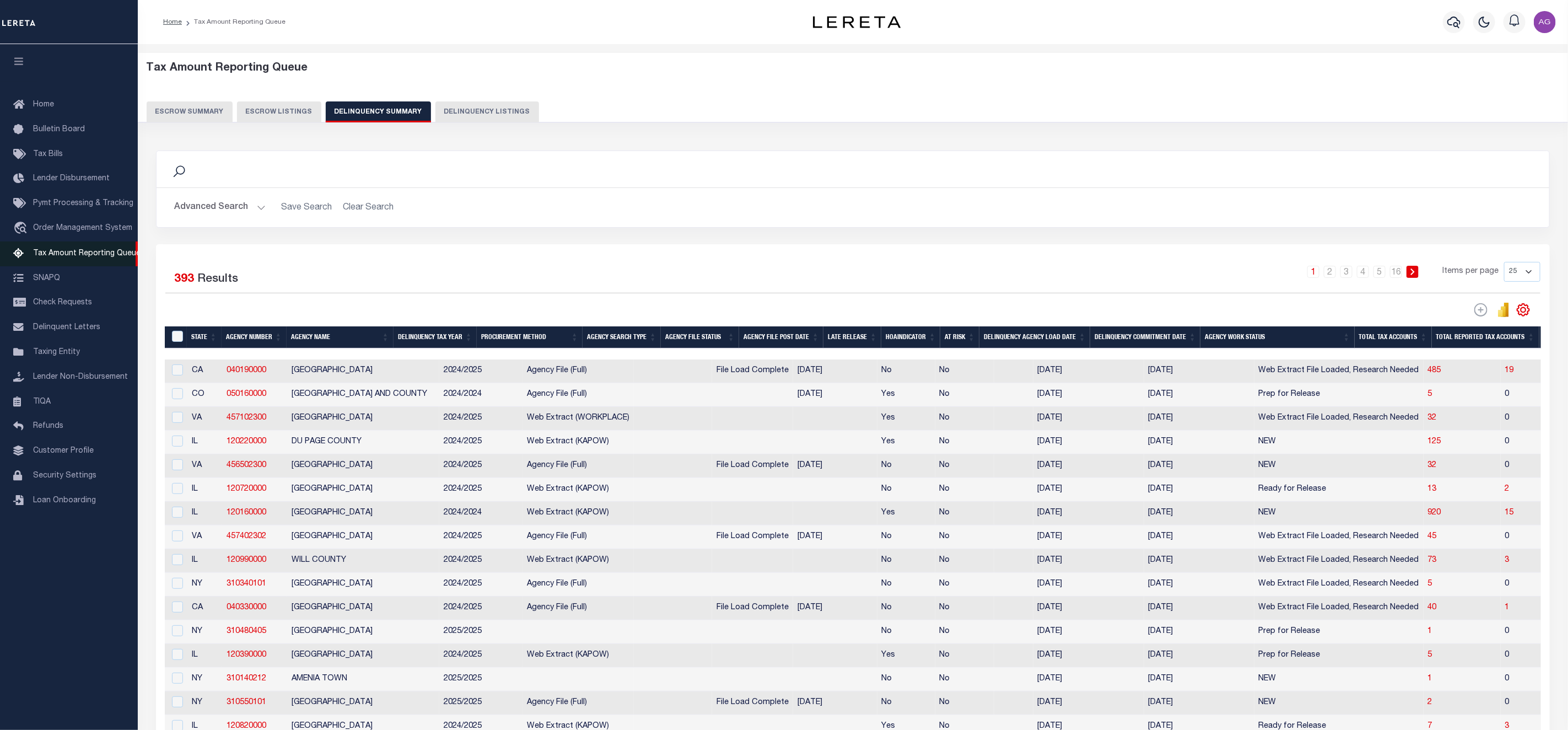
click at [65, 252] on span "Tax Amount Reporting Queue" at bounding box center [86, 254] width 107 height 8
click at [464, 118] on button "Delinquency Listings" at bounding box center [487, 112] width 103 height 21
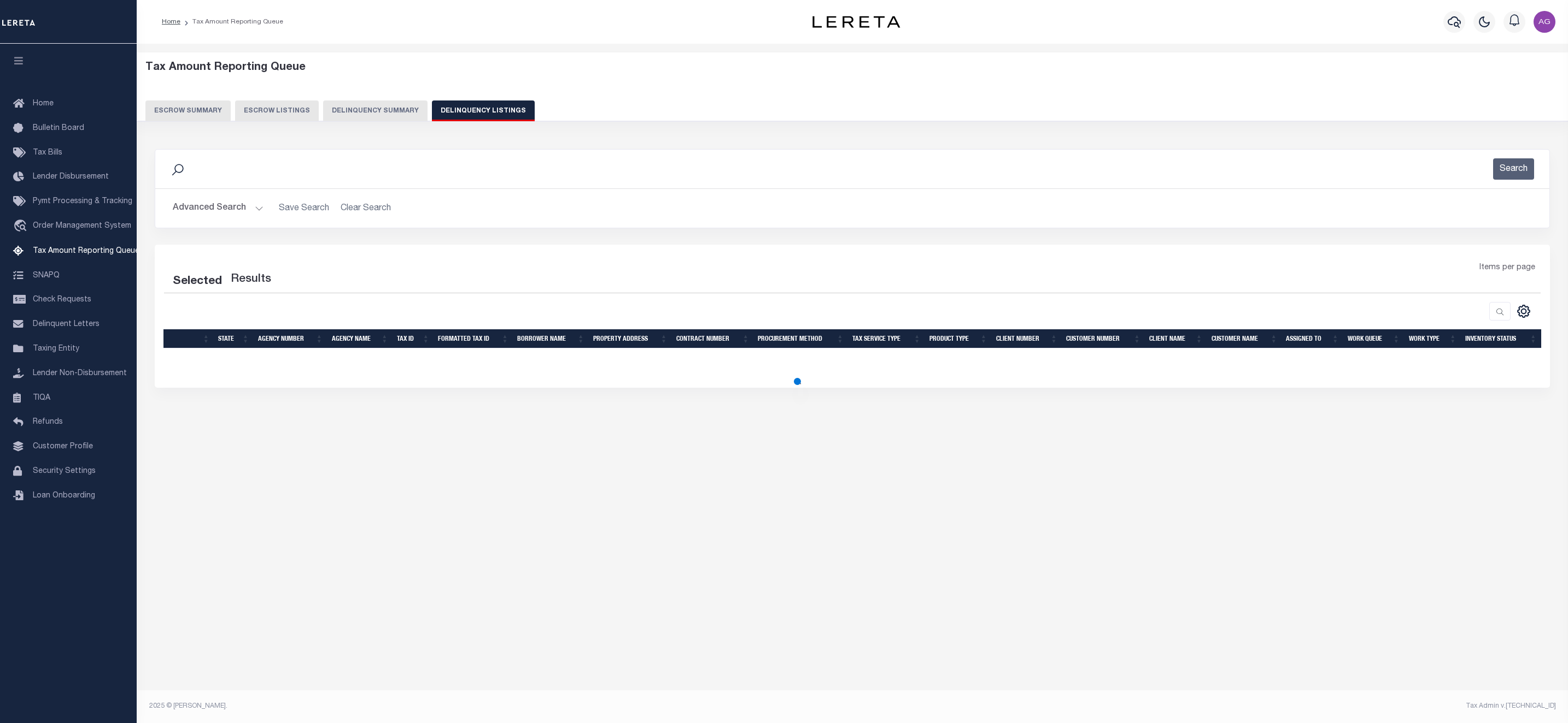
click at [387, 107] on button "Delinquency Summary" at bounding box center [375, 111] width 104 height 20
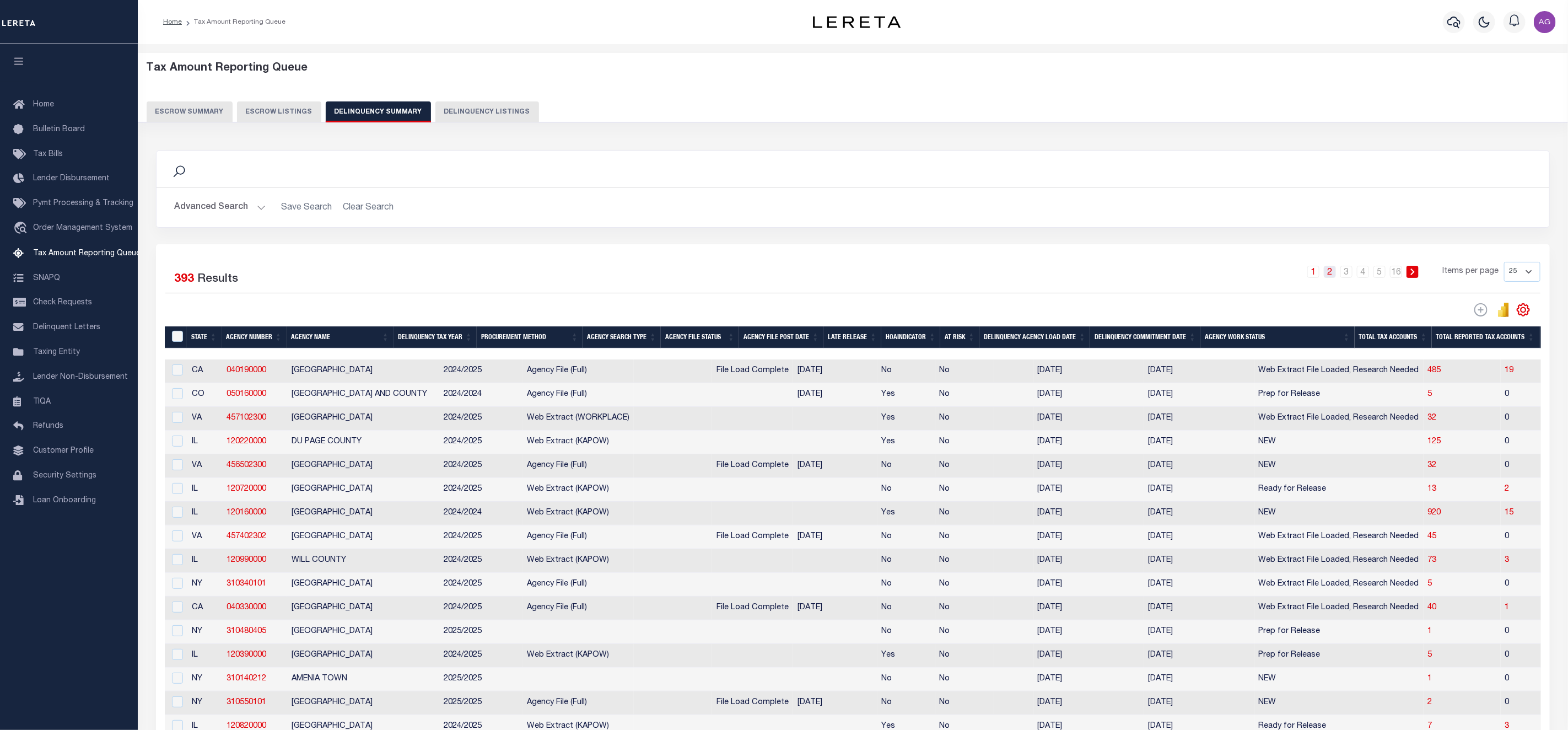
click at [1329, 268] on link "2" at bounding box center [1330, 272] width 12 height 12
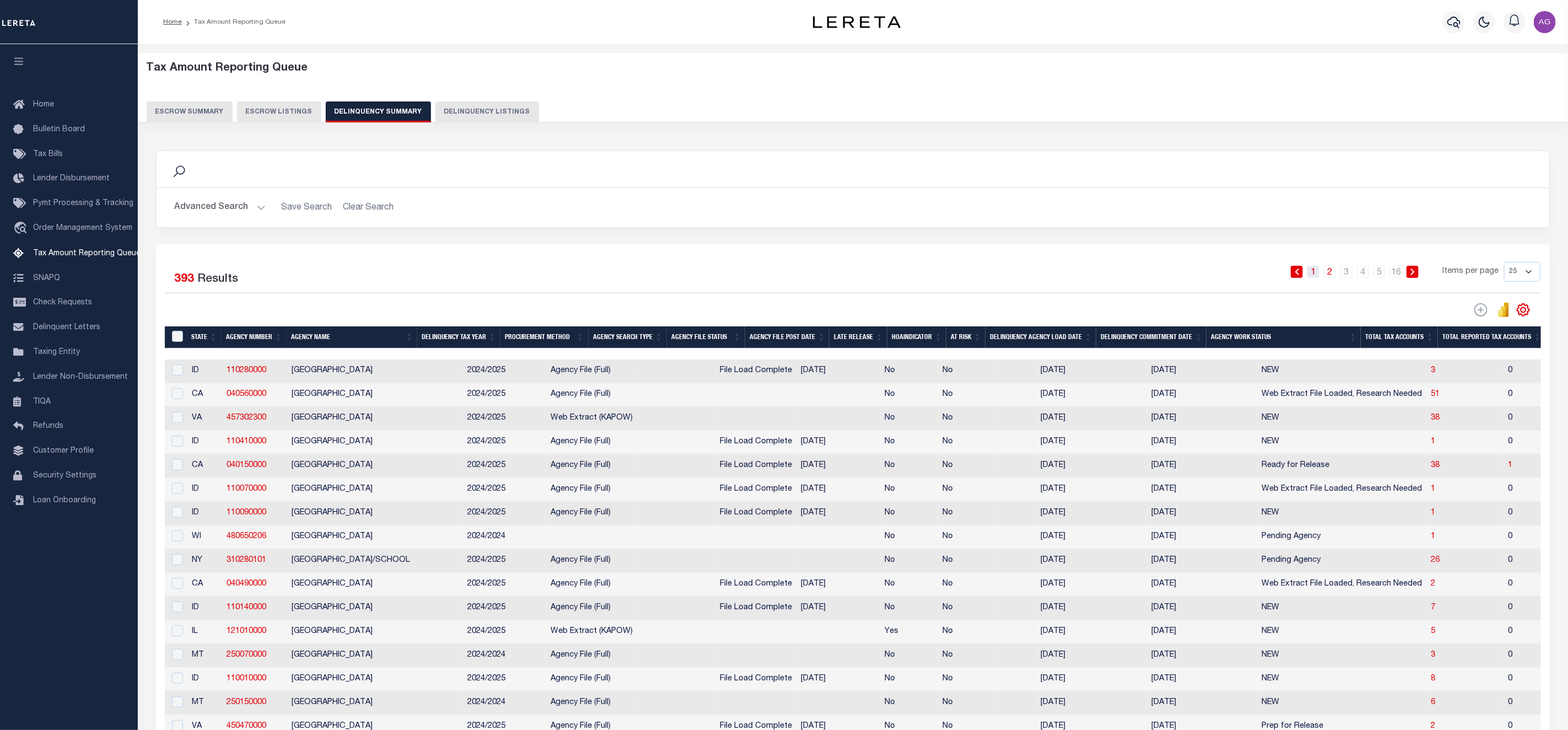
click at [1315, 278] on link "1" at bounding box center [1314, 272] width 12 height 12
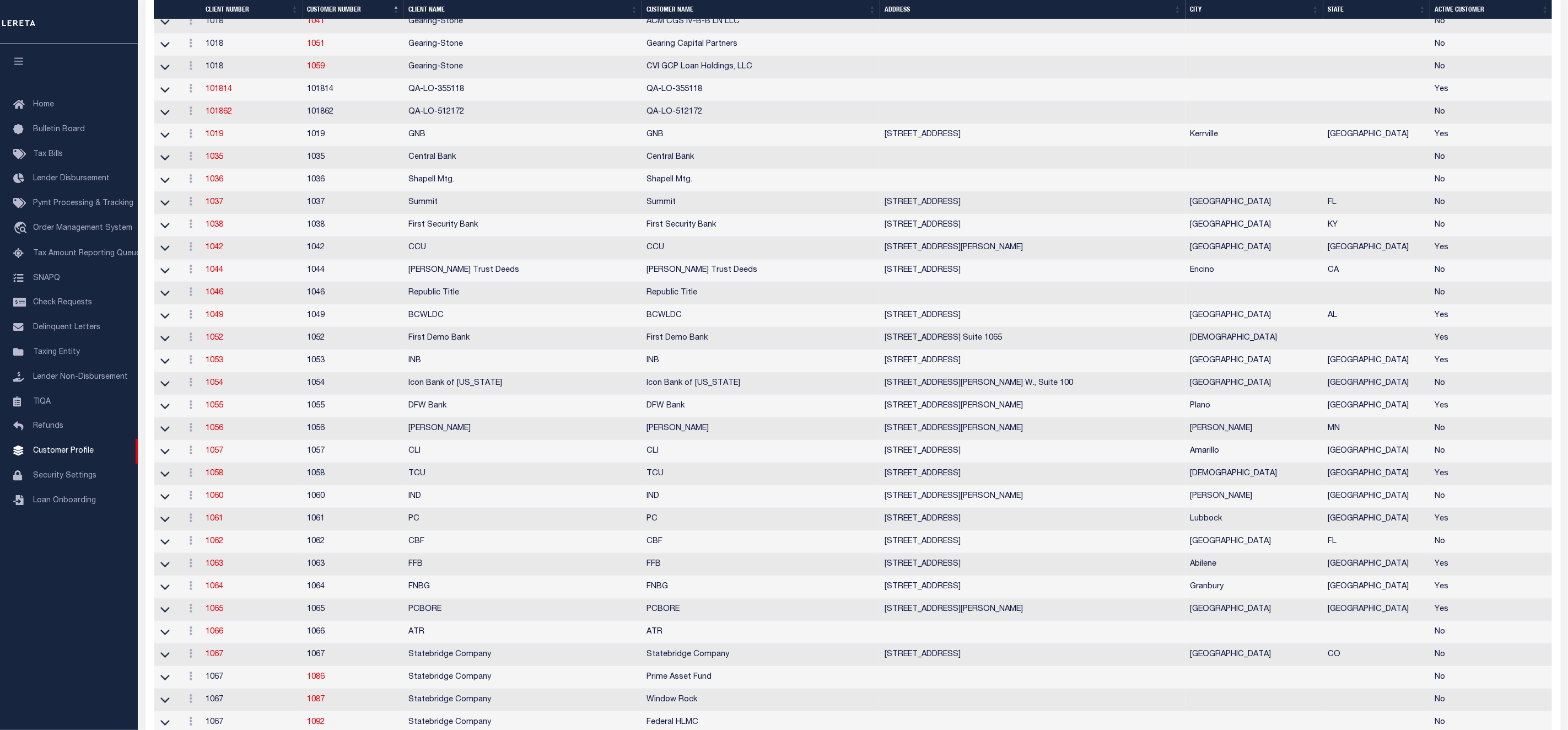
scroll to position [745, 0]
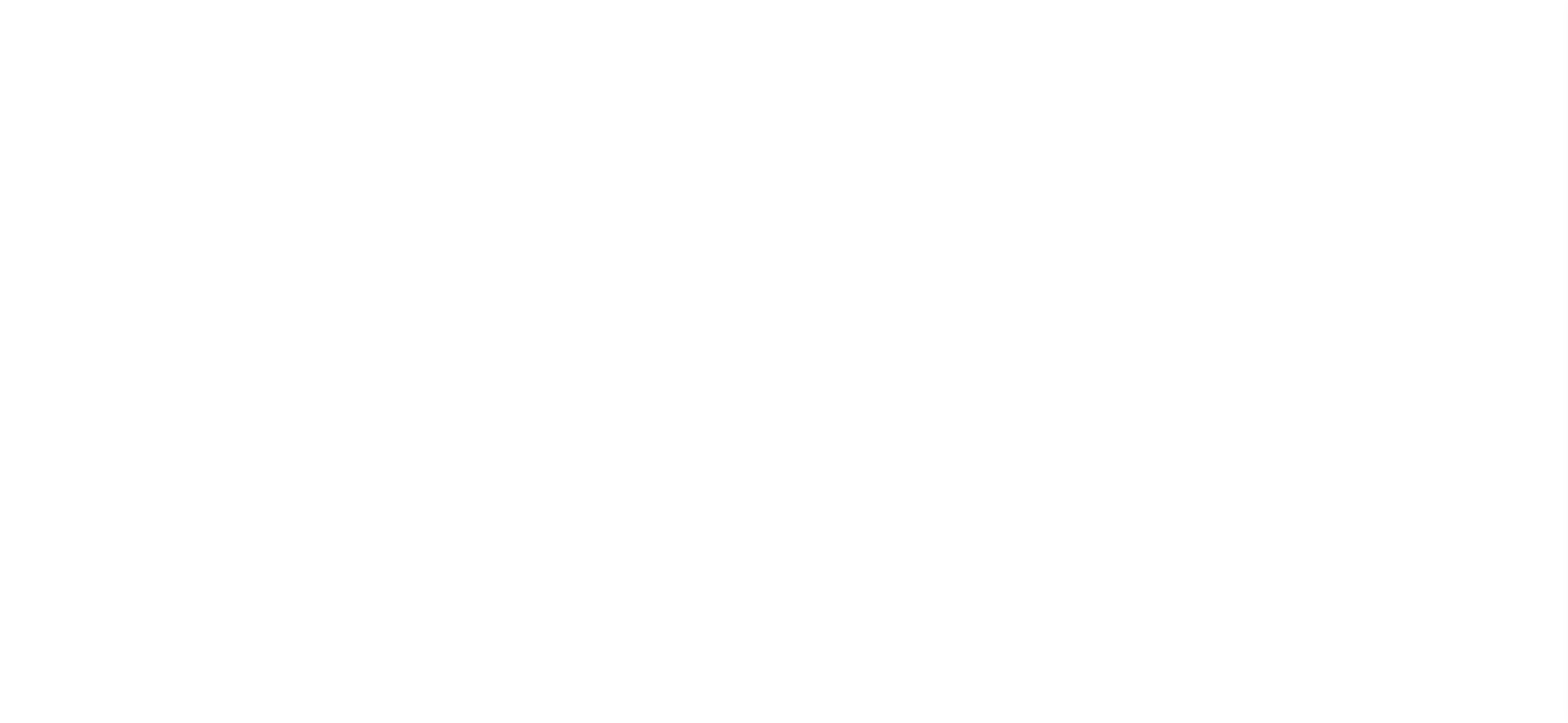
select select "200"
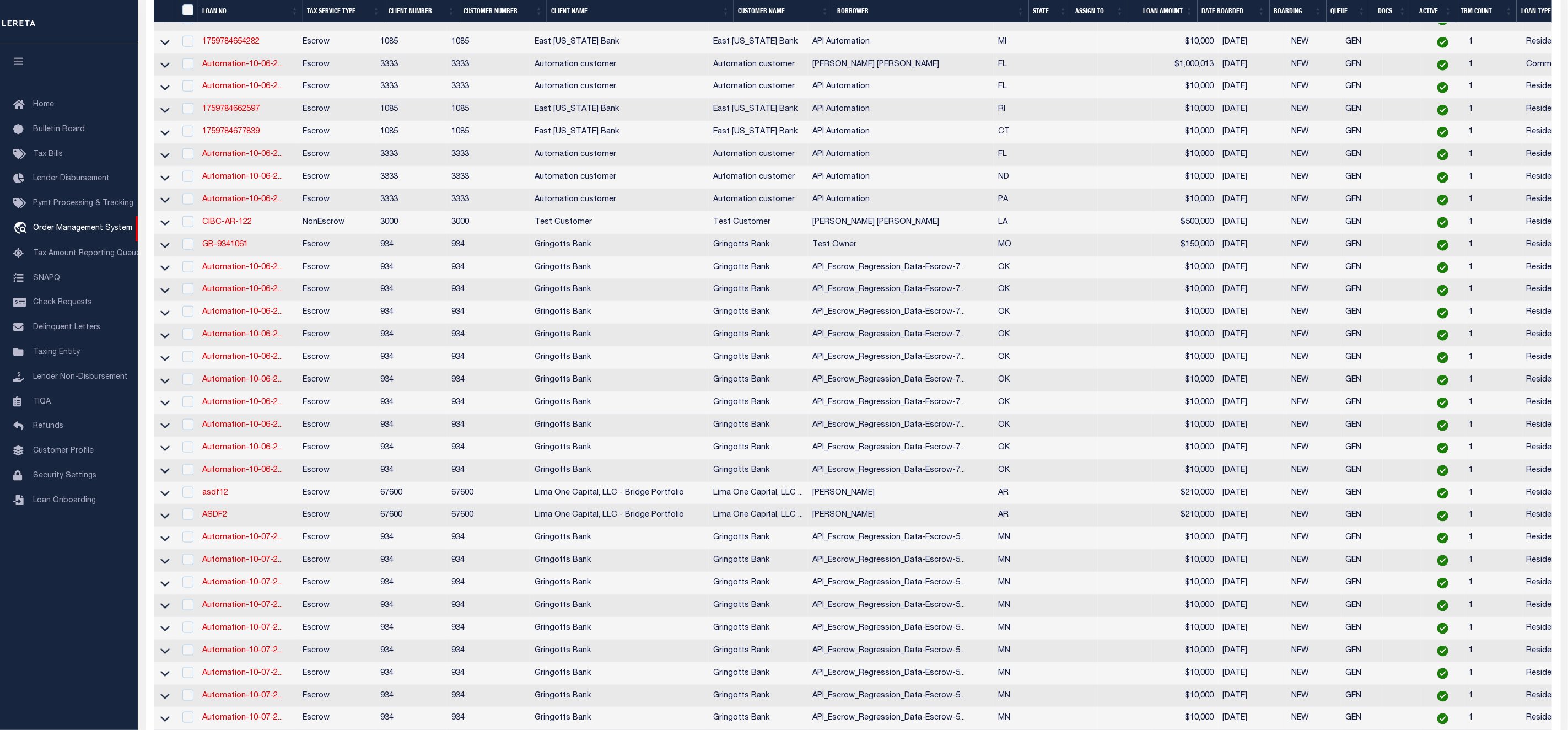
scroll to position [733, 0]
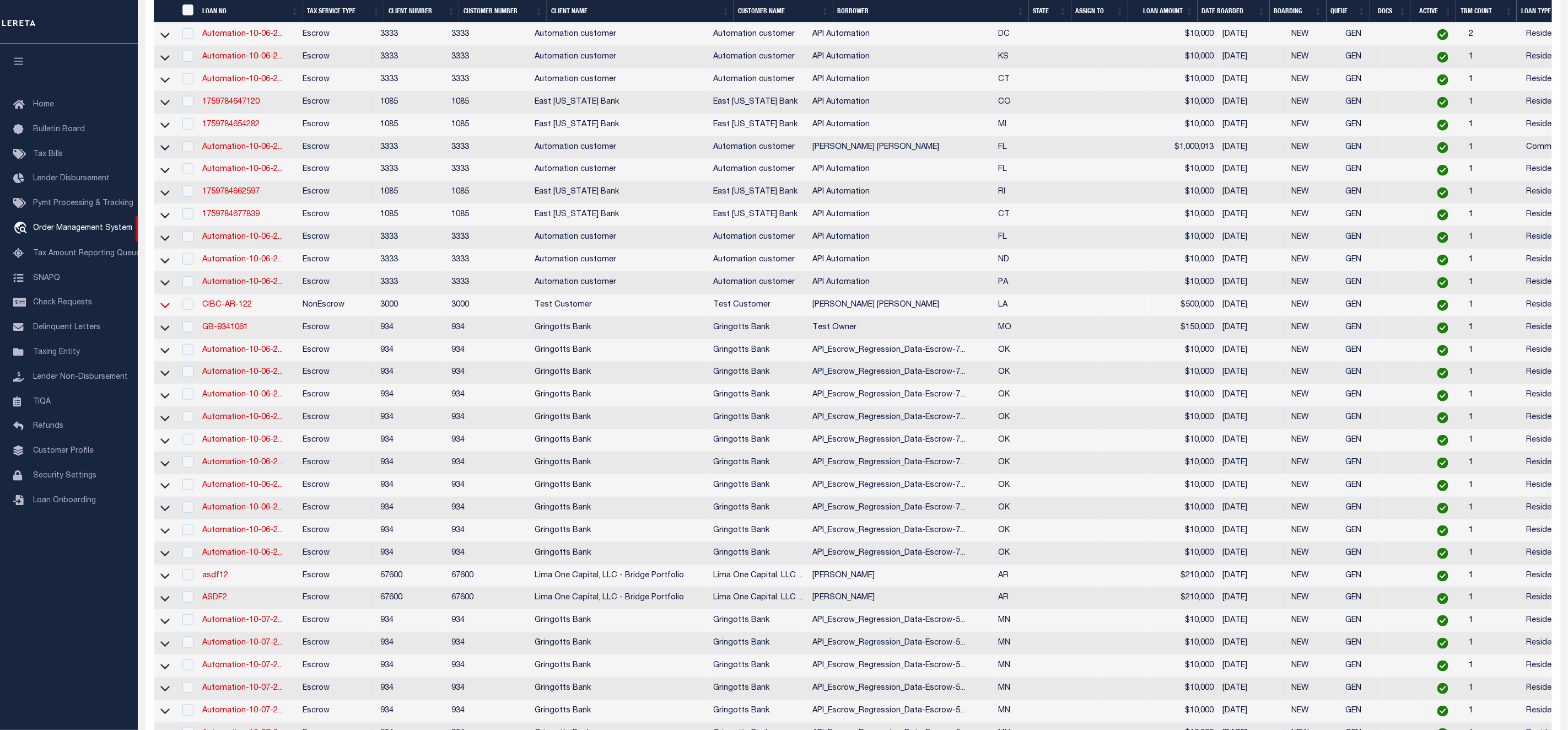
click at [164, 311] on icon at bounding box center [165, 305] width 9 height 11
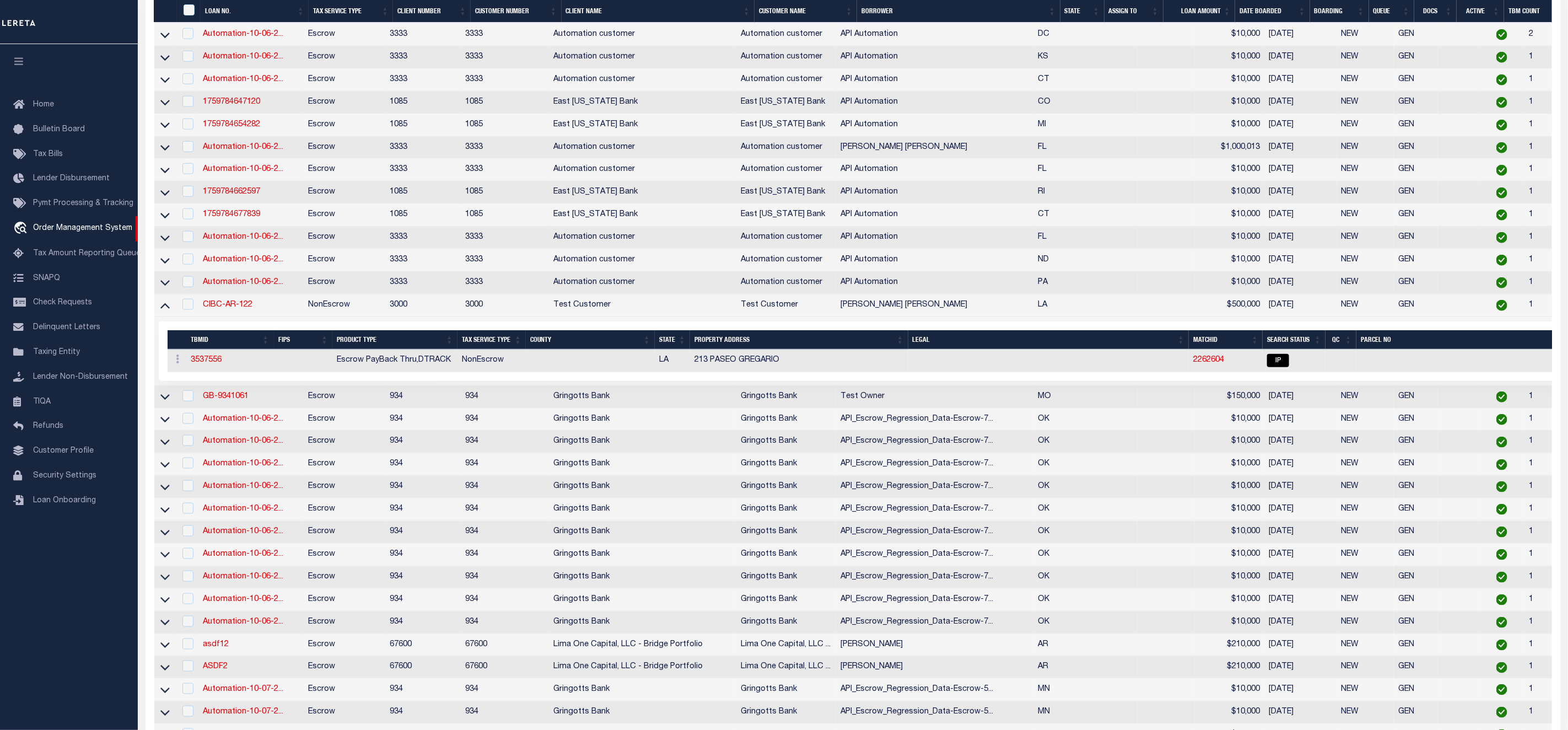
click at [164, 311] on icon at bounding box center [165, 305] width 9 height 11
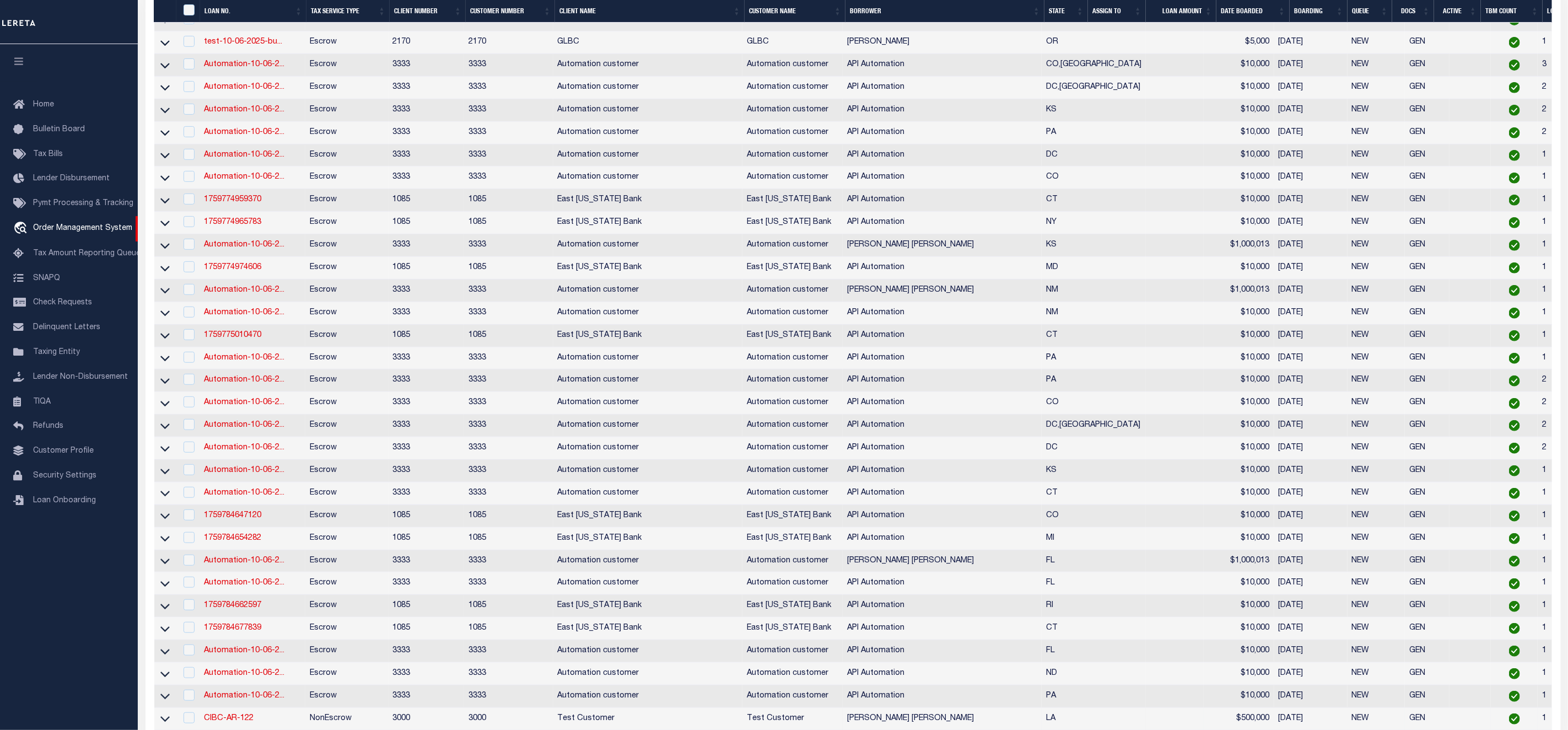
scroll to position [154, 0]
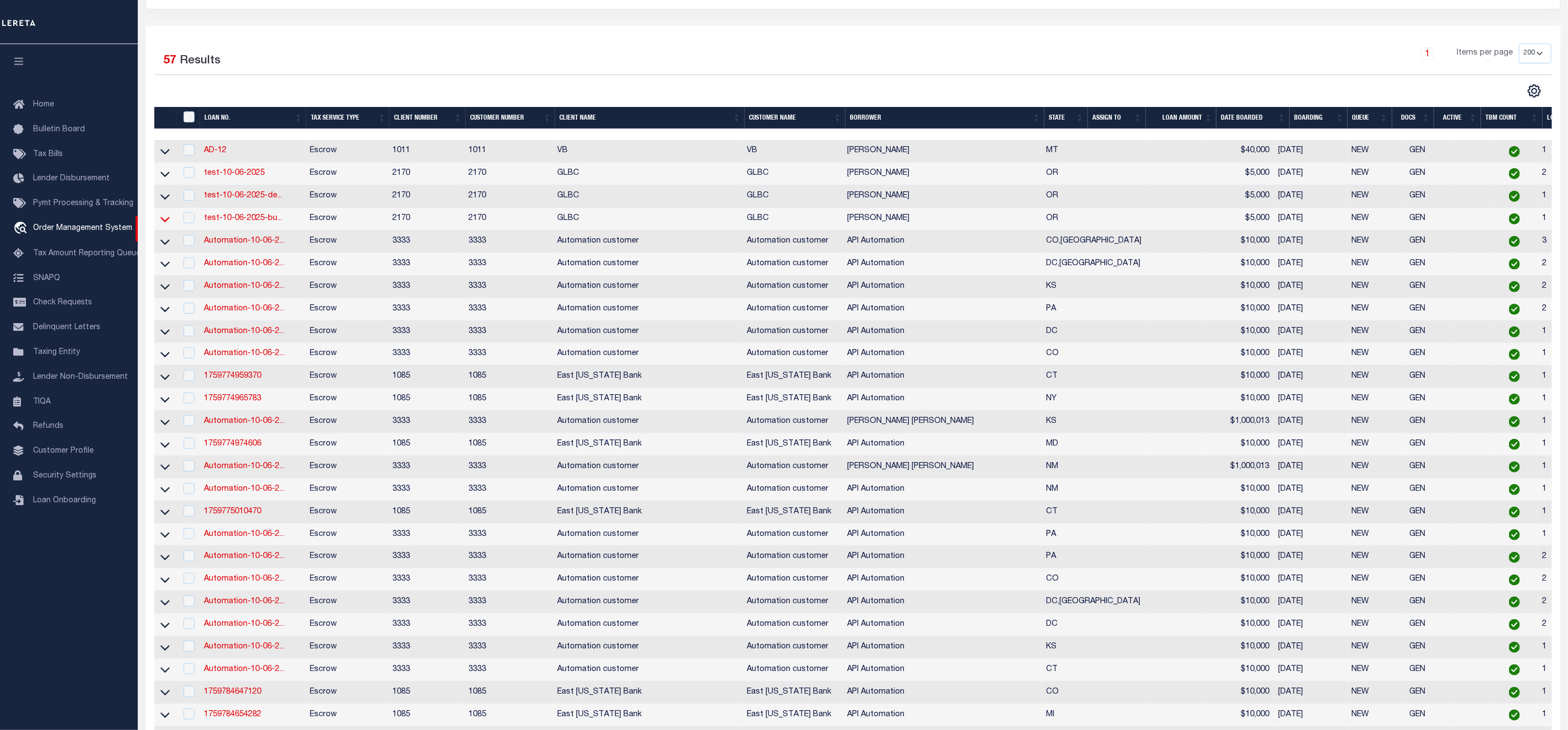
click at [165, 221] on icon at bounding box center [165, 219] width 9 height 11
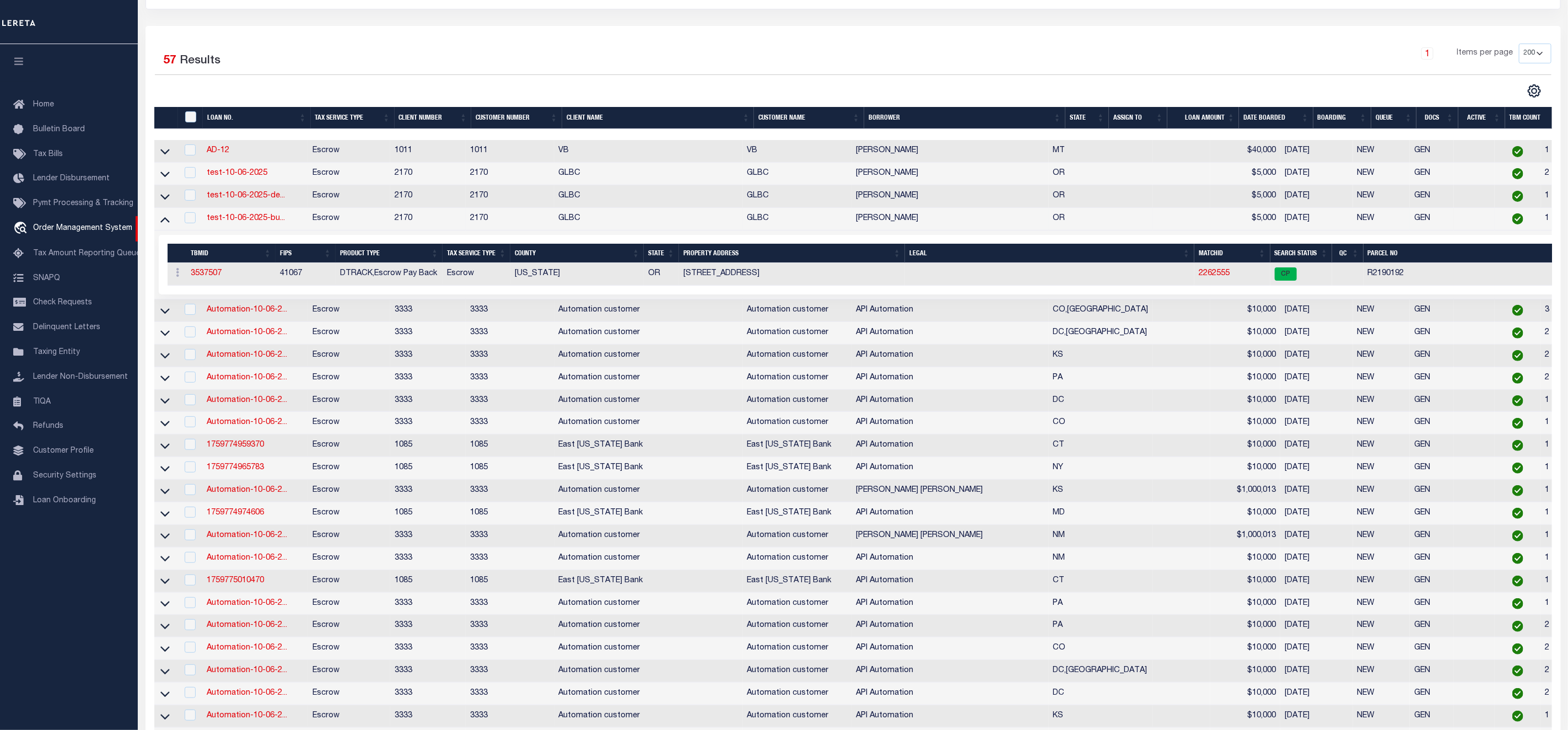
click at [165, 221] on icon at bounding box center [165, 219] width 9 height 11
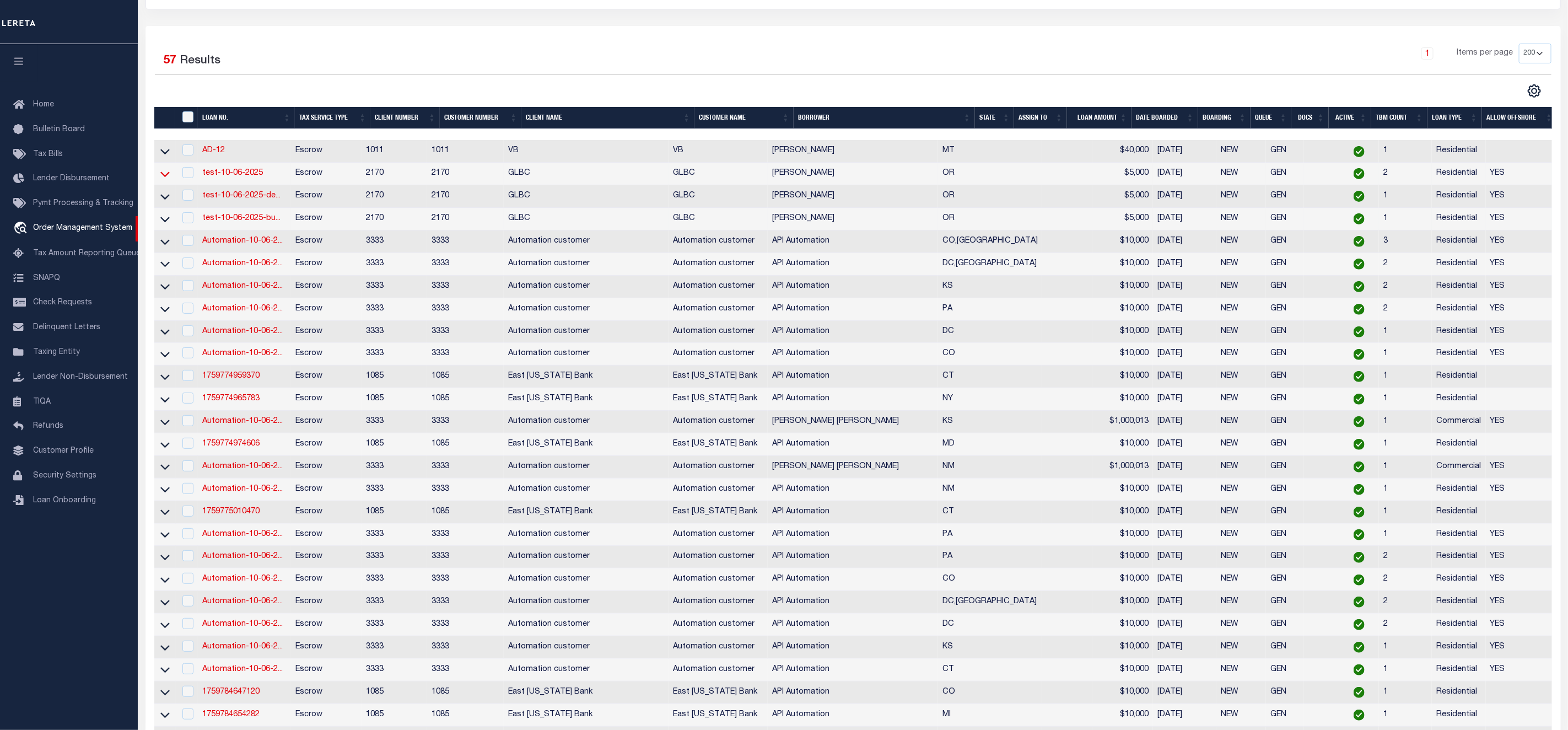
click at [165, 177] on icon at bounding box center [165, 174] width 9 height 11
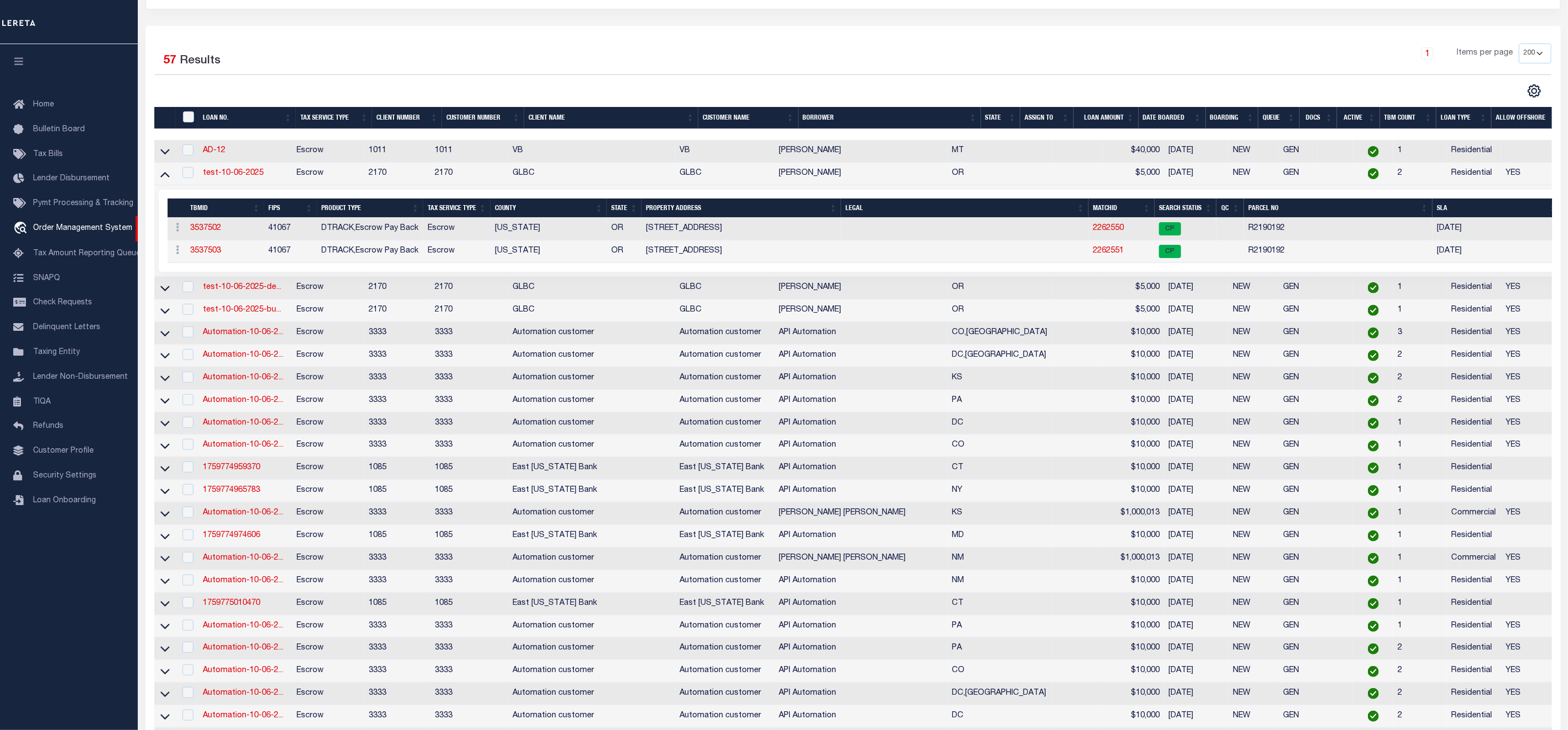
click at [165, 177] on icon at bounding box center [165, 175] width 9 height 6
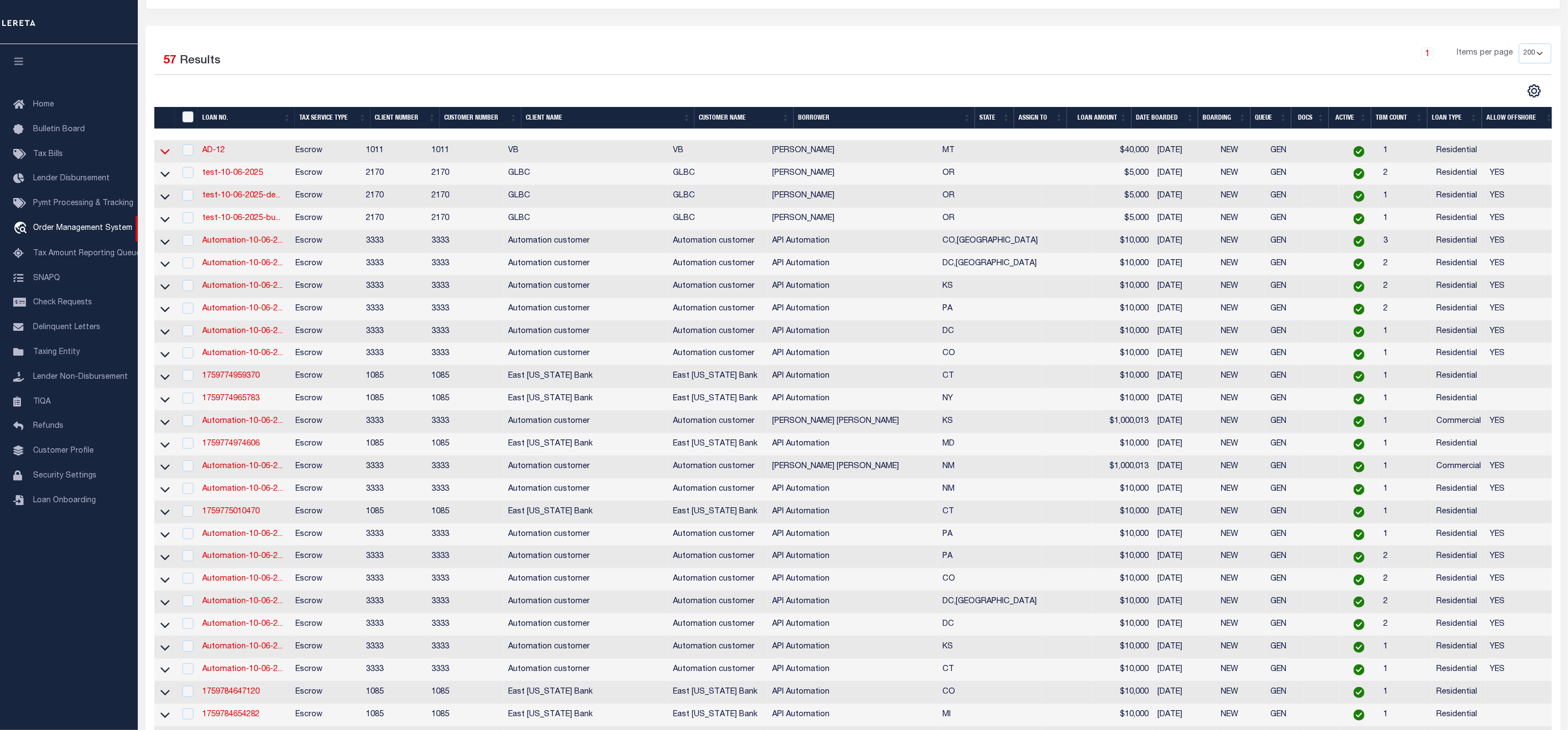
click at [165, 154] on icon at bounding box center [165, 151] width 9 height 11
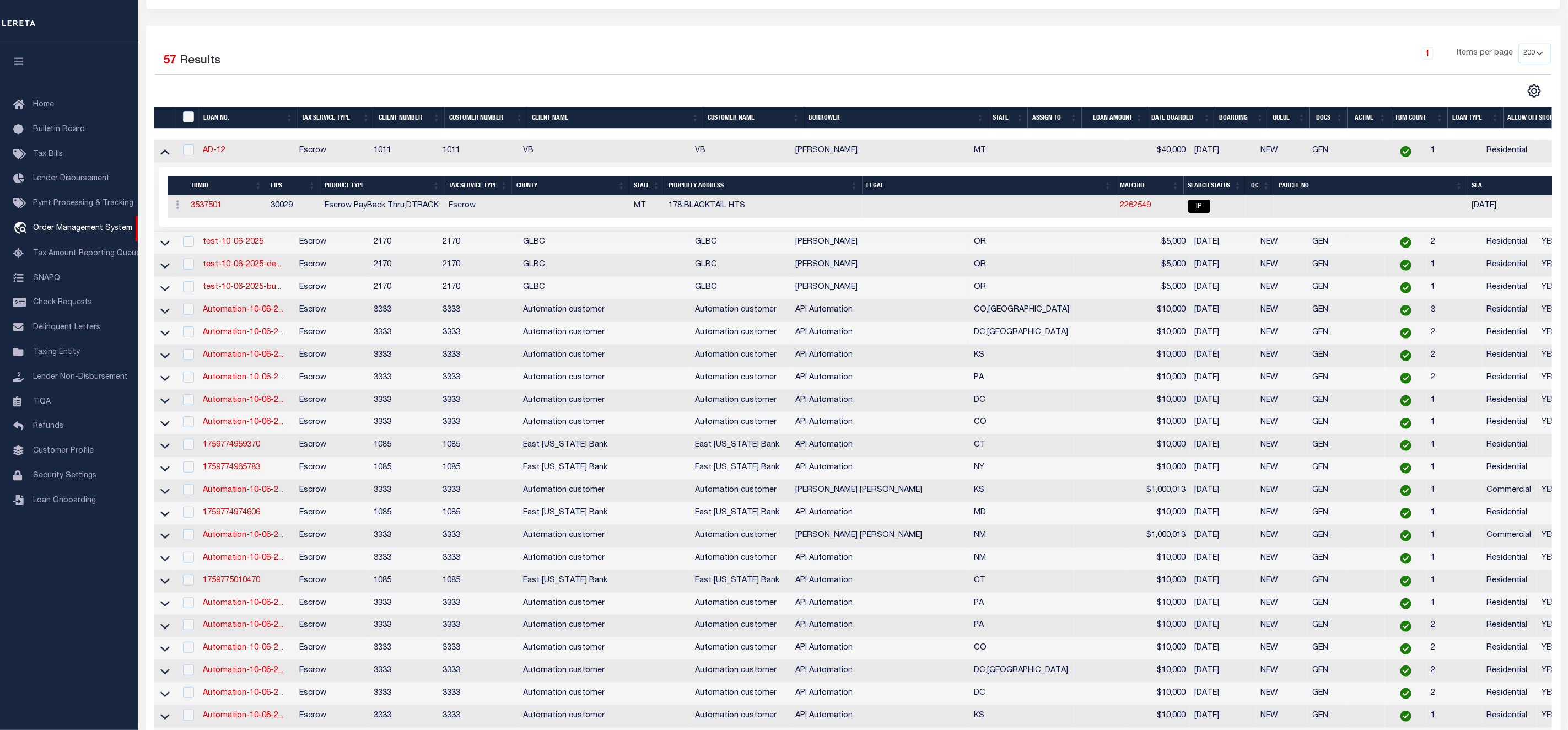
click at [165, 154] on icon at bounding box center [165, 152] width 9 height 6
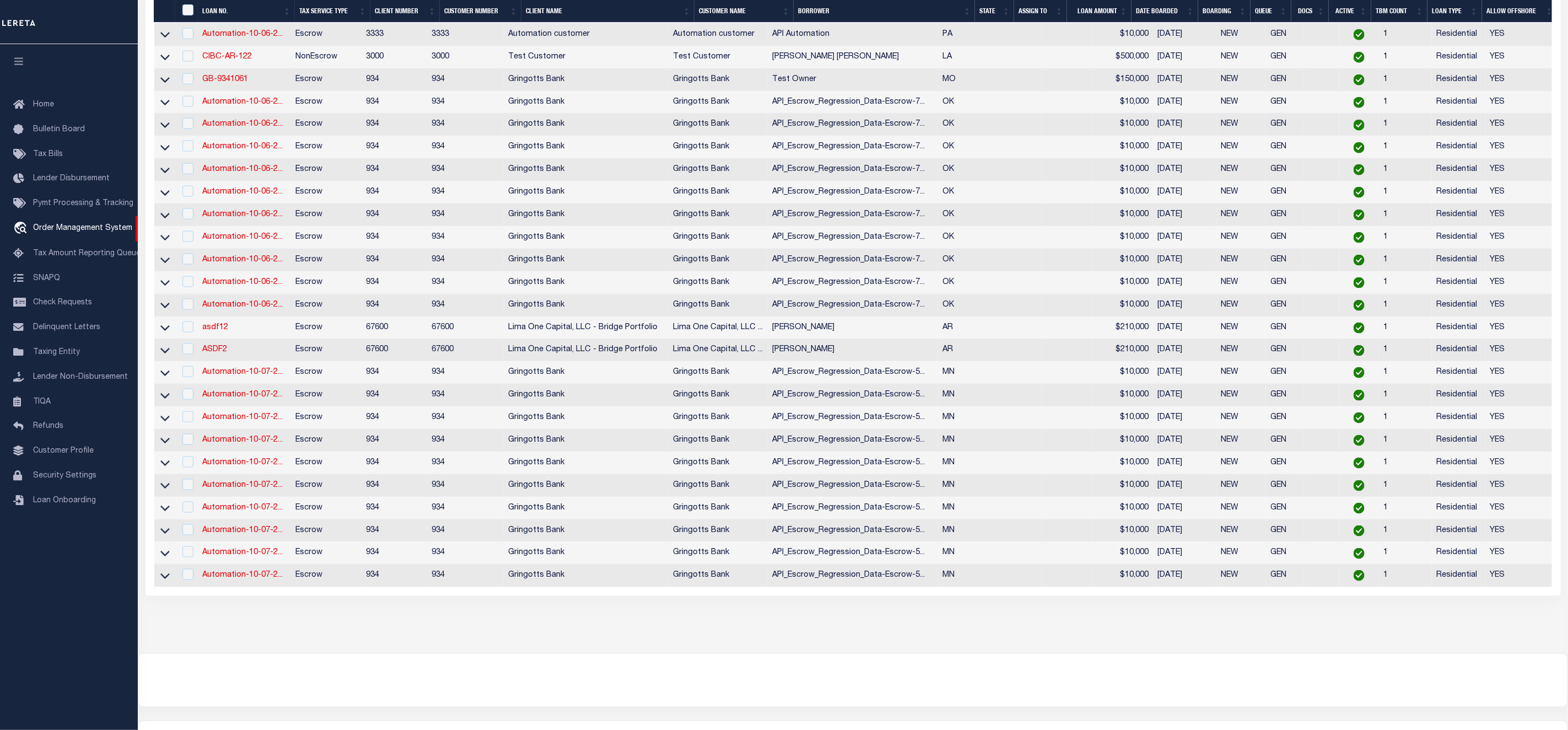
scroll to position [1064, 0]
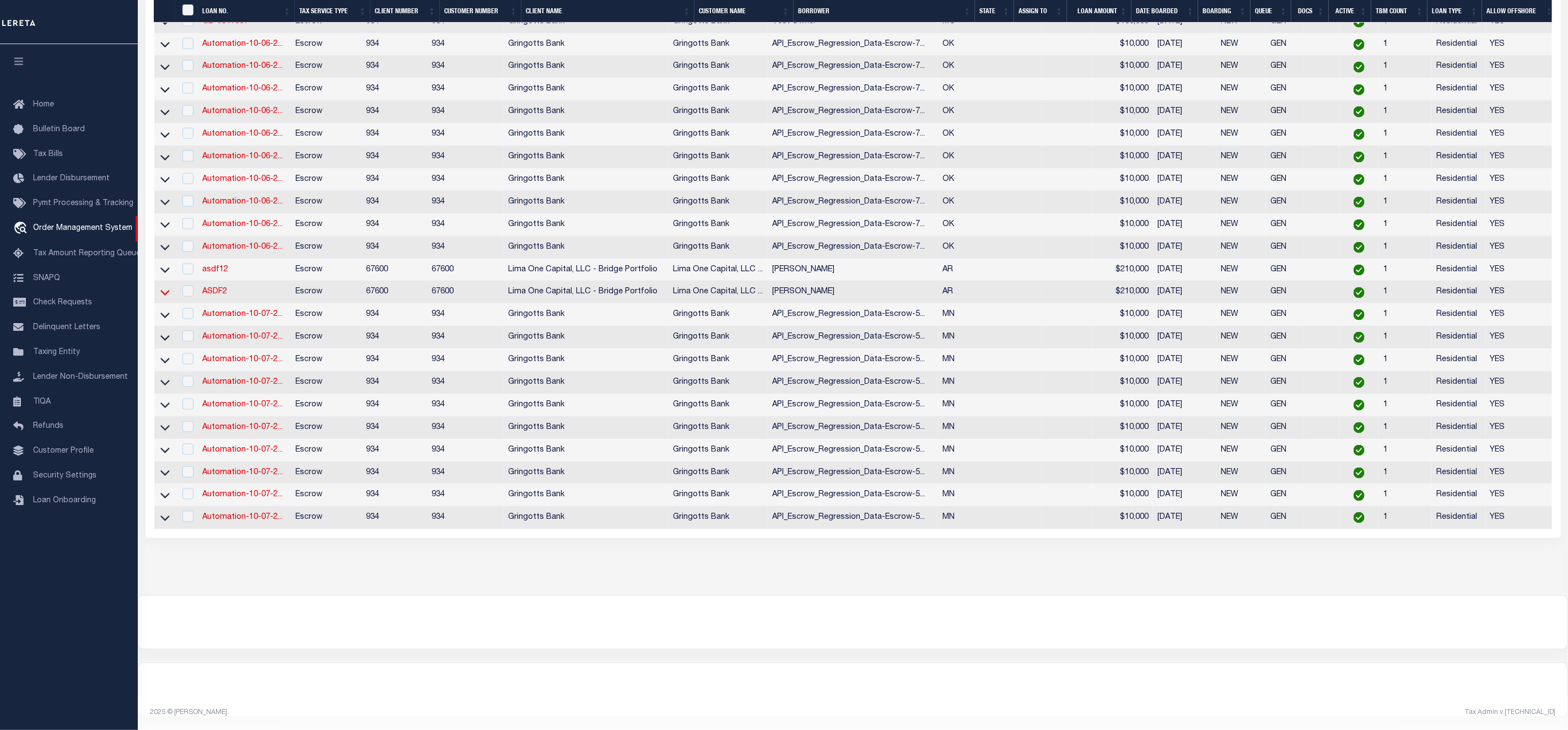
click at [167, 290] on icon at bounding box center [165, 293] width 9 height 6
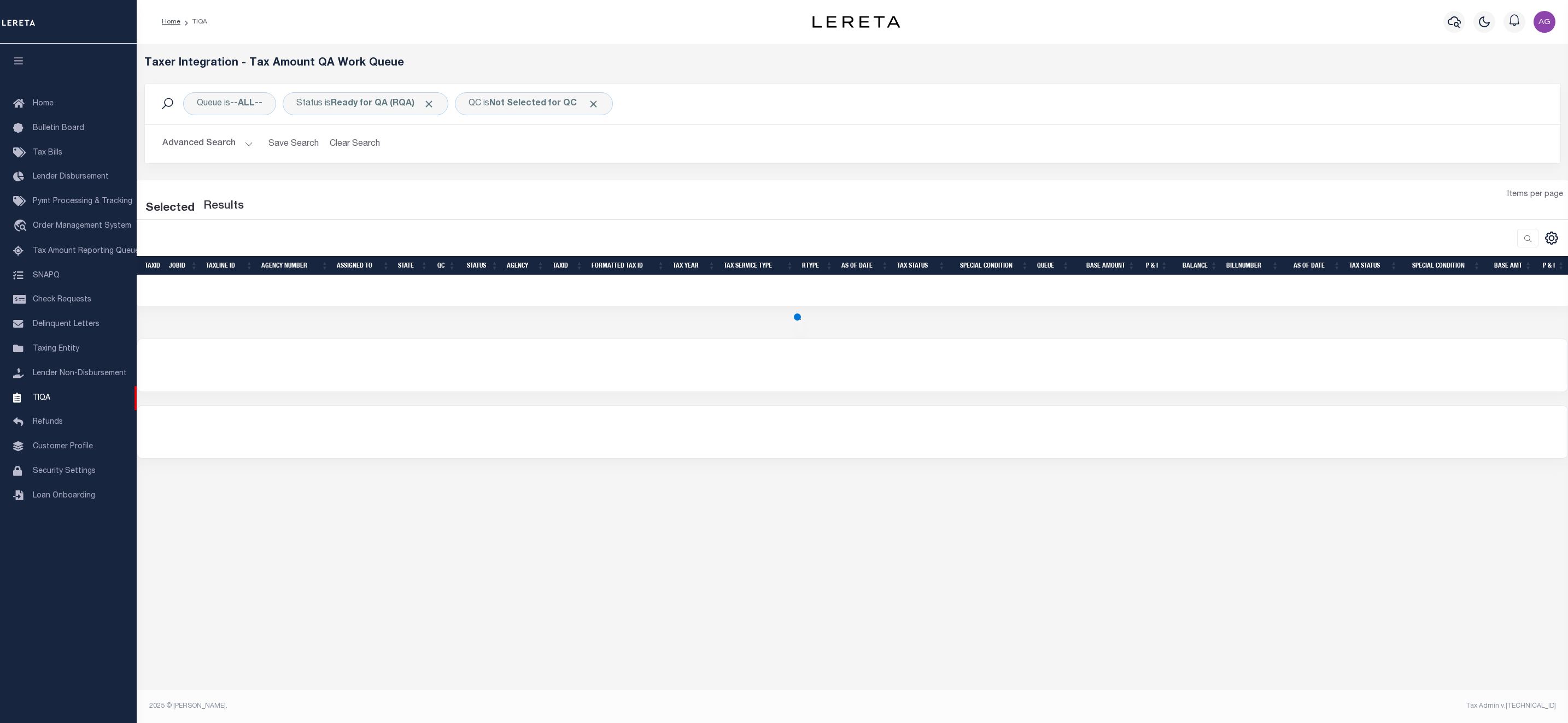
select select "200"
